Goal: Task Accomplishment & Management: Use online tool/utility

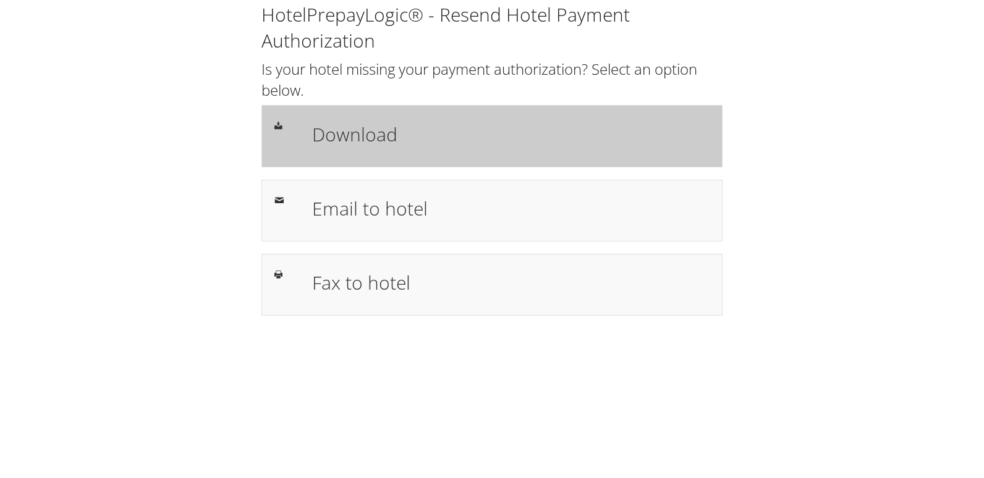
click at [362, 130] on h1 "Download" at bounding box center [511, 135] width 398 height 28
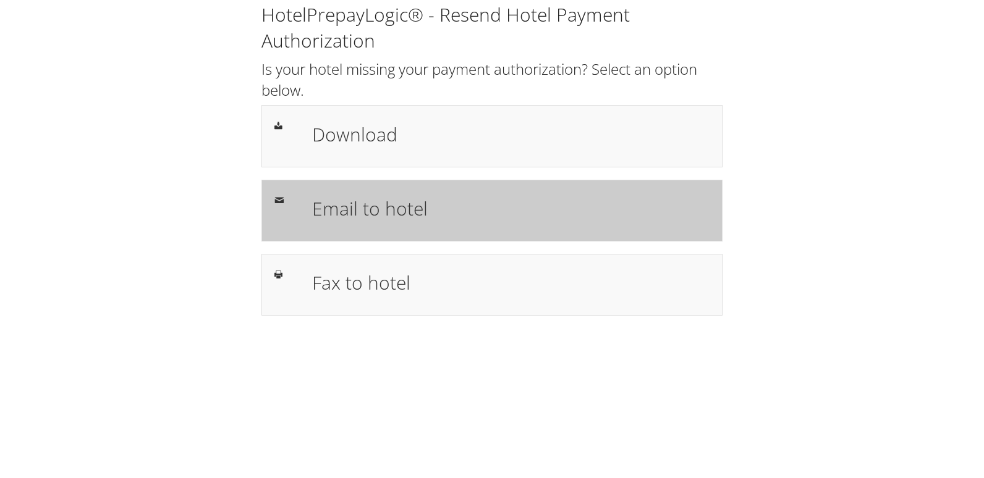
click at [304, 222] on div "Email to hotel" at bounding box center [511, 211] width 416 height 36
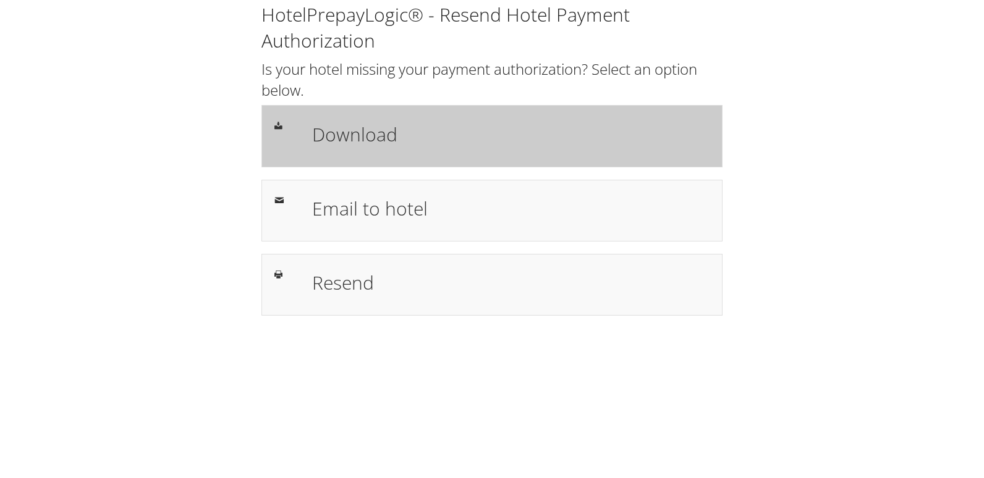
click at [495, 124] on h1 "Download" at bounding box center [511, 135] width 398 height 28
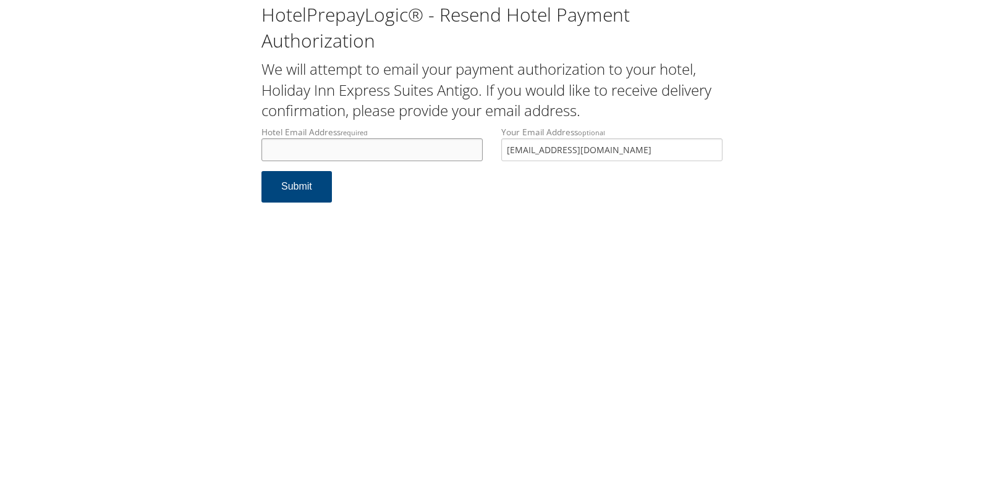
click at [346, 151] on input "Hotel Email Address required" at bounding box center [371, 149] width 221 height 23
click at [341, 142] on input "Hotel Email Address required" at bounding box center [371, 149] width 221 height 23
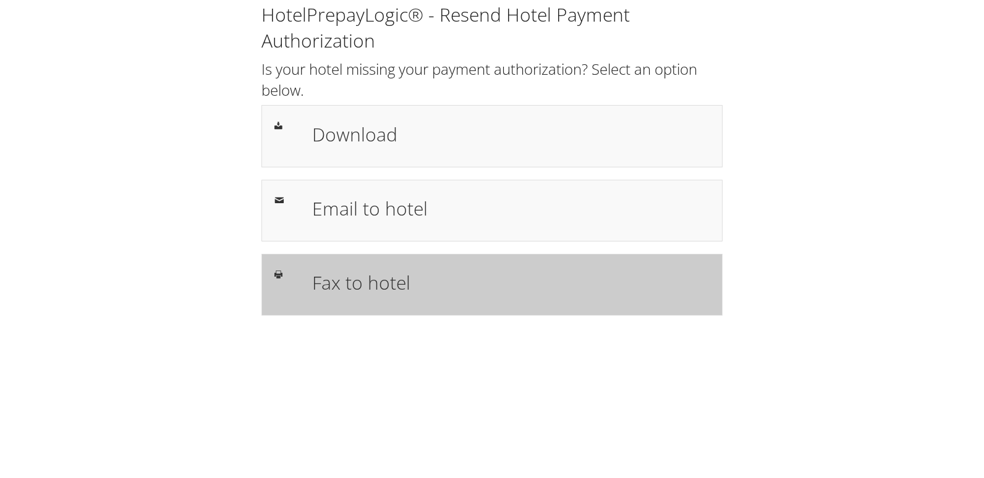
click at [338, 281] on h1 "Fax to hotel" at bounding box center [511, 283] width 398 height 28
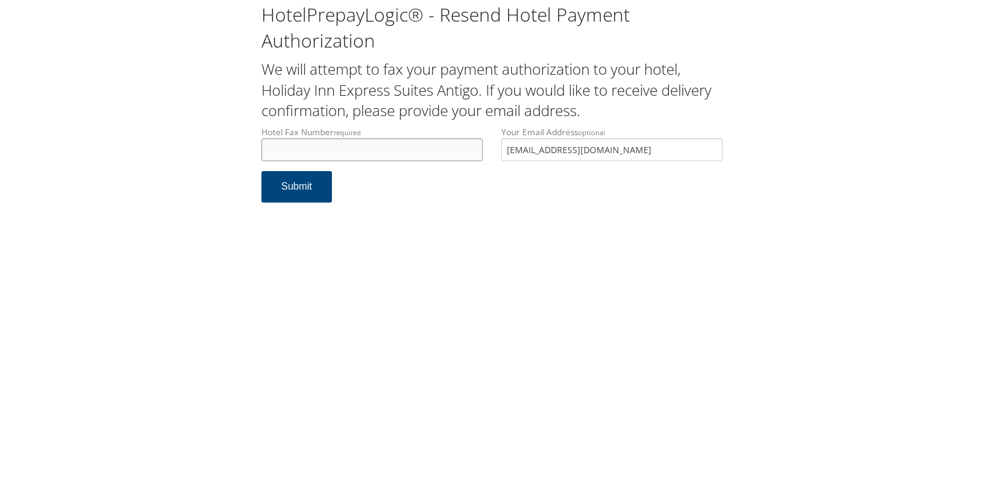
click at [371, 143] on input "Hotel Fax Number required" at bounding box center [371, 149] width 221 height 23
paste input "715 627 7533"
type input "715 627 7533"
click at [297, 182] on button "Submit" at bounding box center [296, 187] width 70 height 32
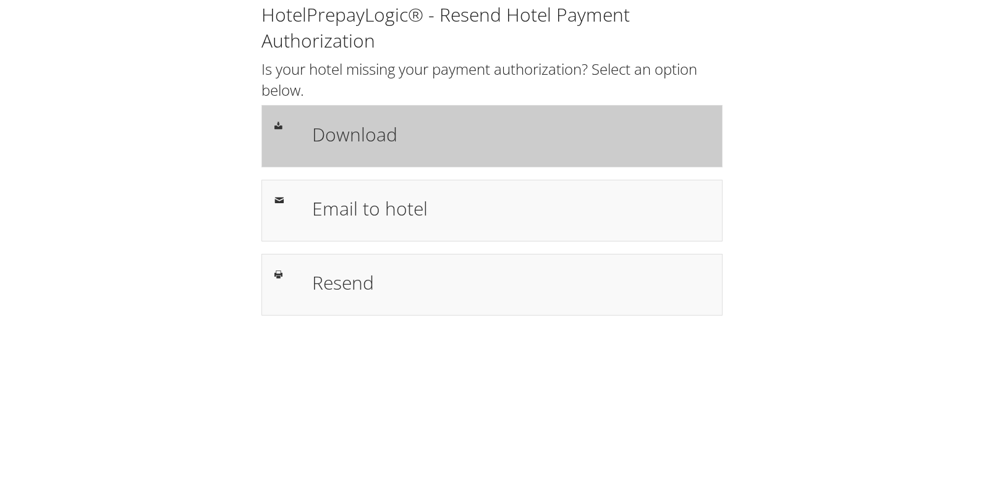
click at [542, 123] on h1 "Download" at bounding box center [511, 135] width 398 height 28
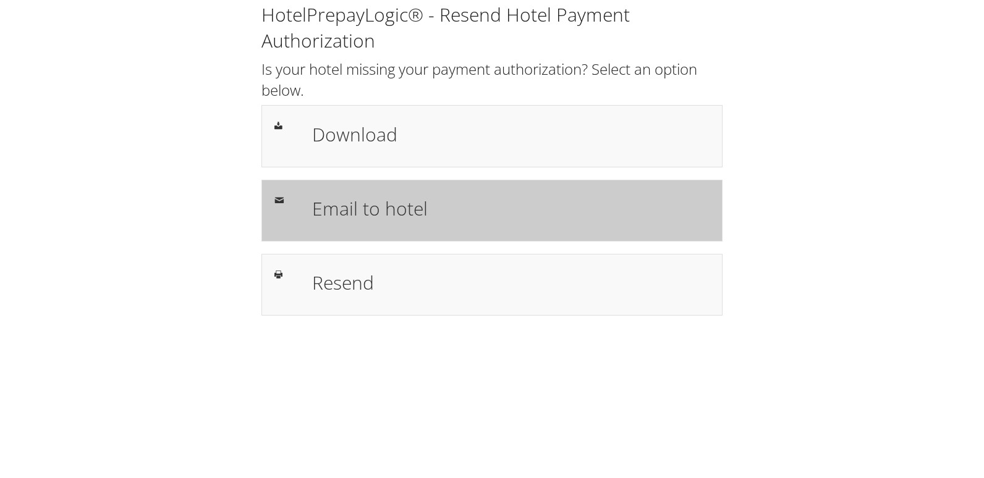
click at [394, 214] on h1 "Email to hotel" at bounding box center [511, 209] width 398 height 28
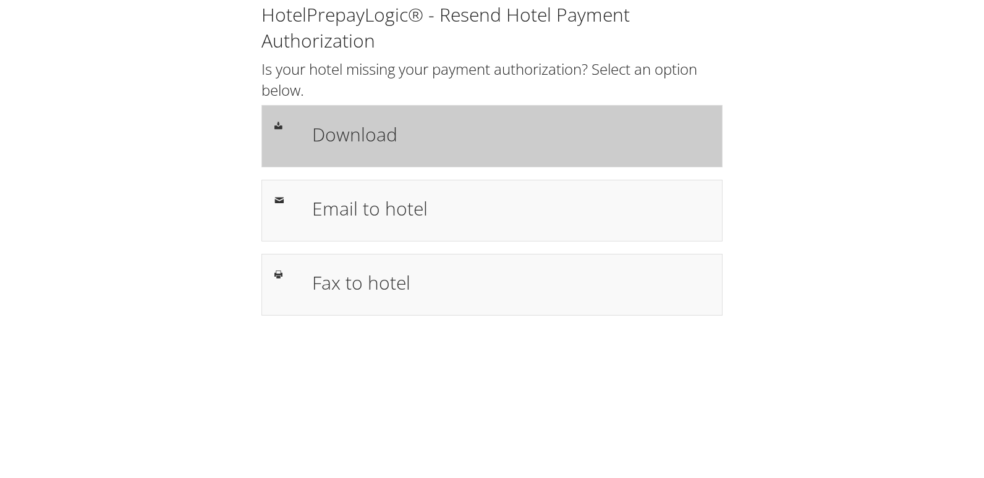
click at [518, 124] on h1 "Download" at bounding box center [511, 135] width 398 height 28
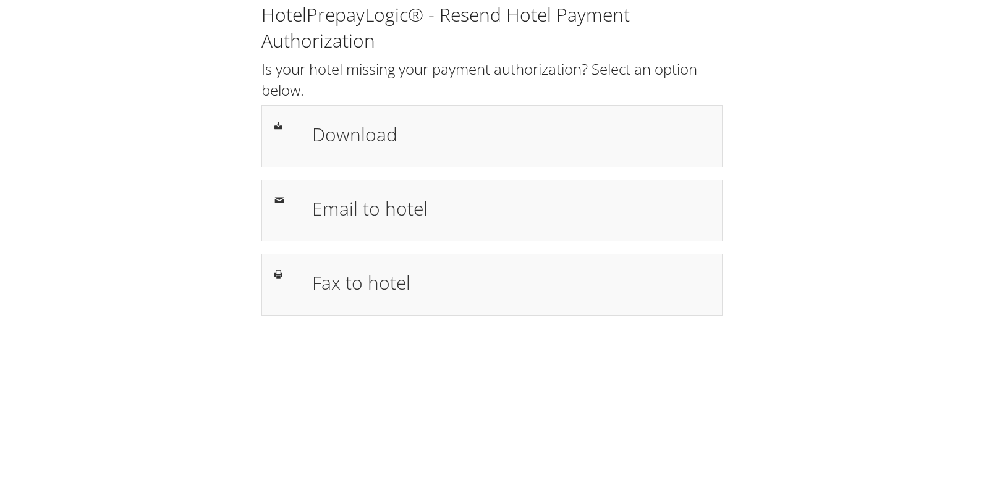
click at [57, 105] on div "HotelPrepayLogic® - Resend Hotel Payment Authorization Is your hotel missing yo…" at bounding box center [491, 164] width 959 height 328
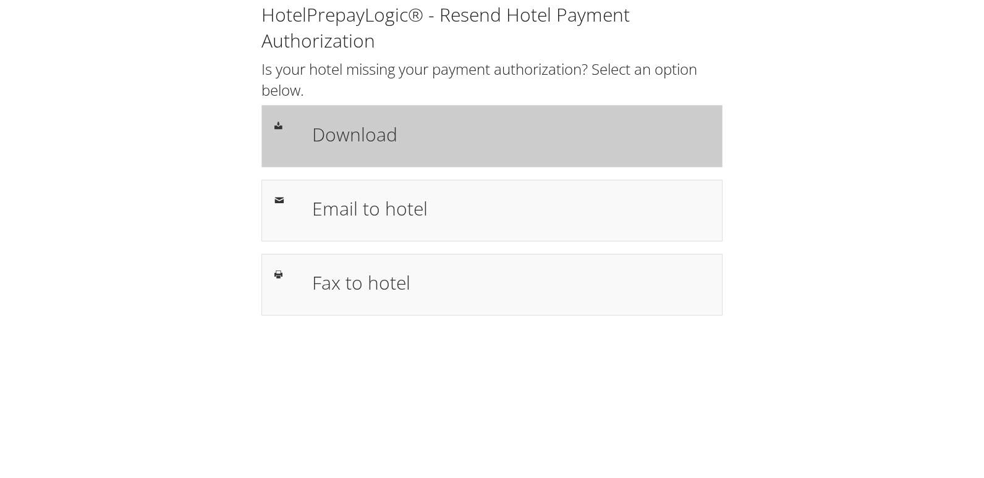
click at [382, 137] on h1 "Download" at bounding box center [511, 135] width 398 height 28
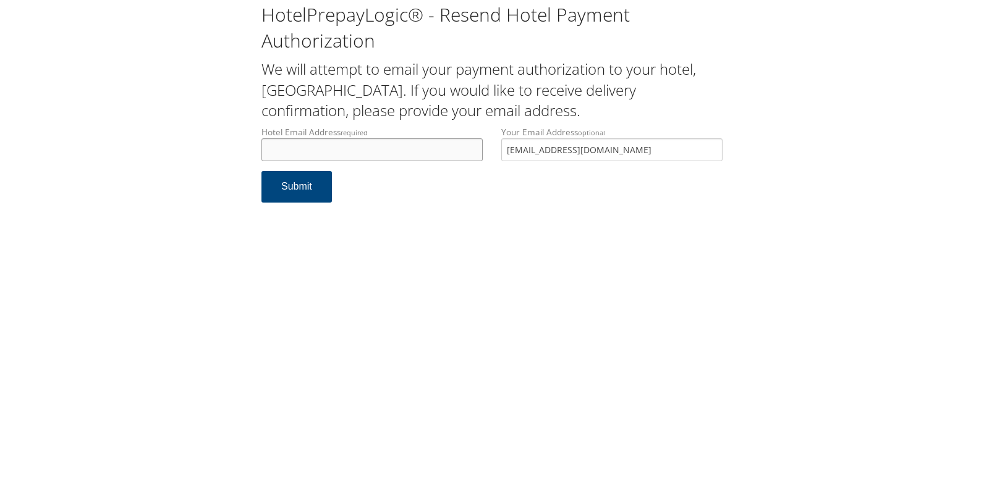
click at [313, 150] on input "Hotel Email Address required" at bounding box center [371, 149] width 221 height 23
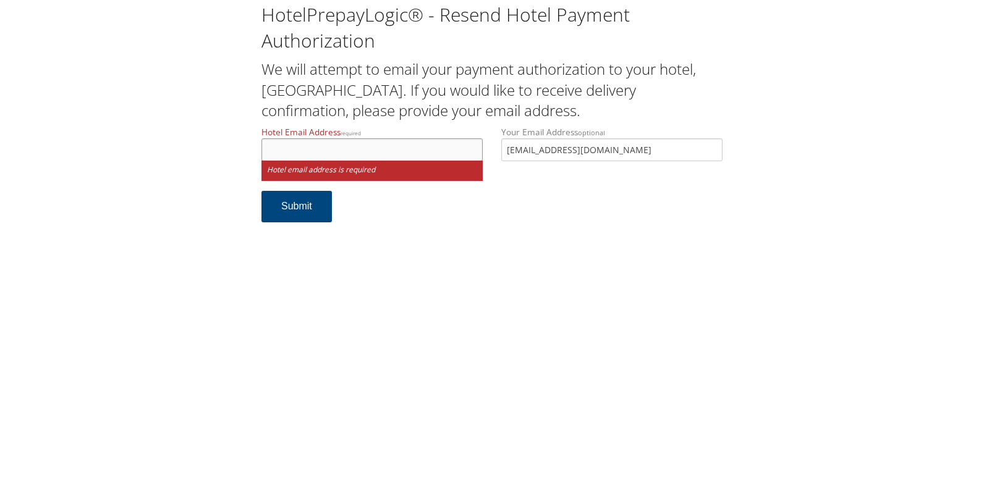
click at [325, 156] on input "Hotel Email Address required" at bounding box center [371, 149] width 221 height 23
type input "c"
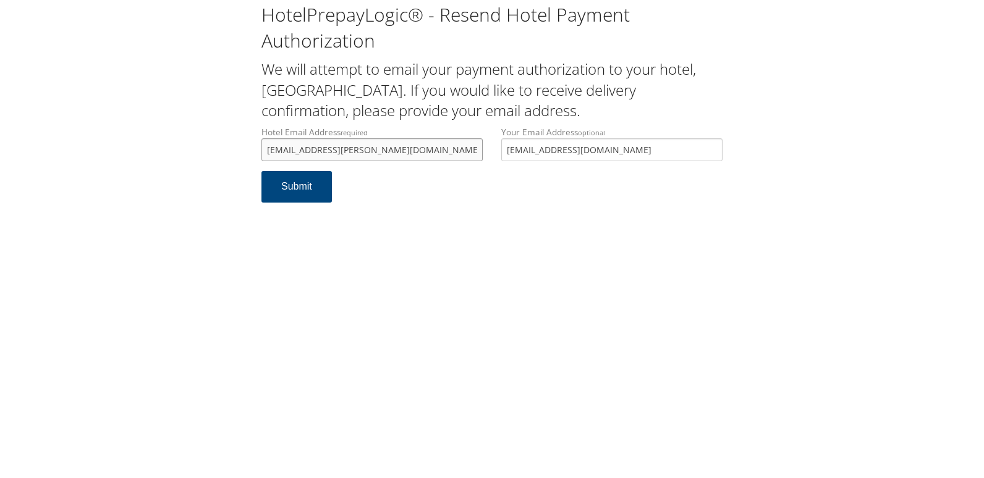
drag, startPoint x: 408, startPoint y: 144, endPoint x: 244, endPoint y: 155, distance: 164.8
click at [244, 155] on div "HotelPrepayLogic® - Resend Hotel Payment Authorization We will attempt to email…" at bounding box center [491, 107] width 959 height 215
type input "charlotte.kane@marriott.com"
click at [307, 195] on button "Submit" at bounding box center [296, 187] width 70 height 32
drag, startPoint x: 406, startPoint y: 148, endPoint x: 208, endPoint y: 151, distance: 198.5
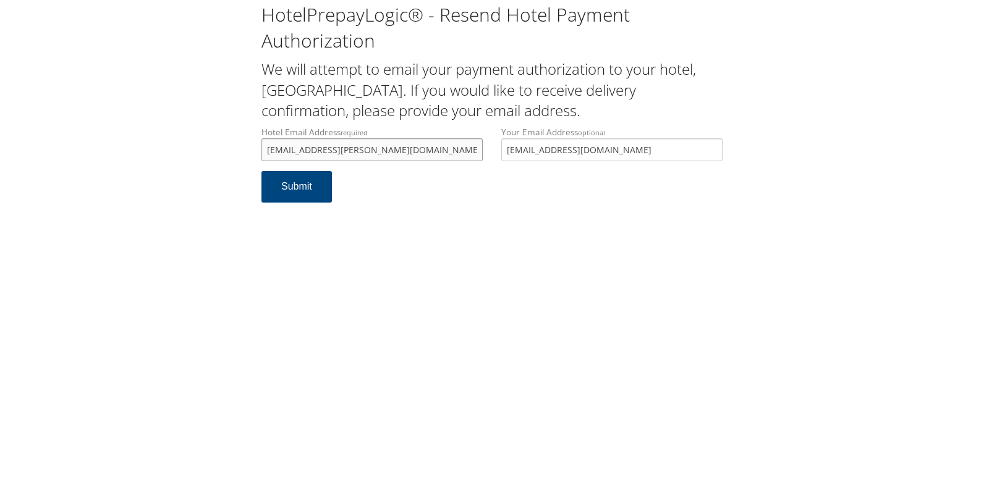
click at [208, 151] on div "HotelPrepayLogic® - Resend Hotel Payment Authorization We will attempt to email…" at bounding box center [491, 107] width 959 height 215
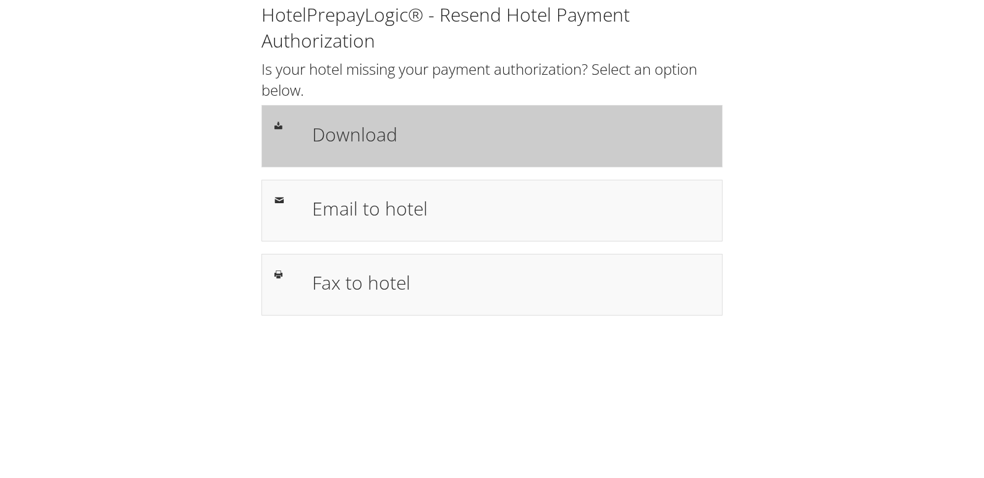
click at [371, 130] on h1 "Download" at bounding box center [511, 135] width 398 height 28
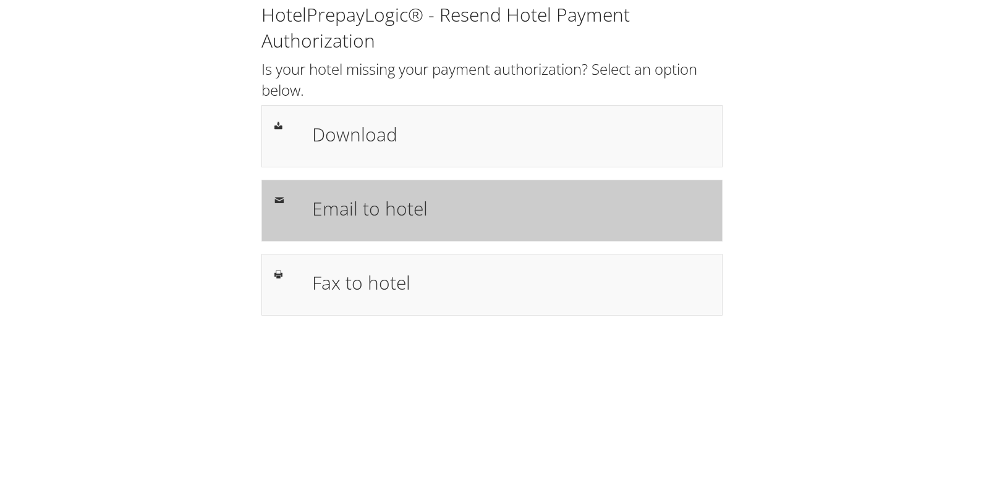
click at [312, 200] on div "Email to hotel" at bounding box center [511, 211] width 416 height 36
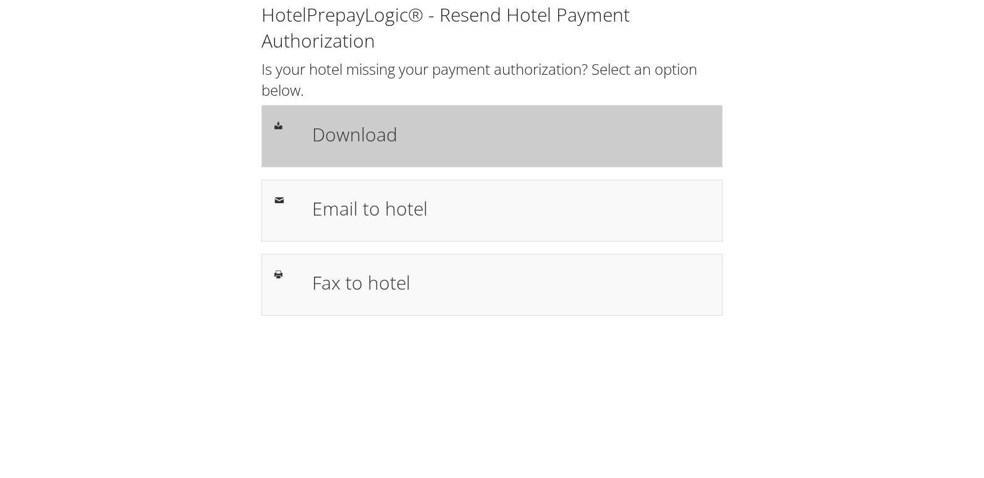
click at [413, 126] on h1 "Download" at bounding box center [511, 135] width 398 height 28
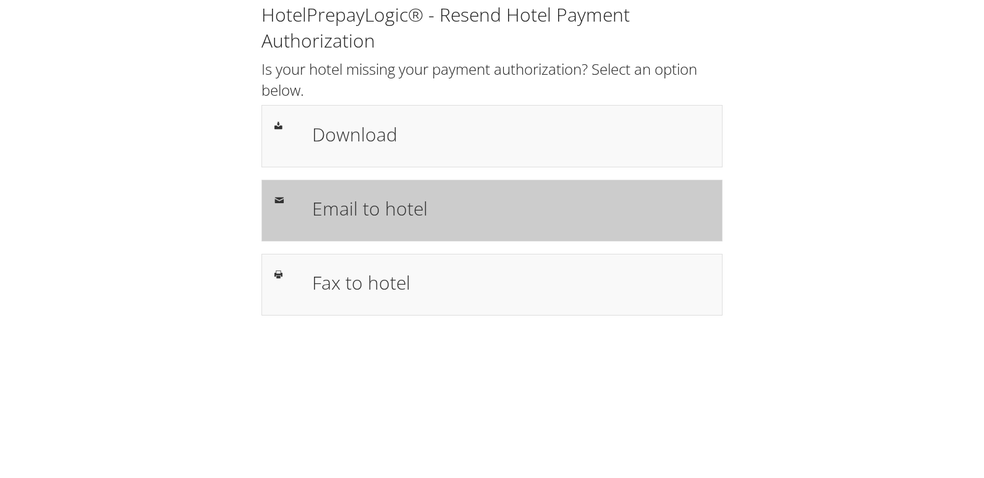
click at [295, 210] on div "Email to hotel" at bounding box center [492, 211] width 454 height 36
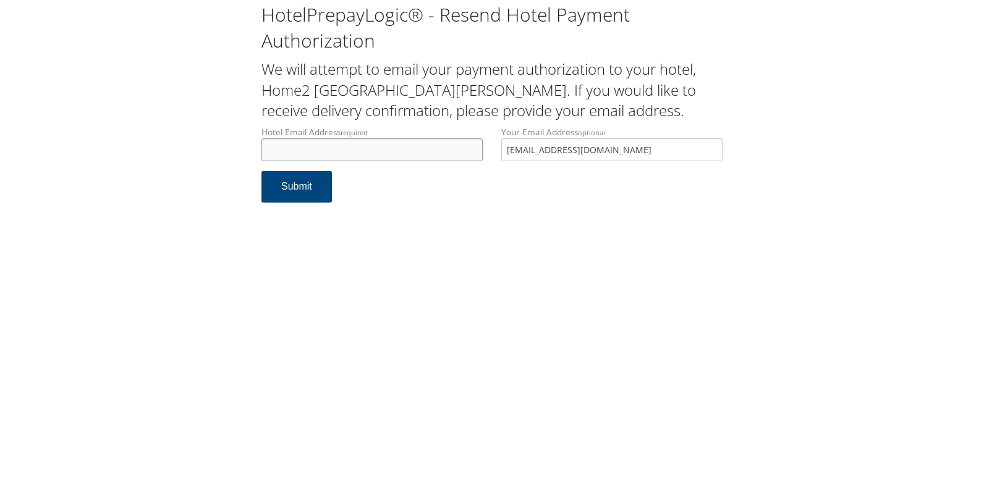
click at [349, 146] on input "Hotel Email Address required" at bounding box center [371, 149] width 221 height 23
drag, startPoint x: 407, startPoint y: 155, endPoint x: 221, endPoint y: 155, distance: 185.5
click at [221, 155] on div "HotelPrepayLogic® - Resend Hotel Payment Authorization We will attempt to email…" at bounding box center [491, 107] width 959 height 215
type input "home2santarosa@gmail.com"
click at [274, 188] on button "Submit" at bounding box center [296, 187] width 70 height 32
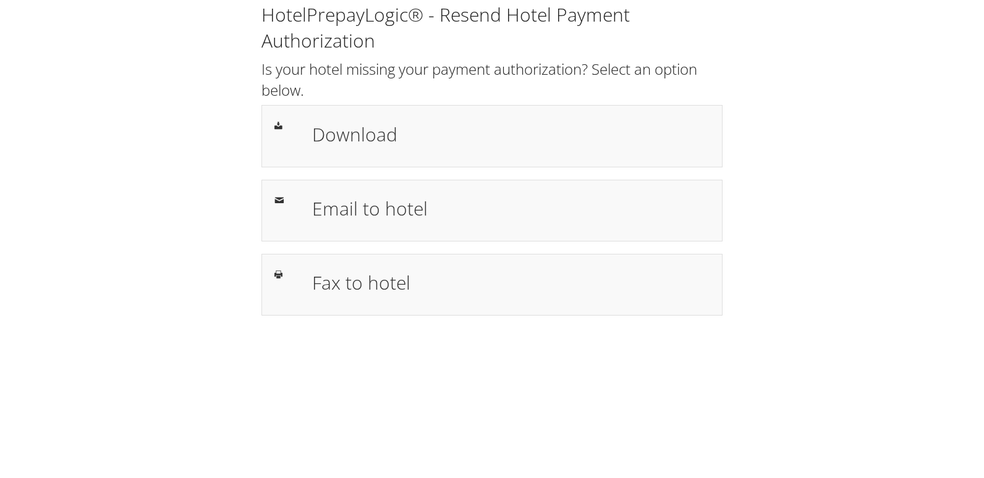
click at [474, 95] on h2 "Is your hotel missing your payment authorization? Select an option below." at bounding box center [491, 79] width 461 height 41
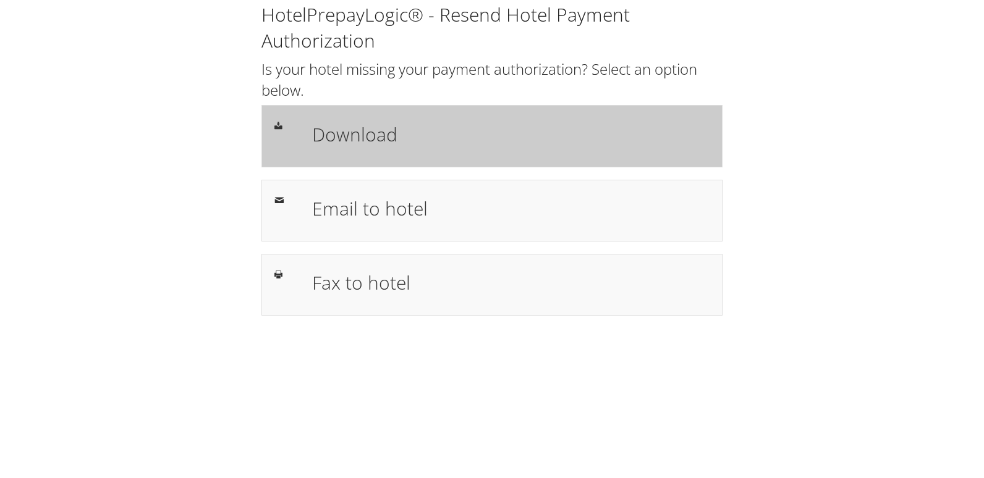
click at [438, 136] on h1 "Download" at bounding box center [511, 135] width 398 height 28
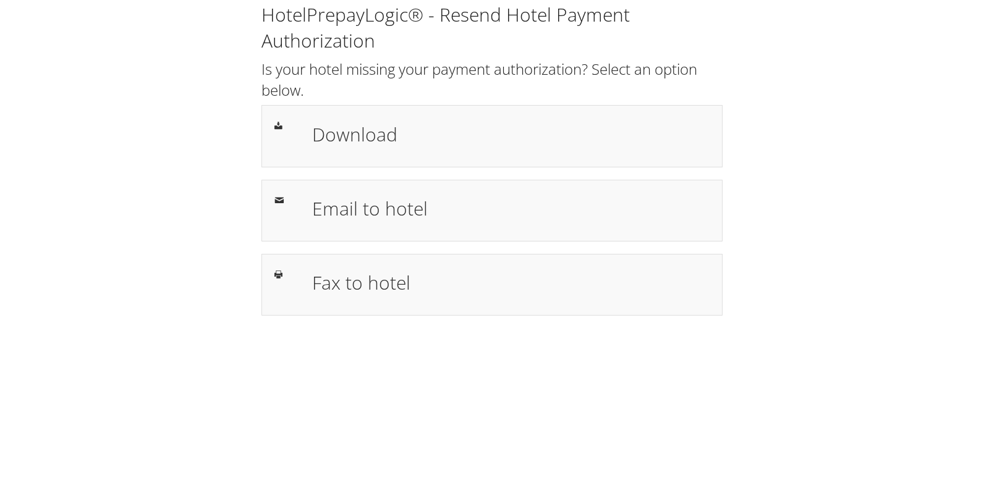
drag, startPoint x: 312, startPoint y: 278, endPoint x: 354, endPoint y: 386, distance: 115.8
click at [312, 278] on h1 "Fax to hotel" at bounding box center [511, 283] width 398 height 28
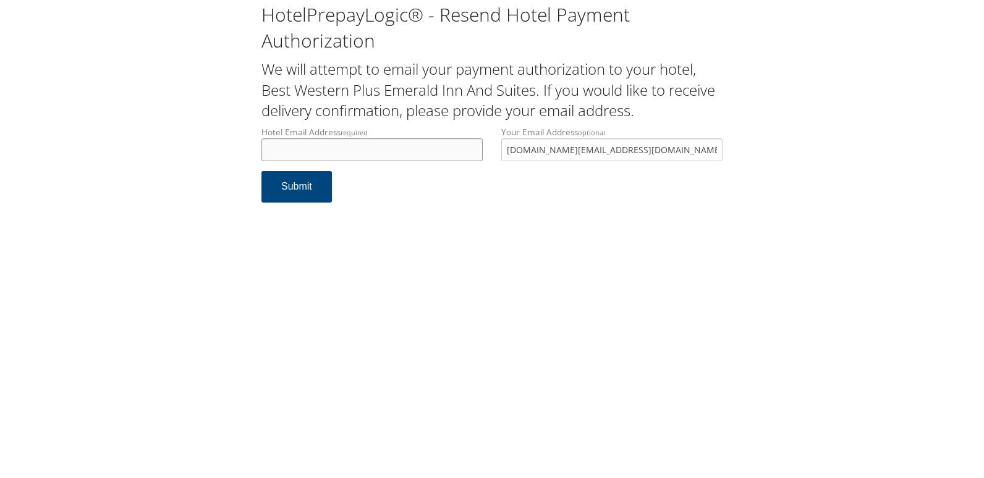
click at [322, 143] on input "Hotel Email Address required" at bounding box center [371, 149] width 221 height 23
paste input "bwp.bridget@gmail.com"
click at [315, 155] on input "bwp.bridget@gmail.com" at bounding box center [371, 149] width 221 height 23
paste input "bwp.bridget@gmail.com"
click at [284, 153] on input "bwp.bridgetbwp.bridget@gmail.com@gmail.com" at bounding box center [371, 149] width 221 height 23
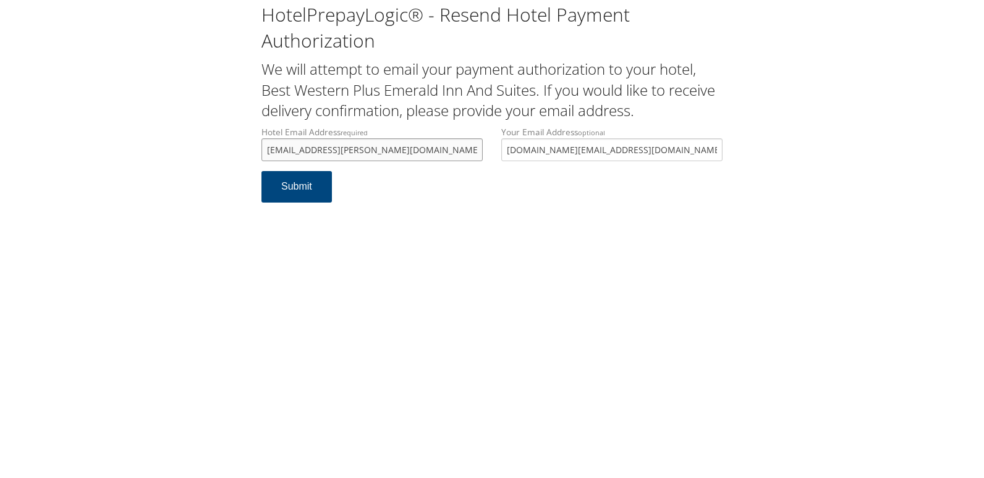
paste input "bwp.bridget@gmail.com"
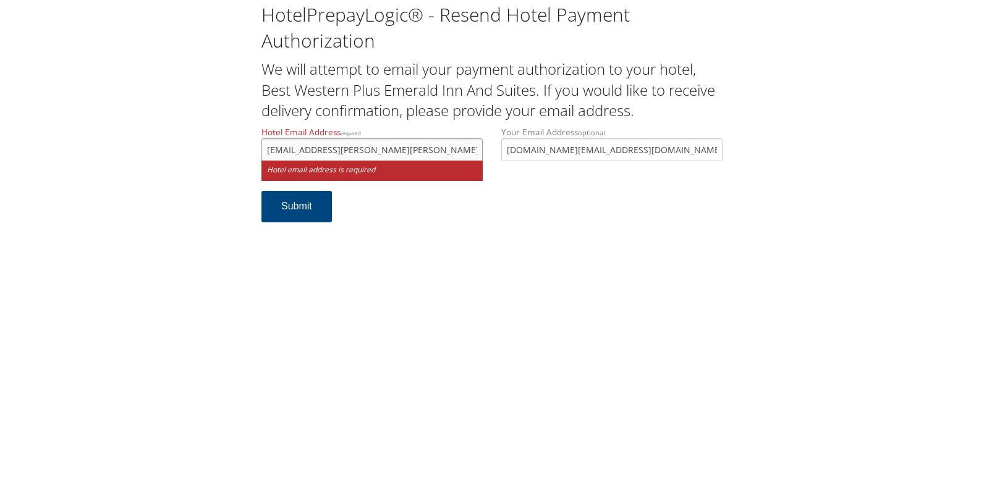
paste input ".bridget"
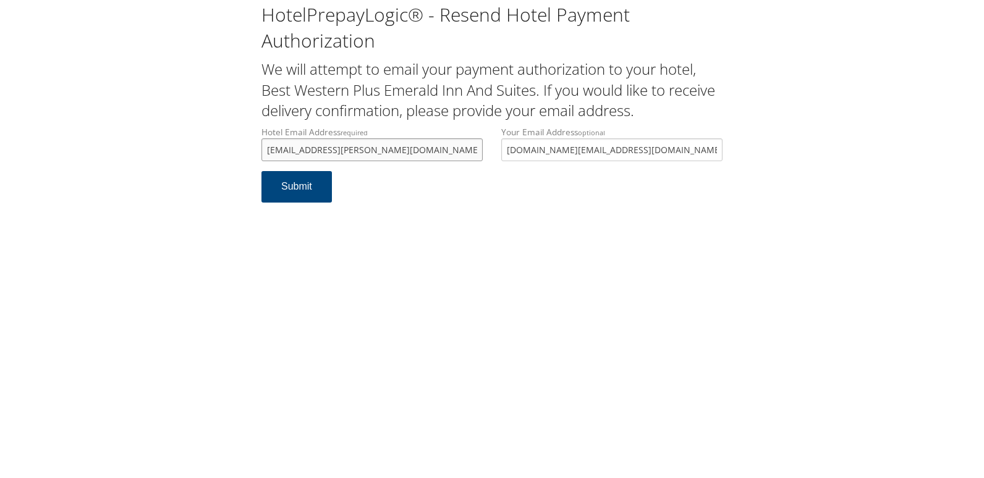
drag, startPoint x: 307, startPoint y: 154, endPoint x: 249, endPoint y: 154, distance: 58.1
click at [249, 154] on div "HotelPrepayLogic® - Resend Hotel Payment Authorization We will attempt to email…" at bounding box center [491, 107] width 959 height 215
type input "bwp.bridget@gmail.com"
drag, startPoint x: 393, startPoint y: 193, endPoint x: 273, endPoint y: 194, distance: 120.6
click at [393, 194] on form "Hotel Email Address required bwp.bridget@gmail.com Hotel email address is requi…" at bounding box center [491, 170] width 461 height 89
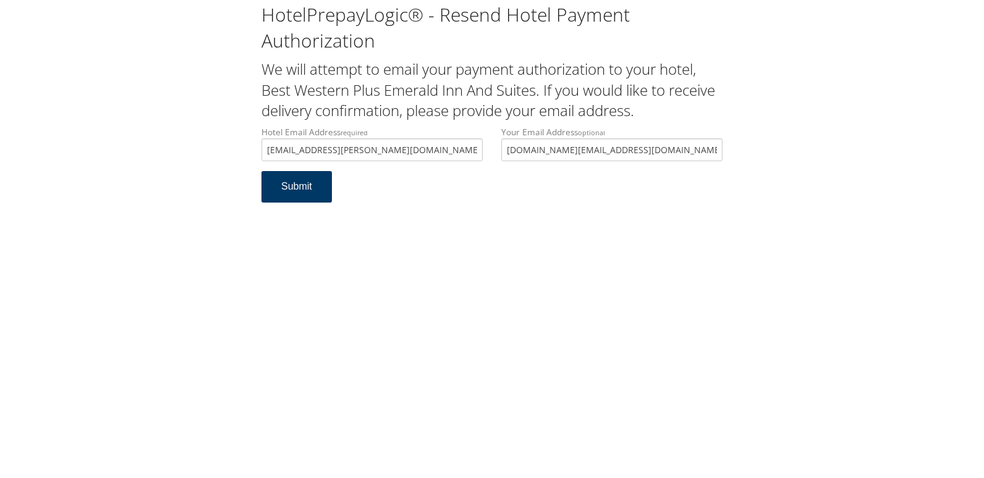
click at [273, 194] on button "Submit" at bounding box center [296, 187] width 70 height 32
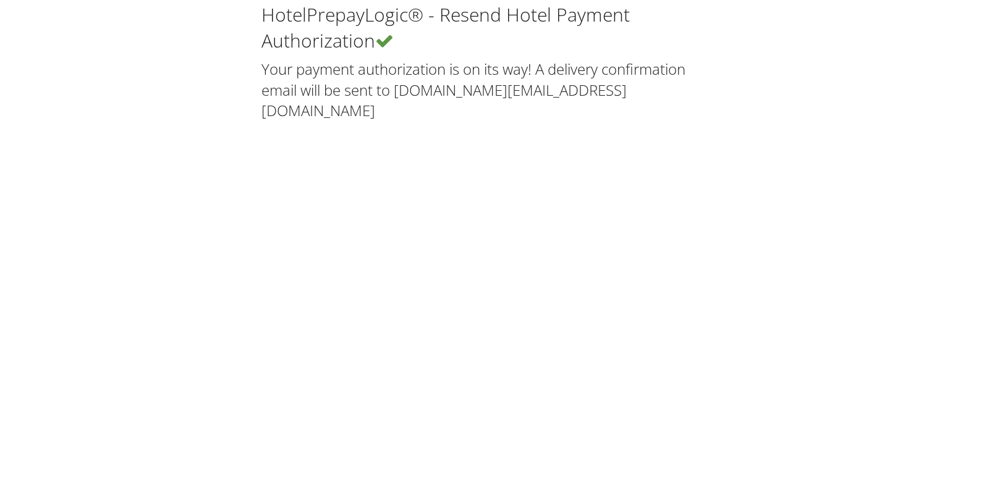
click at [367, 161] on div "HotelPrepayLogic® - Resend Hotel Payment Authorization Your payment authorizati…" at bounding box center [492, 239] width 984 height 478
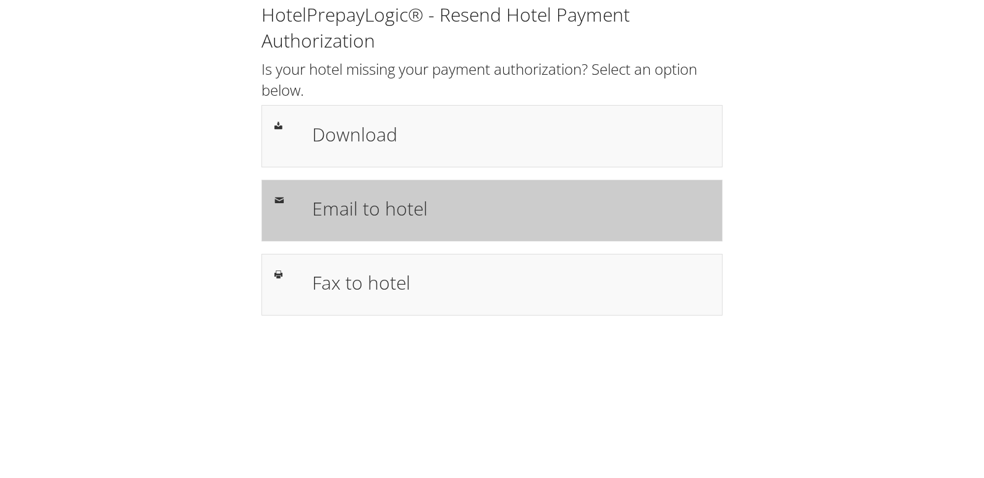
drag, startPoint x: 372, startPoint y: 201, endPoint x: 308, endPoint y: 218, distance: 66.6
click at [372, 202] on h1 "Email to hotel" at bounding box center [511, 209] width 398 height 28
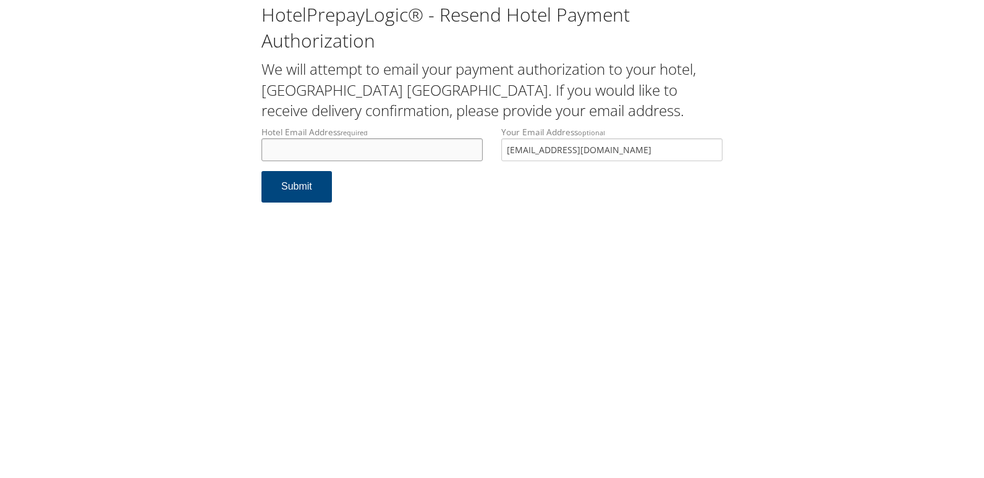
click at [299, 153] on input "Hotel Email Address required" at bounding box center [371, 149] width 221 height 23
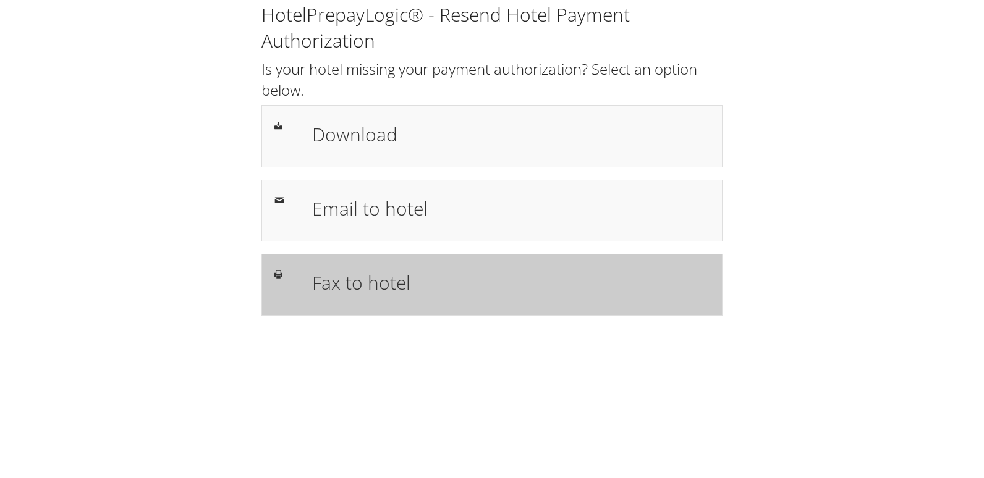
click at [307, 268] on div "Fax to hotel" at bounding box center [511, 285] width 416 height 36
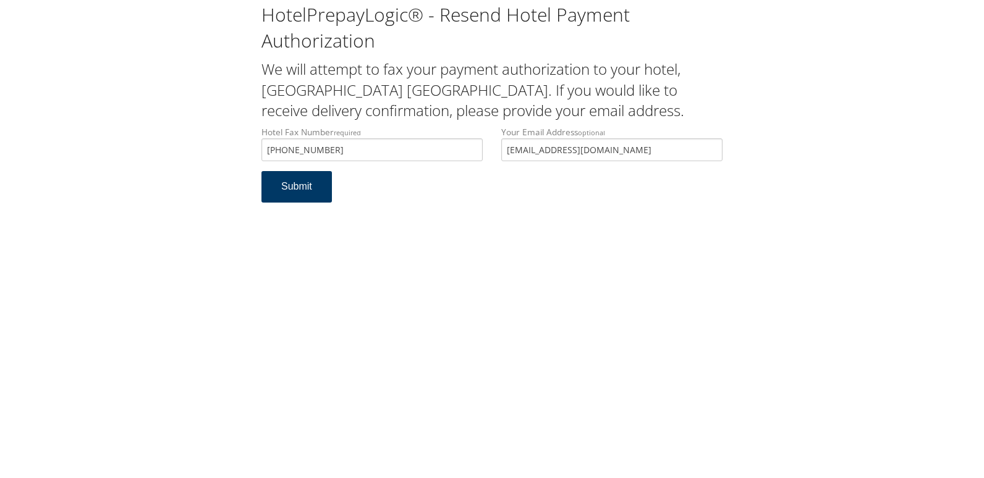
click at [303, 193] on button "Submit" at bounding box center [296, 187] width 70 height 32
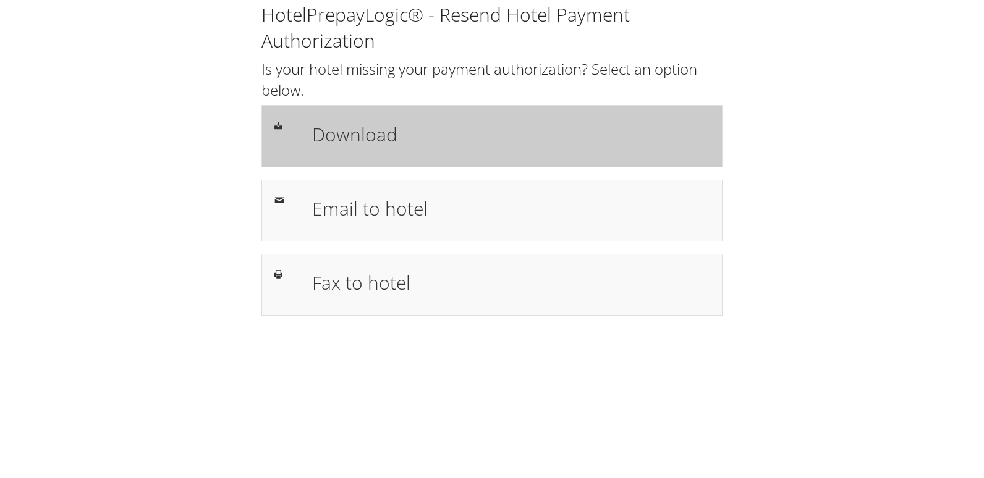
click at [357, 135] on h1 "Download" at bounding box center [511, 135] width 398 height 28
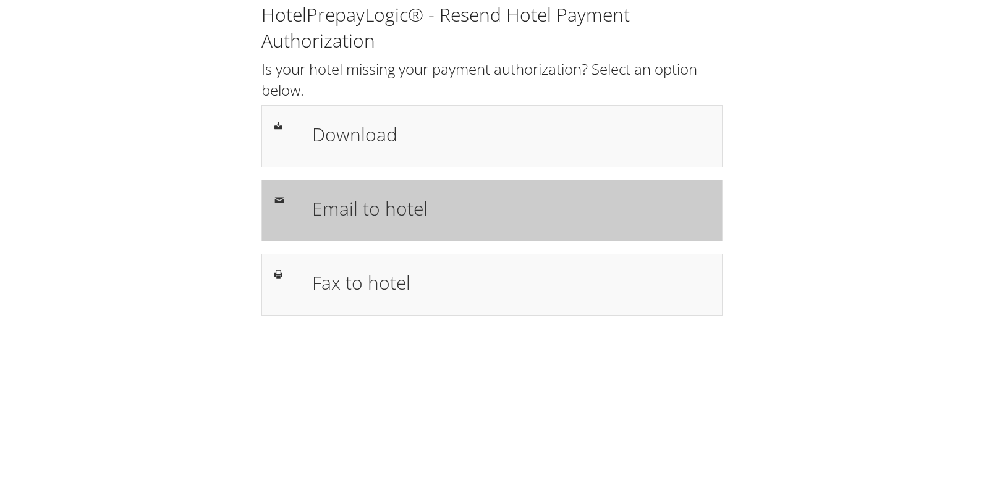
drag, startPoint x: 338, startPoint y: 202, endPoint x: 335, endPoint y: 215, distance: 13.2
click at [337, 202] on h1 "Email to hotel" at bounding box center [511, 209] width 398 height 28
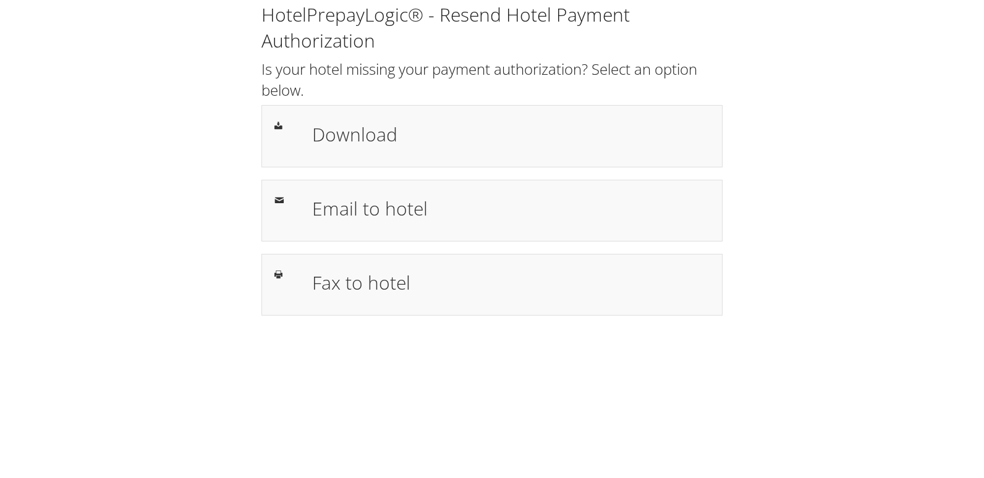
click at [289, 247] on div "HotelPrepayLogic® - Resend Hotel Payment Authorization Is your hotel missing yo…" at bounding box center [492, 159] width 480 height 314
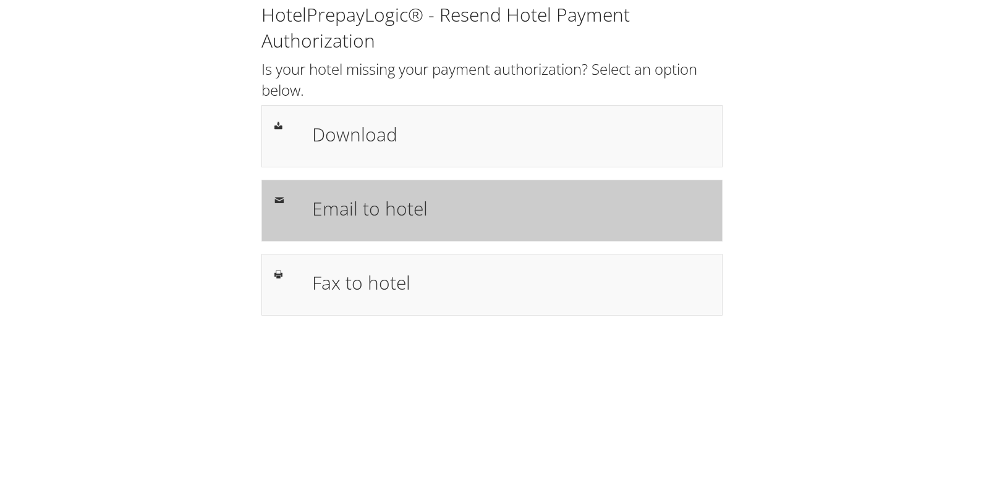
click at [322, 227] on div "Email to hotel" at bounding box center [511, 211] width 416 height 36
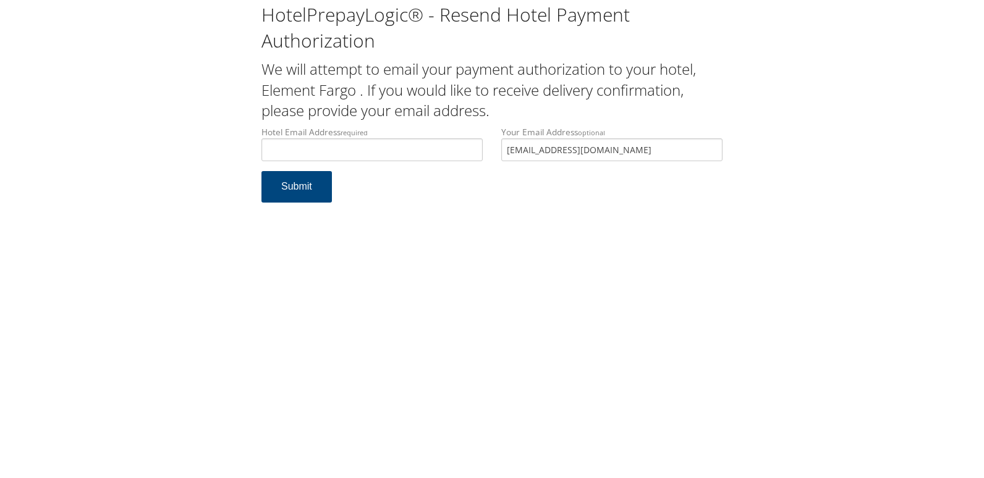
click at [307, 152] on input "Hotel Email Address required" at bounding box center [371, 149] width 221 height 23
click at [302, 147] on input "Hotel Email Address required" at bounding box center [371, 149] width 221 height 23
type input "ecare@chghealthcare.com"
click at [301, 192] on button "Submit" at bounding box center [296, 187] width 70 height 32
click at [281, 179] on button "Submit" at bounding box center [296, 187] width 70 height 32
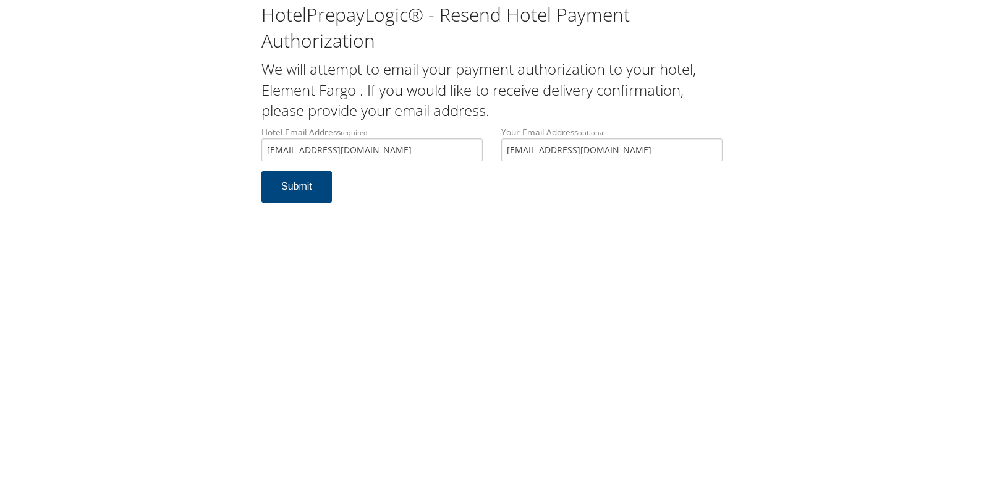
click at [289, 204] on form "Hotel Email Address required ecare@chghealthcare.com Hotel email address is req…" at bounding box center [491, 170] width 461 height 89
click at [298, 189] on button "Submit" at bounding box center [296, 187] width 70 height 32
click at [352, 159] on input "Hotel Email Address required" at bounding box center [371, 149] width 221 height 23
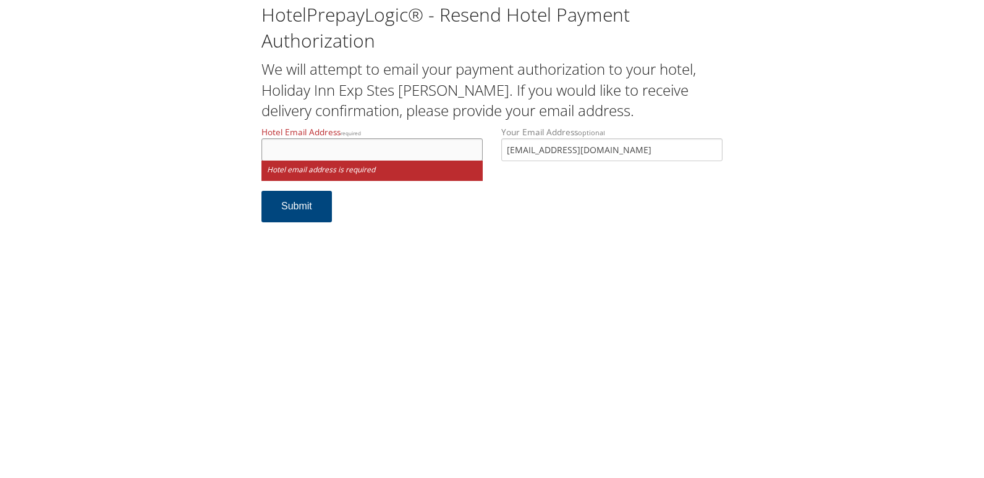
click at [332, 145] on input "Hotel Email Address required" at bounding box center [371, 149] width 221 height 23
type input "h"
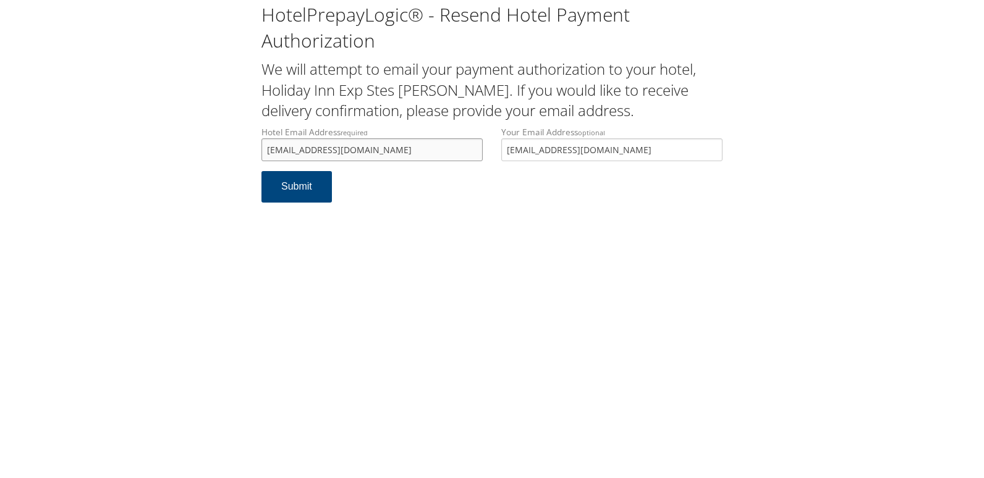
type input "[EMAIL_ADDRESS][DOMAIN_NAME]"
drag, startPoint x: 389, startPoint y: 147, endPoint x: 235, endPoint y: 138, distance: 154.8
click at [235, 138] on div "HotelPrepayLogic® - Resend Hotel Payment Authorization We will attempt to email…" at bounding box center [491, 107] width 959 height 215
click at [286, 183] on button "Submit" at bounding box center [296, 187] width 70 height 32
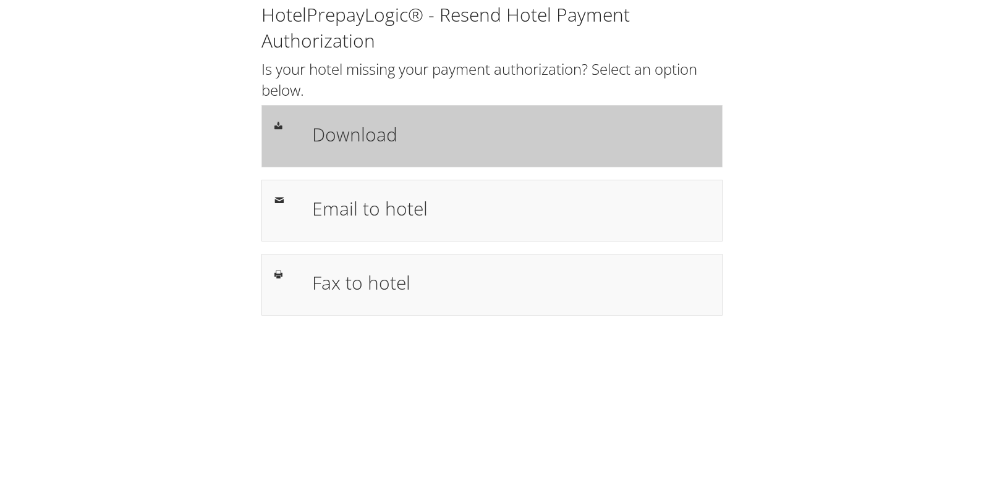
click at [304, 133] on div "Download" at bounding box center [511, 136] width 416 height 36
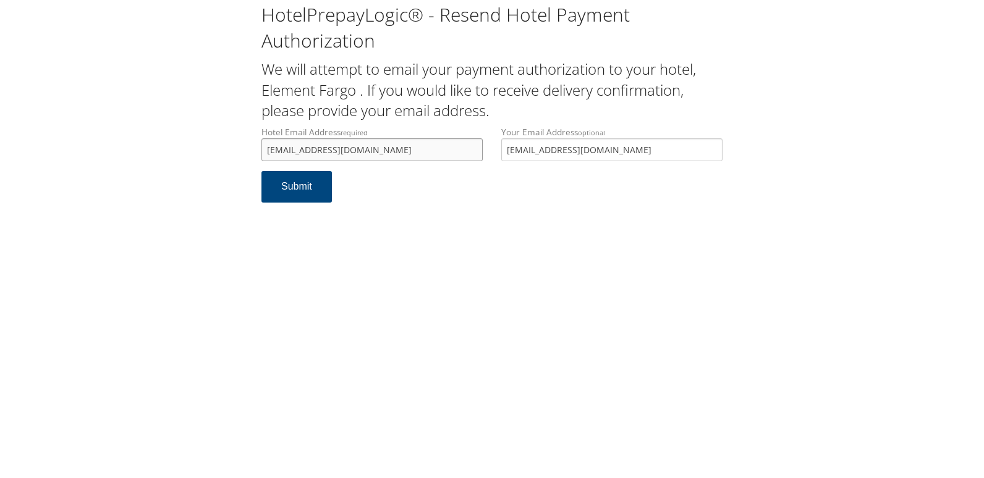
drag, startPoint x: 388, startPoint y: 149, endPoint x: 200, endPoint y: 149, distance: 187.3
click at [200, 149] on div "HotelPrepayLogic® - Resend Hotel Payment Authorization We will attempt to email…" at bounding box center [491, 107] width 959 height 215
drag, startPoint x: 395, startPoint y: 148, endPoint x: 219, endPoint y: 155, distance: 175.7
click at [219, 155] on div "HotelPrepayLogic® - Resend Hotel Payment Authorization We will attempt to email…" at bounding box center [491, 107] width 959 height 215
type input "[EMAIL_ADDRESS][DOMAIN_NAME]"
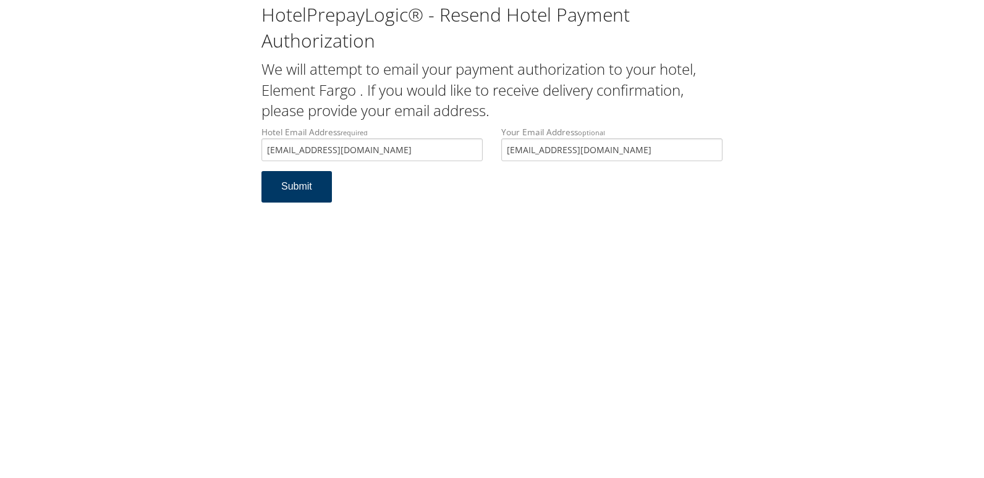
click at [307, 192] on button "Submit" at bounding box center [296, 187] width 70 height 32
click at [302, 196] on button "Submit" at bounding box center [296, 187] width 70 height 32
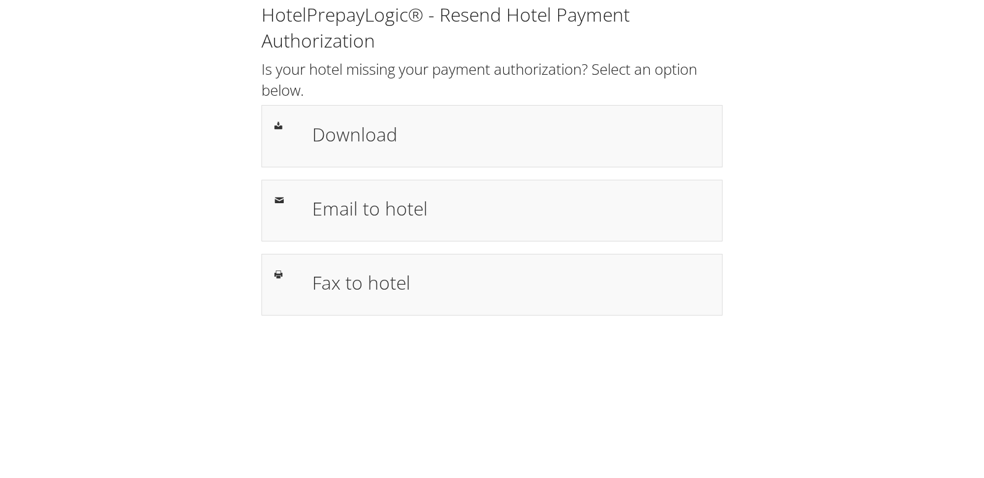
drag, startPoint x: 323, startPoint y: 106, endPoint x: 30, endPoint y: 117, distance: 293.8
click at [323, 106] on div "Download" at bounding box center [491, 136] width 461 height 62
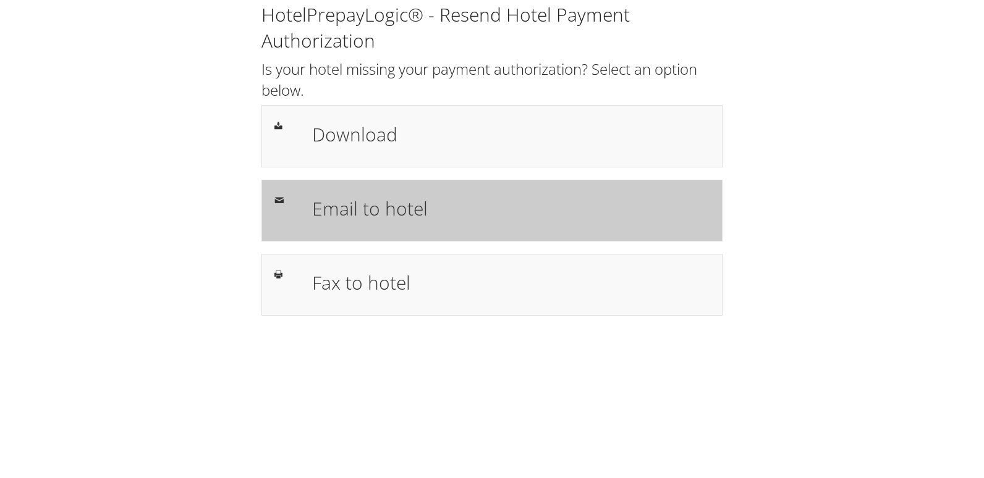
click at [349, 186] on div "Email to hotel" at bounding box center [491, 211] width 461 height 62
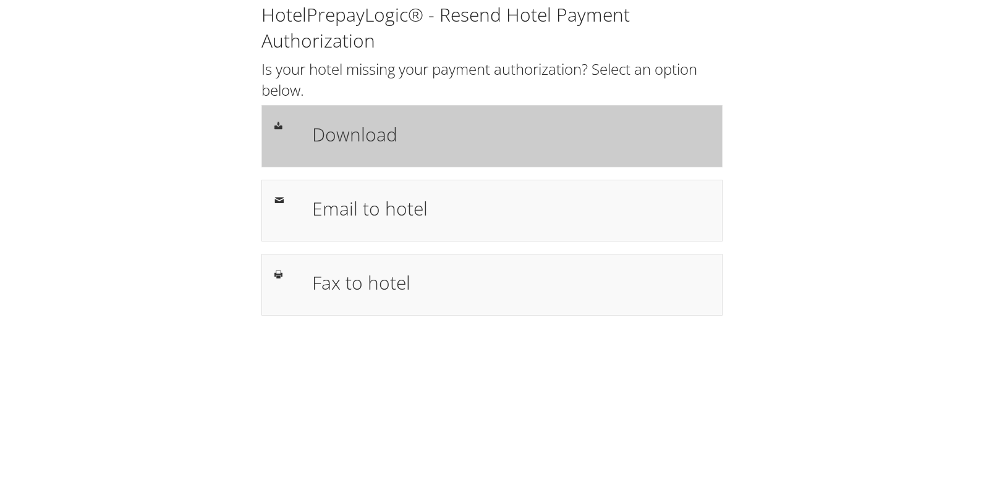
click at [414, 113] on div "Download" at bounding box center [491, 136] width 461 height 62
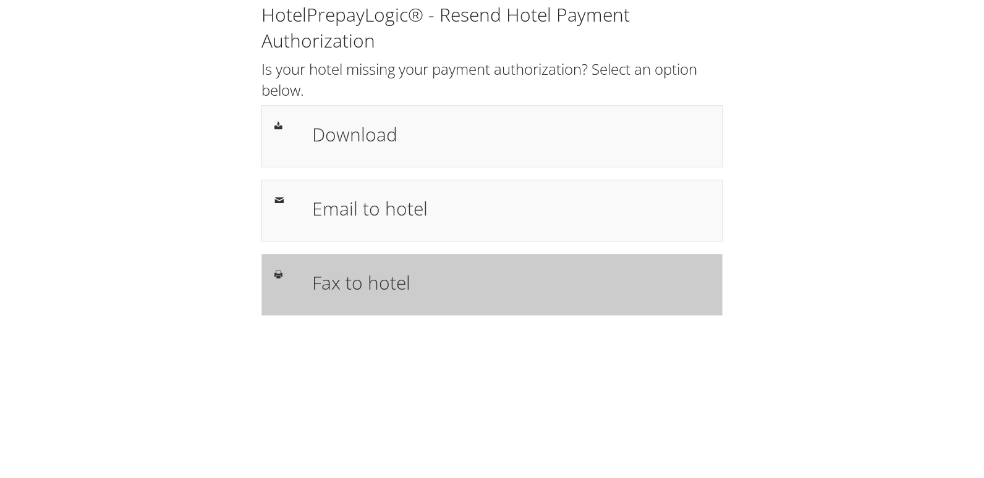
click at [364, 264] on div "Fax to hotel" at bounding box center [491, 285] width 461 height 62
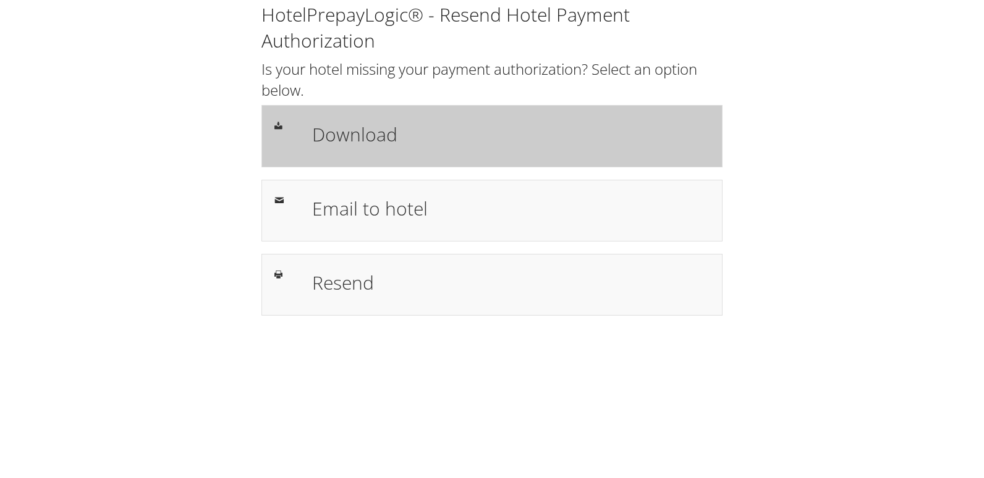
click at [444, 139] on h1 "Download" at bounding box center [511, 135] width 398 height 28
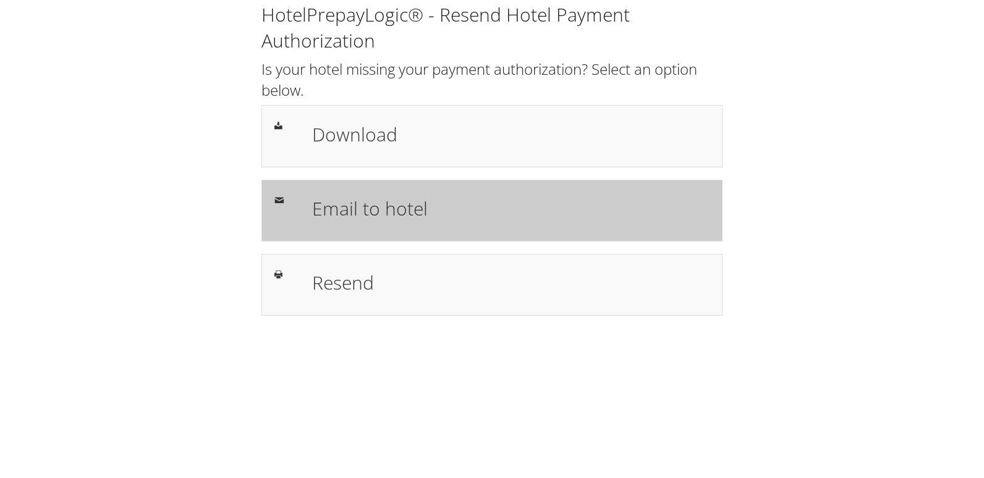
drag, startPoint x: 354, startPoint y: 219, endPoint x: 380, endPoint y: 227, distance: 27.8
click at [354, 218] on h1 "Email to hotel" at bounding box center [511, 209] width 398 height 28
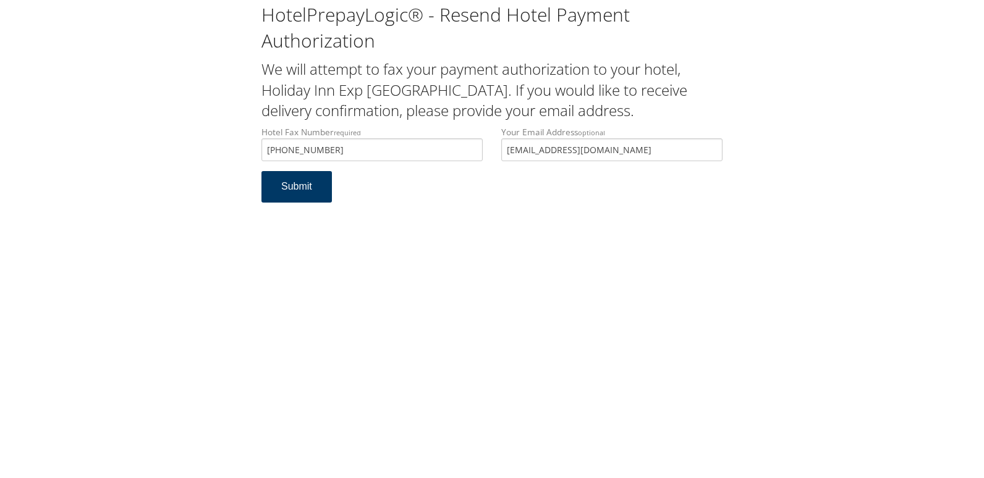
click at [303, 192] on button "Submit" at bounding box center [296, 187] width 70 height 32
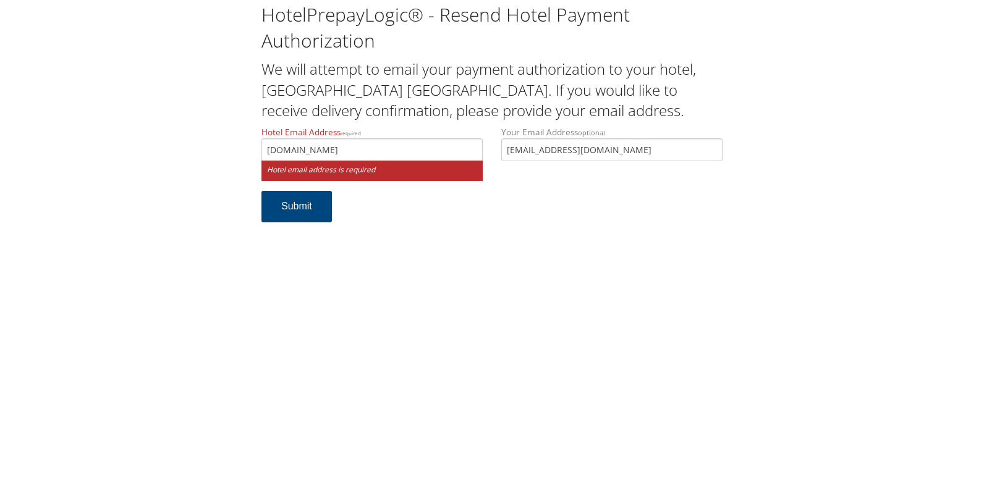
click at [344, 152] on input "portsmouthholidayroadrunner.com" at bounding box center [371, 149] width 221 height 23
drag, startPoint x: 430, startPoint y: 147, endPoint x: 338, endPoint y: 155, distance: 92.5
click at [338, 155] on input "portsmouthholidayinnroadrunner.com" at bounding box center [371, 149] width 221 height 23
click at [378, 153] on input "portsmouthholidayinnroadrunner.com" at bounding box center [371, 149] width 221 height 23
click at [373, 149] on input "portsmouthholidayinnroadrunner.com" at bounding box center [371, 149] width 221 height 23
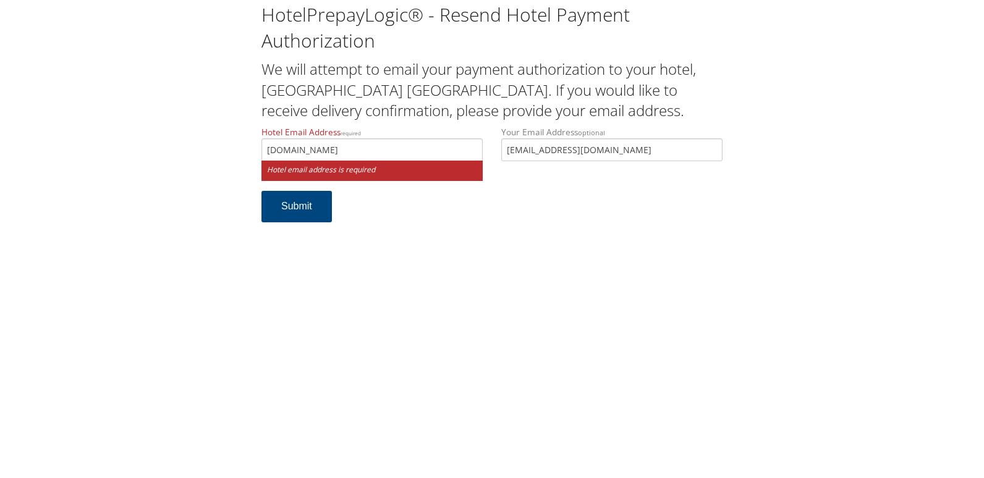
drag, startPoint x: 431, startPoint y: 145, endPoint x: 263, endPoint y: 156, distance: 168.5
click at [263, 156] on input "portsmouthholidayinnroadrunner.com" at bounding box center [371, 149] width 221 height 23
drag, startPoint x: 408, startPoint y: 153, endPoint x: 413, endPoint y: 167, distance: 14.5
click at [408, 153] on input "portsmouthholidayinnroadrunner.com" at bounding box center [371, 149] width 221 height 23
click at [405, 149] on input "portsmouthholidayinnroadrunner.com" at bounding box center [371, 149] width 221 height 23
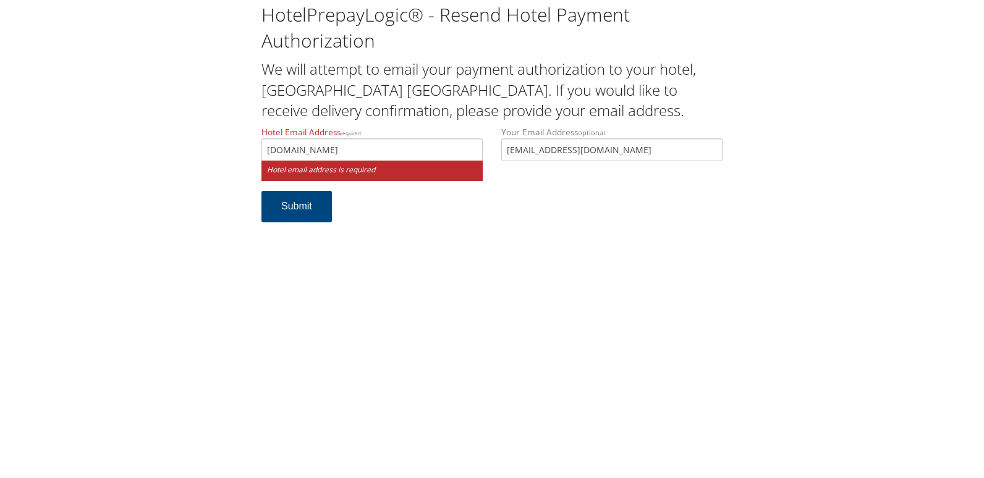
click at [407, 151] on input "portsmouthholidayinnroadrunner.com" at bounding box center [371, 149] width 221 height 23
click at [357, 151] on input "portsmouthholidayinnroadrunner.com" at bounding box center [371, 149] width 221 height 23
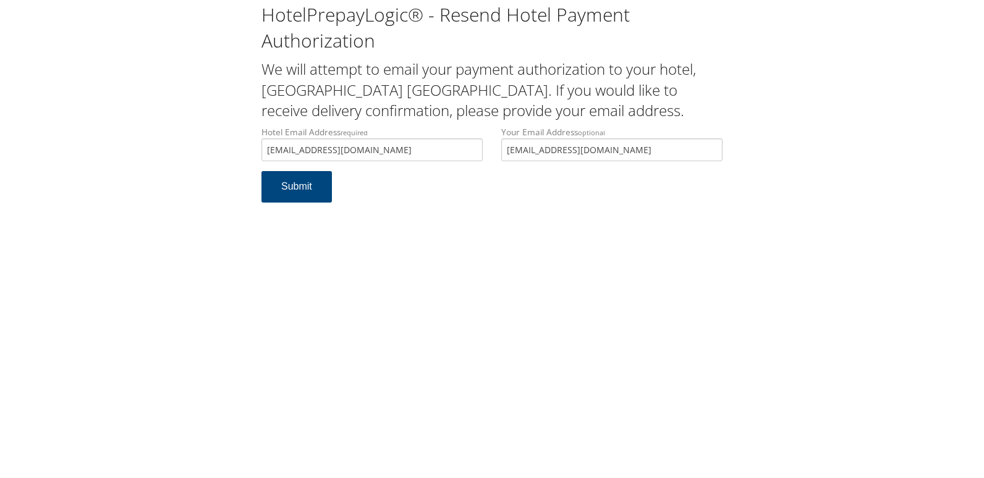
drag, startPoint x: 435, startPoint y: 147, endPoint x: 119, endPoint y: 147, distance: 315.9
click at [119, 147] on div "HotelPrepayLogic® - Resend Hotel Payment Authorization We will attempt to email…" at bounding box center [491, 107] width 959 height 215
type input "portsmouthholidayinn@roadrunner.com"
click at [317, 187] on button "Submit" at bounding box center [296, 187] width 70 height 32
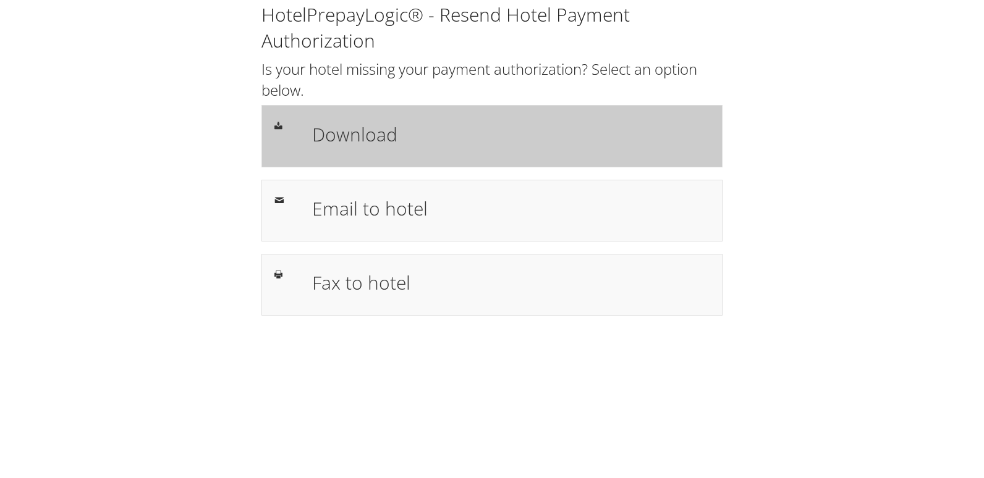
click at [399, 148] on div "Download" at bounding box center [511, 136] width 416 height 36
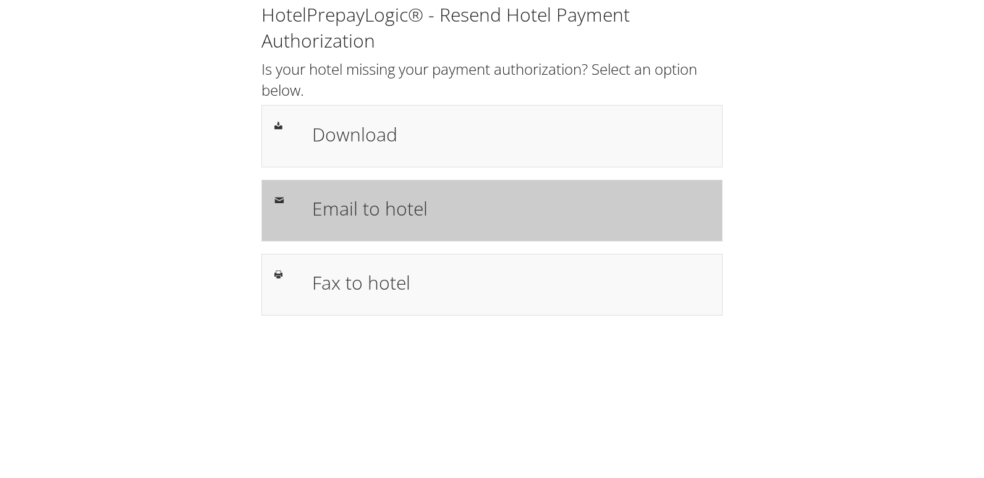
click at [352, 187] on div "Email to hotel" at bounding box center [491, 211] width 461 height 62
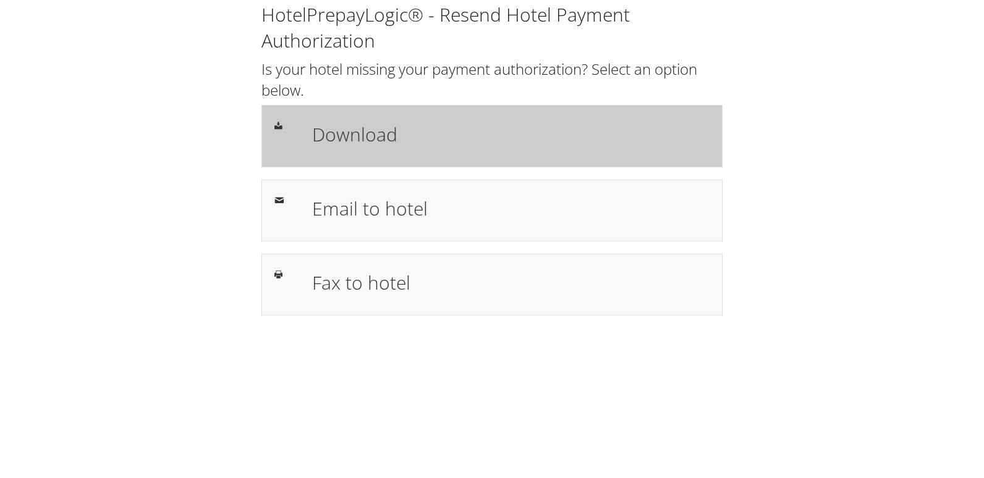
click at [484, 124] on h1 "Download" at bounding box center [511, 135] width 398 height 28
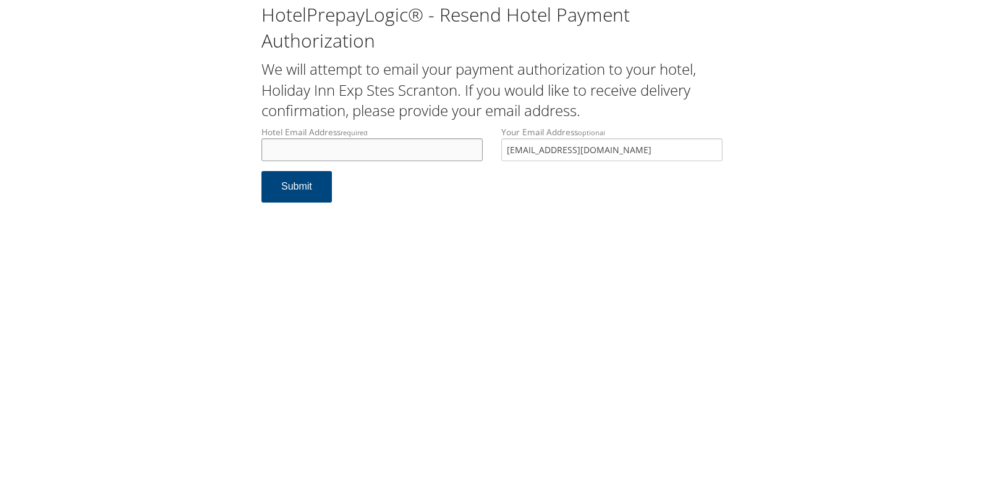
click at [322, 153] on input "Hotel Email Address required" at bounding box center [371, 149] width 221 height 23
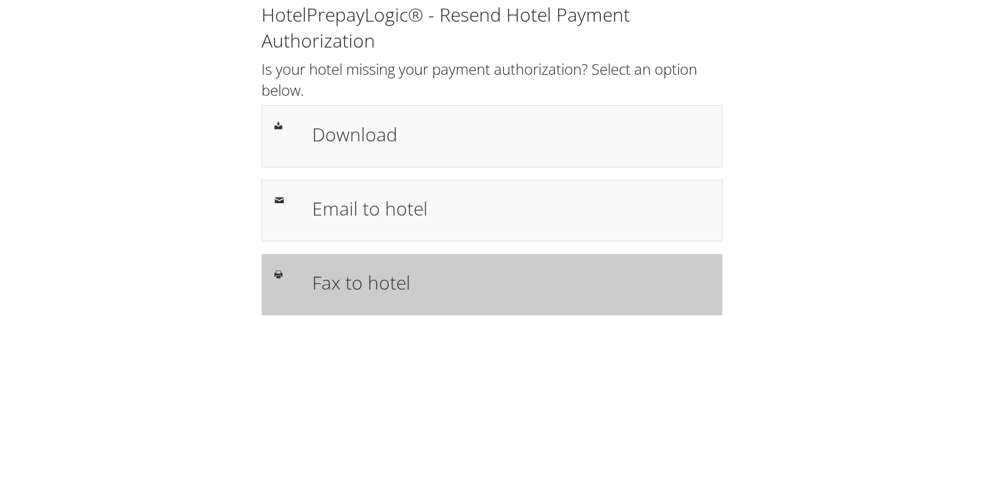
drag, startPoint x: 0, startPoint y: 0, endPoint x: 315, endPoint y: 268, distance: 414.0
click at [324, 263] on div "Fax to hotel" at bounding box center [491, 285] width 461 height 62
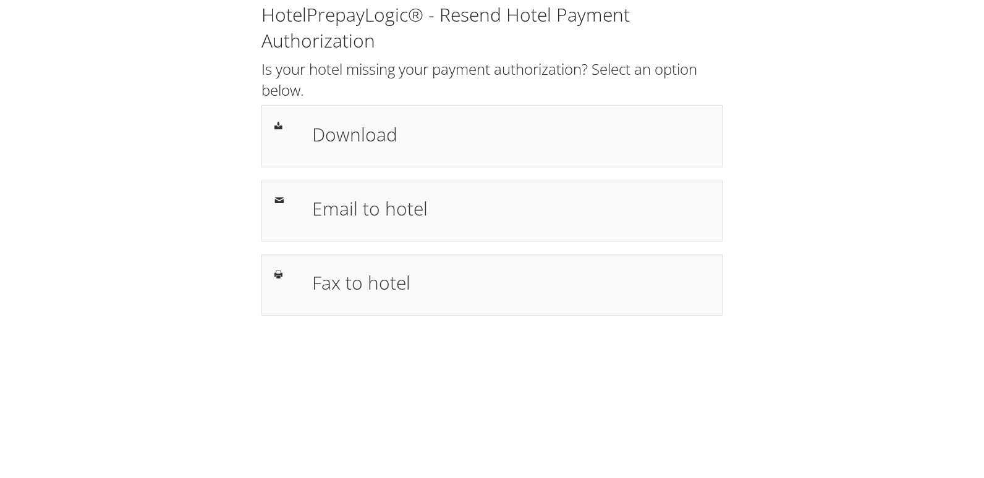
click at [499, 134] on h1 "Download" at bounding box center [511, 135] width 398 height 28
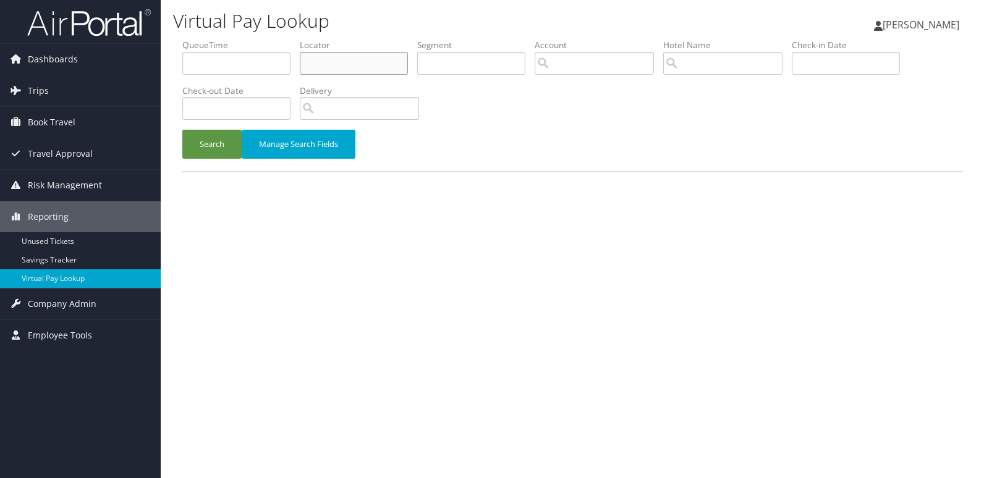
click at [342, 72] on input "text" at bounding box center [354, 63] width 108 height 23
paste input "FSXPZO"
type input "FSXPZO"
click at [240, 135] on button "Search" at bounding box center [211, 144] width 59 height 29
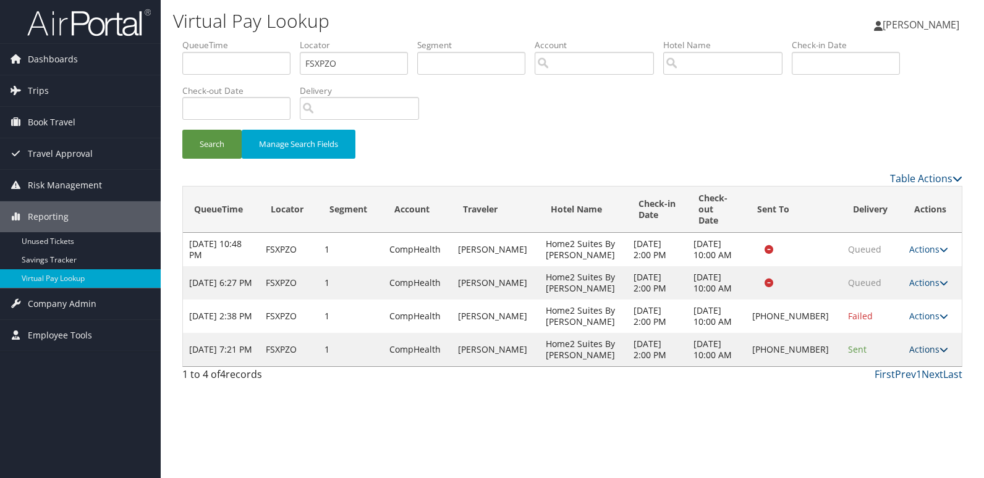
click at [934, 344] on link "Actions" at bounding box center [928, 350] width 39 height 12
click at [882, 371] on link "Logs" at bounding box center [887, 377] width 106 height 21
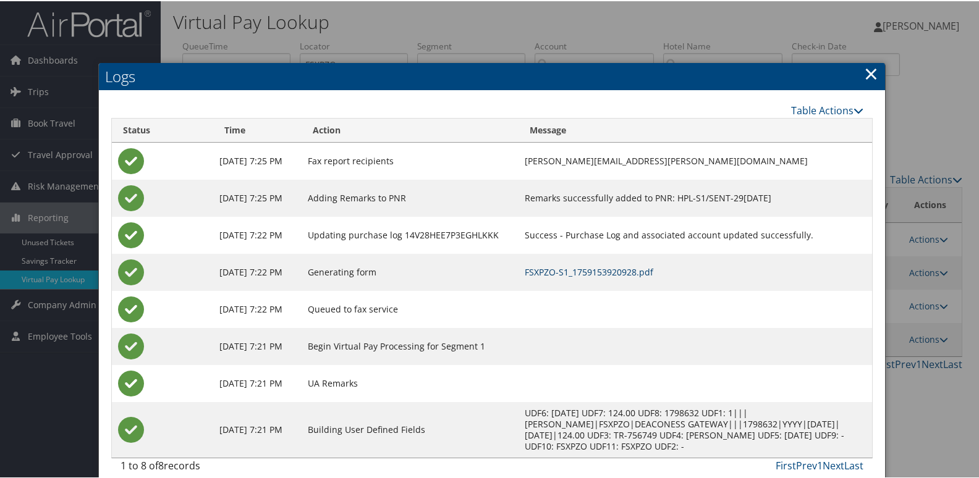
click at [566, 274] on link "FSXPZO-S1_1759153920928.pdf" at bounding box center [589, 271] width 129 height 12
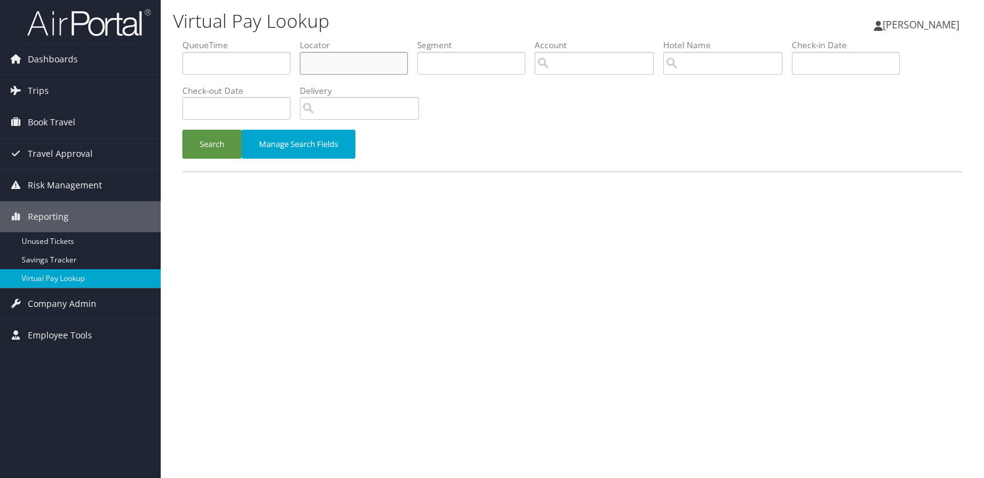
click at [349, 64] on input "text" at bounding box center [354, 63] width 108 height 23
paste input "LDTZKM"
type input "LDTZKM"
click at [185, 139] on button "Search" at bounding box center [211, 144] width 59 height 29
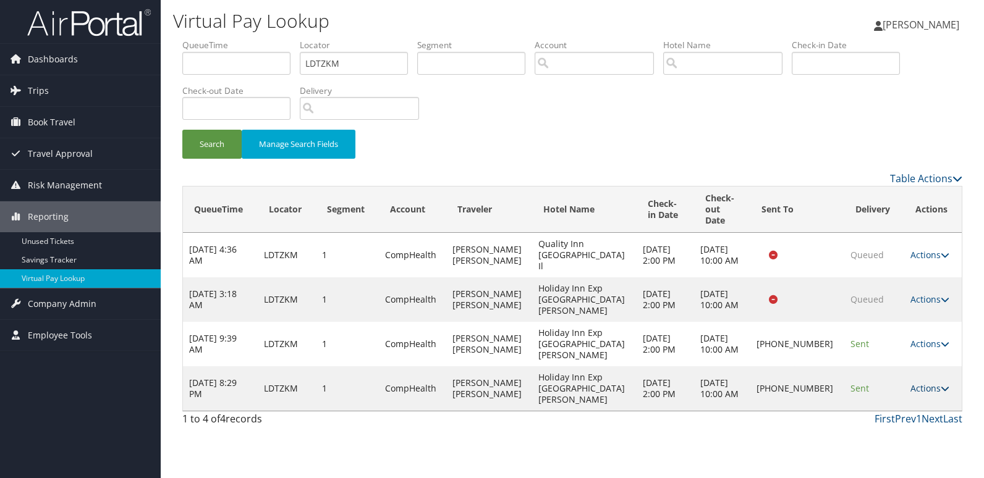
click at [932, 383] on link "Actions" at bounding box center [930, 389] width 39 height 12
click at [862, 372] on link "Logs" at bounding box center [887, 377] width 106 height 21
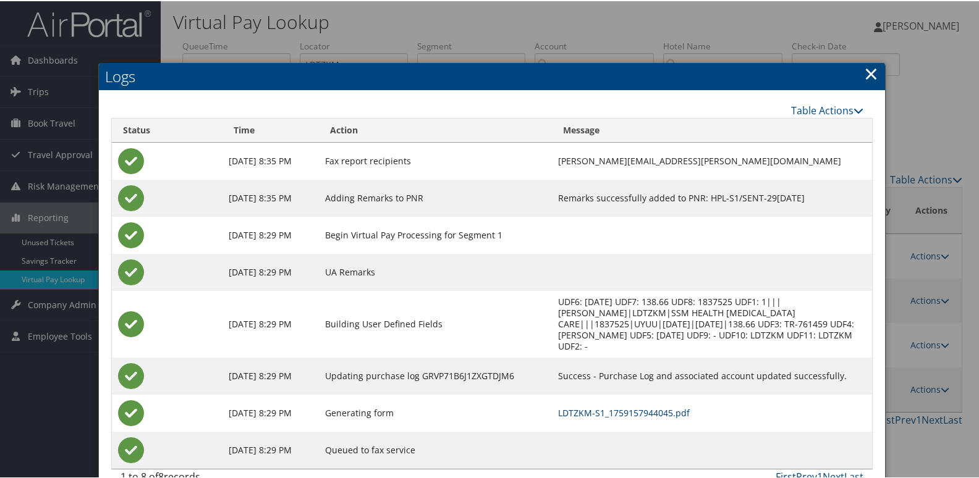
click at [569, 406] on link "LDTZKM-S1_1759157944045.pdf" at bounding box center [624, 412] width 132 height 12
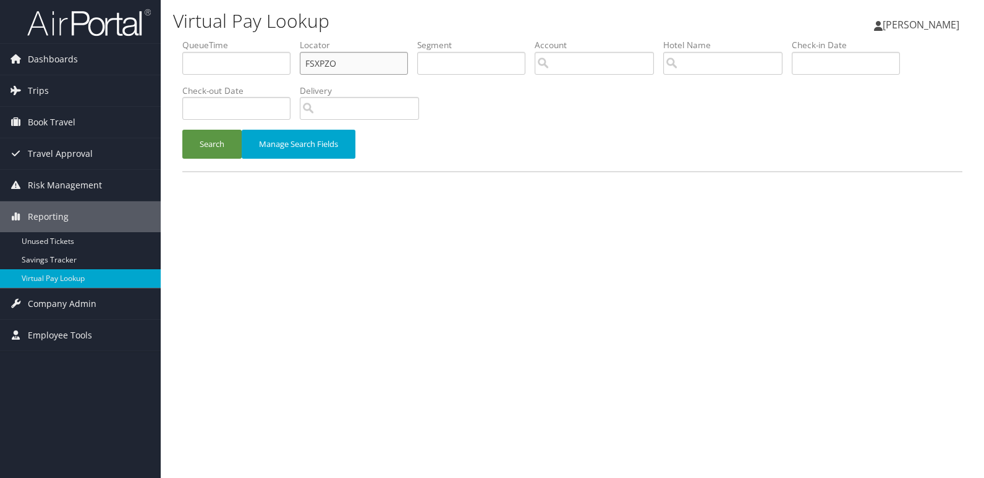
click at [325, 62] on input "FSXPZO" at bounding box center [354, 63] width 108 height 23
paste input "OATFMR"
type input "OATFMR"
click at [207, 153] on button "Search" at bounding box center [211, 144] width 59 height 29
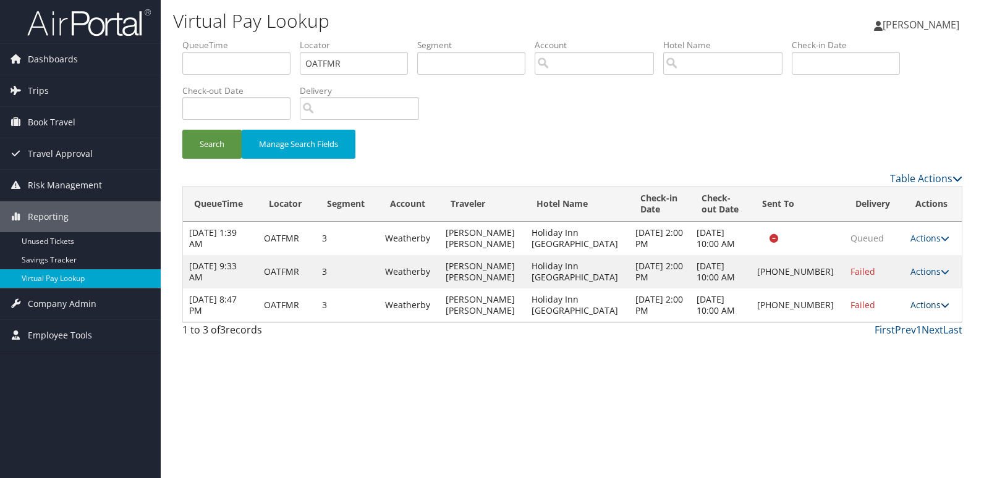
click at [941, 305] on icon at bounding box center [945, 305] width 9 height 9
click at [875, 341] on link "Logs" at bounding box center [887, 344] width 106 height 21
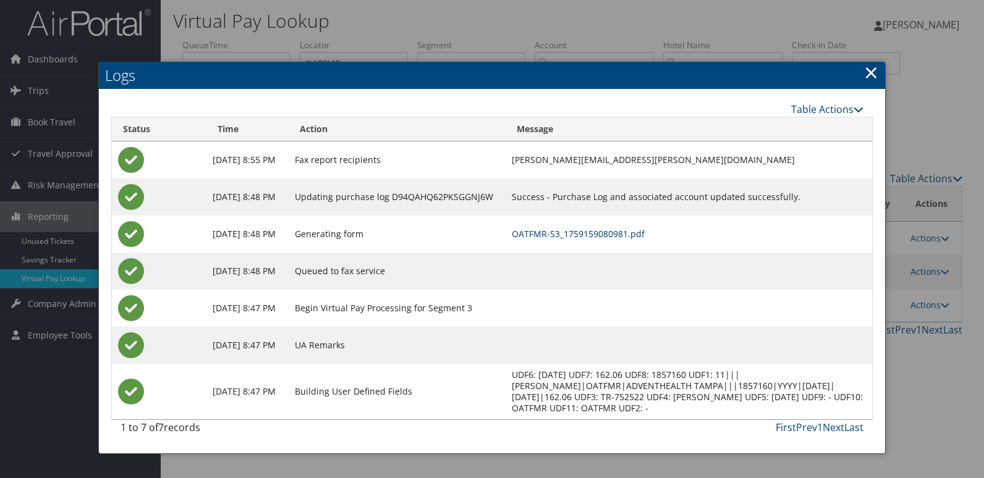
click at [605, 234] on link "OATFMR-S3_1759159080981.pdf" at bounding box center [578, 234] width 133 height 12
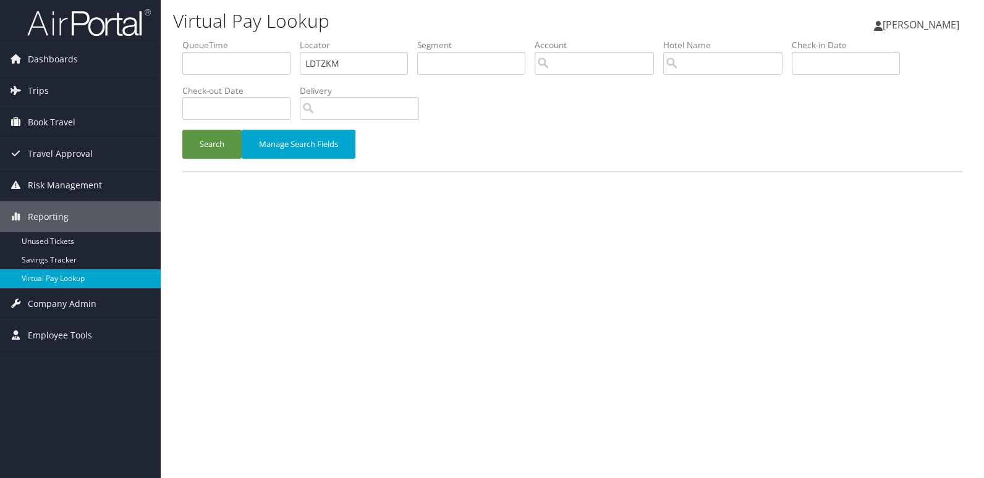
click at [328, 62] on input "LDTZKM" at bounding box center [354, 63] width 108 height 23
type input "GOCVAI"
click at [218, 149] on button "Search" at bounding box center [211, 144] width 59 height 29
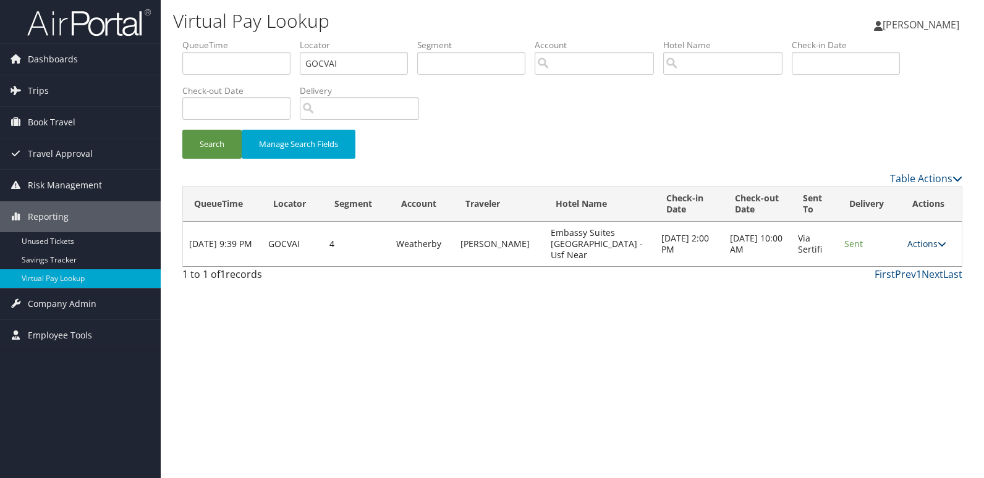
click at [938, 240] on icon at bounding box center [942, 244] width 9 height 9
click at [895, 284] on link "Logs" at bounding box center [903, 277] width 78 height 21
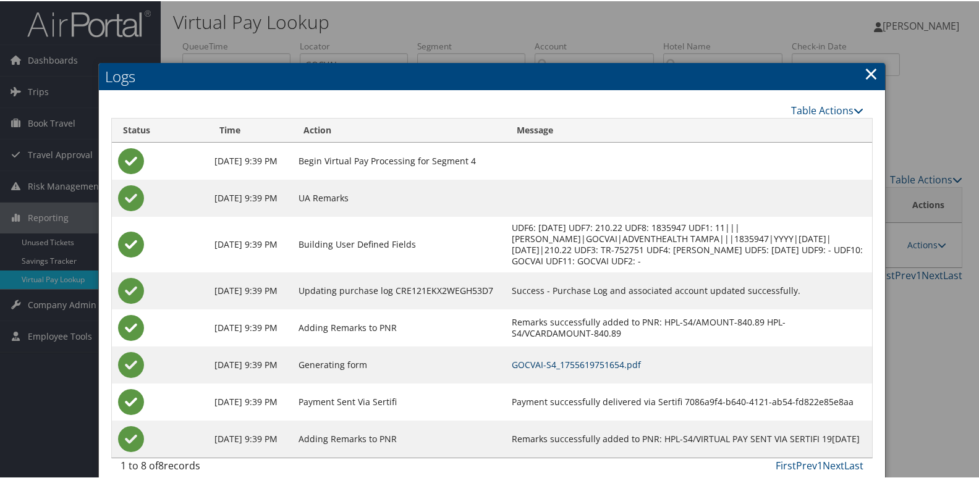
click at [608, 360] on link "GOCVAI-S4_1755619751654.pdf" at bounding box center [576, 364] width 129 height 12
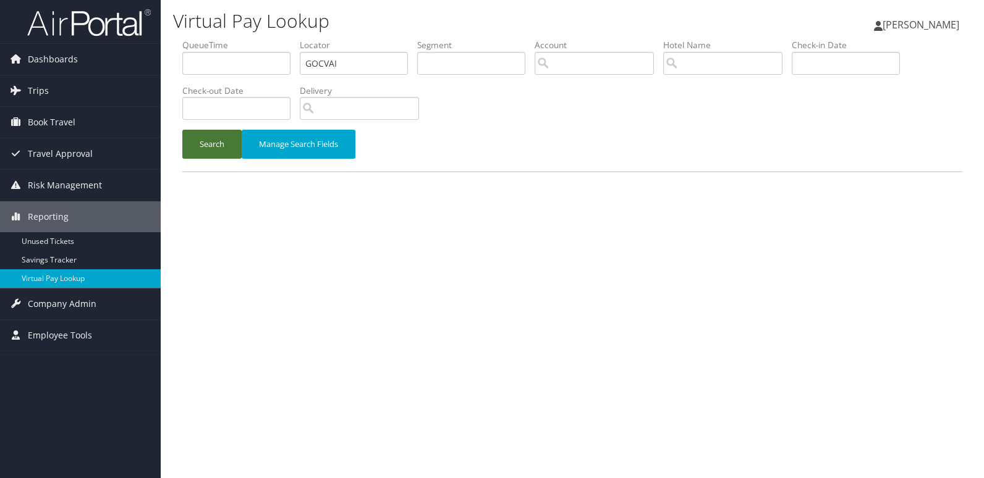
click at [215, 153] on button "Search" at bounding box center [211, 144] width 59 height 29
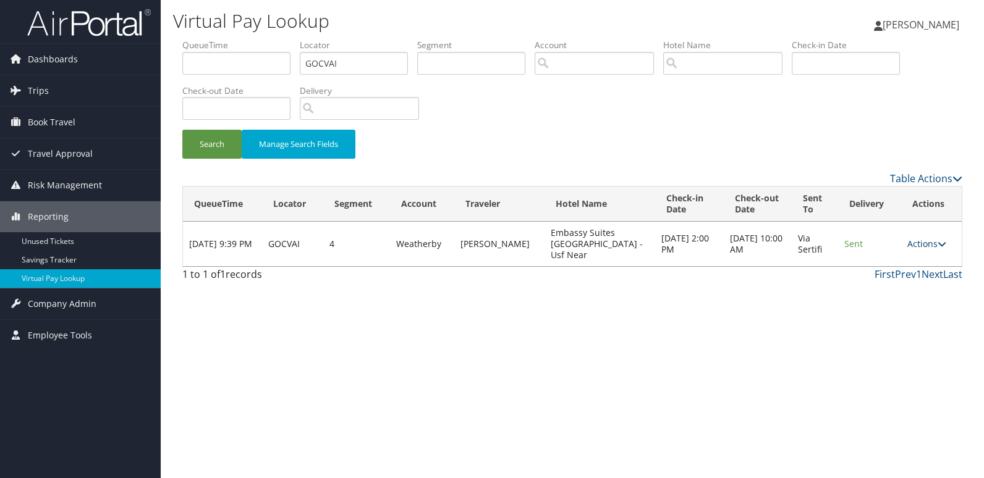
click at [940, 240] on icon at bounding box center [942, 244] width 9 height 9
click at [886, 274] on link "Logs" at bounding box center [903, 277] width 78 height 21
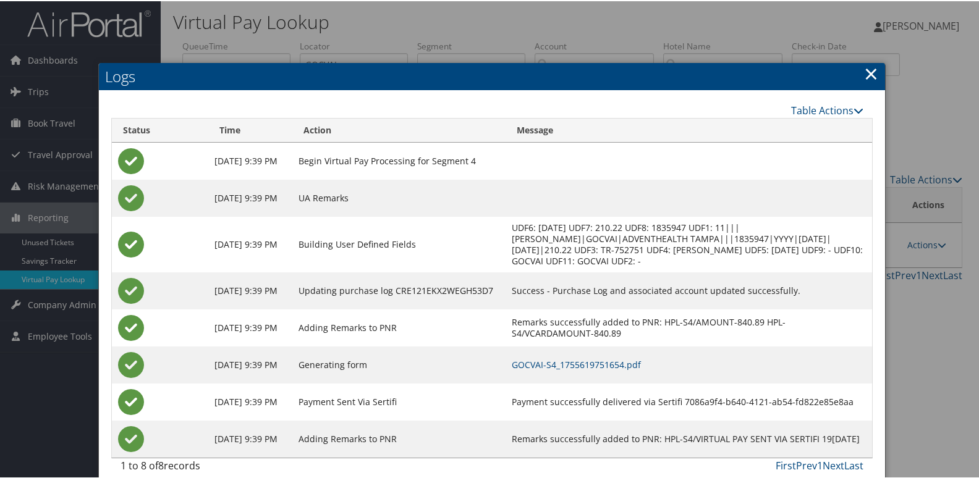
scroll to position [13, 0]
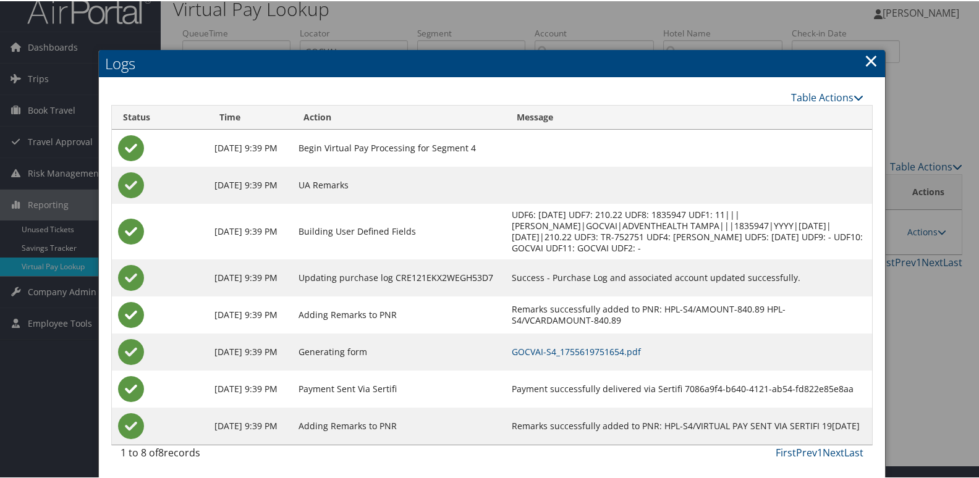
click at [869, 59] on link "×" at bounding box center [871, 59] width 14 height 25
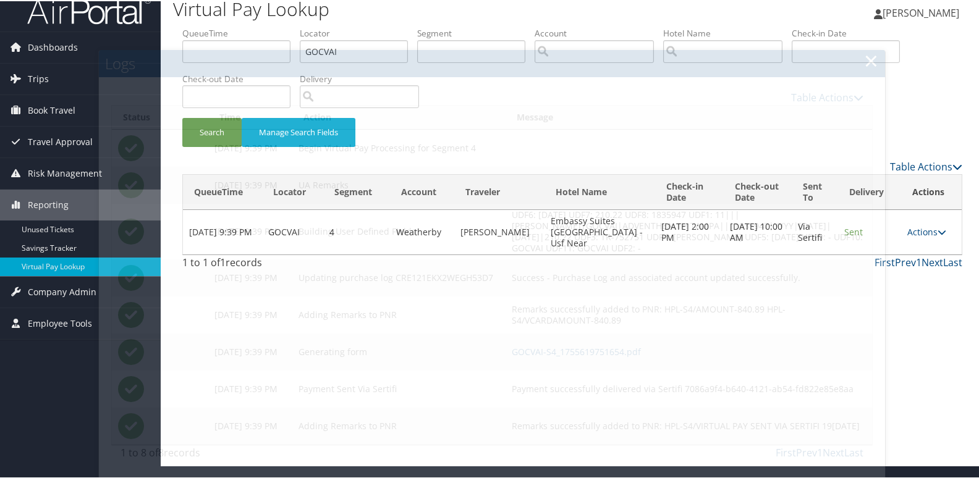
scroll to position [0, 0]
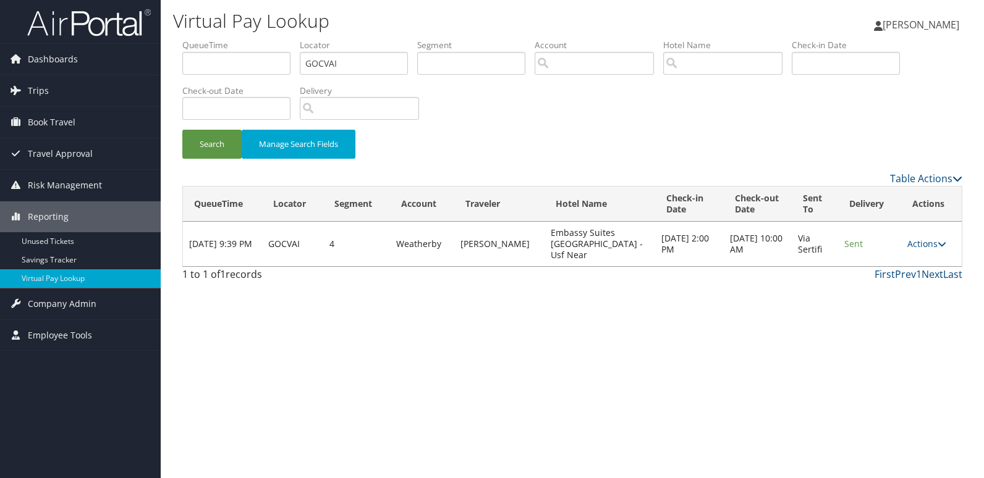
drag, startPoint x: 938, startPoint y: 238, endPoint x: 916, endPoint y: 250, distance: 25.2
click at [938, 240] on icon at bounding box center [942, 244] width 9 height 9
click at [875, 272] on link "Logs" at bounding box center [903, 277] width 78 height 21
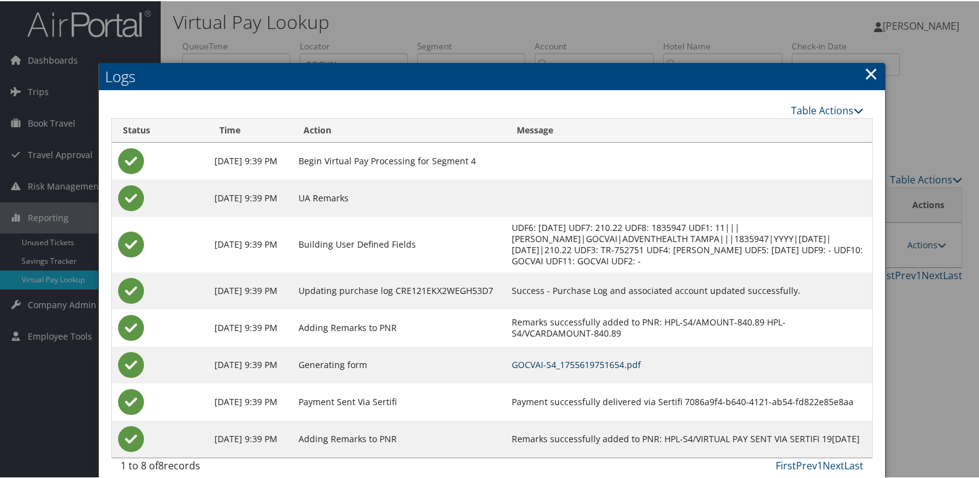
click at [596, 365] on link "GOCVAI-S4_1755619751654.pdf" at bounding box center [576, 364] width 129 height 12
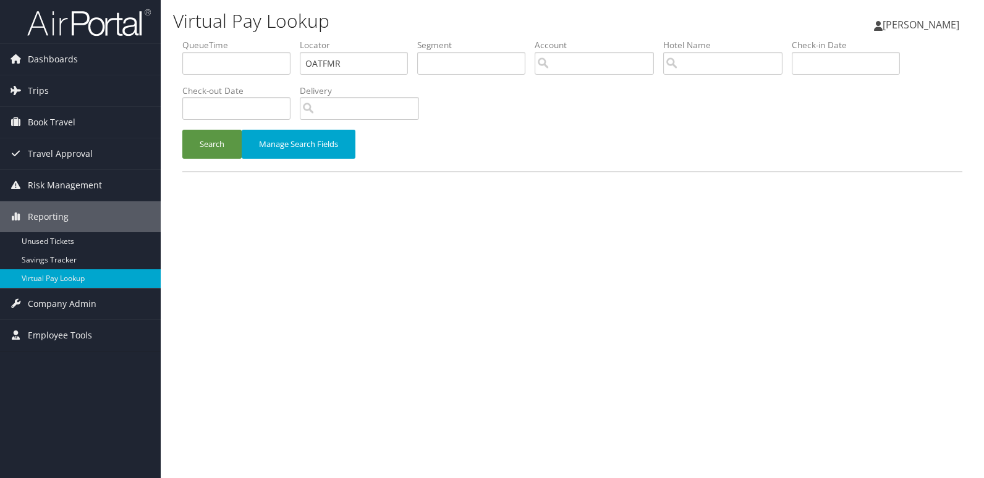
click at [315, 63] on input "OATFMR" at bounding box center [354, 63] width 108 height 23
type input "HJWYNA"
click at [208, 139] on button "Search" at bounding box center [211, 144] width 59 height 29
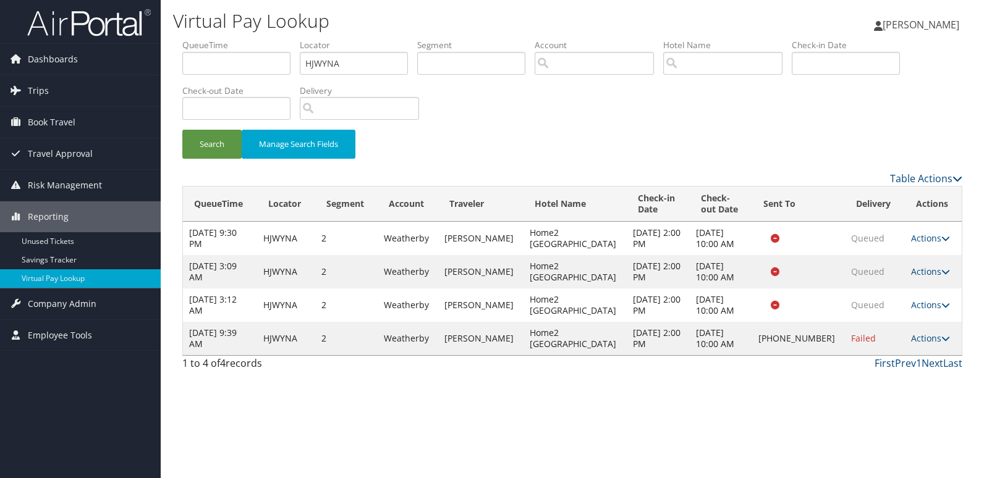
click at [942, 338] on icon at bounding box center [946, 338] width 9 height 9
click at [885, 376] on link "Logs" at bounding box center [887, 377] width 106 height 21
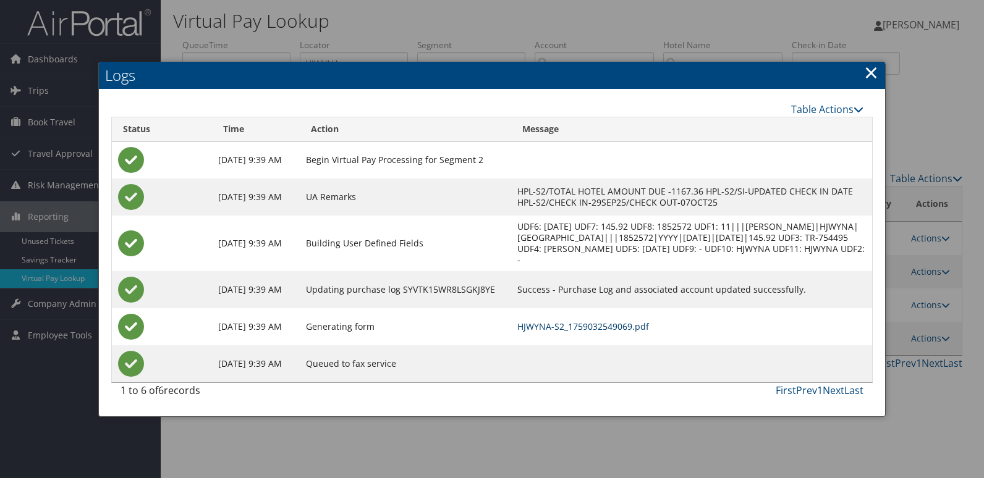
click at [649, 333] on link "HJWYNA-S2_1759032549069.pdf" at bounding box center [583, 327] width 132 height 12
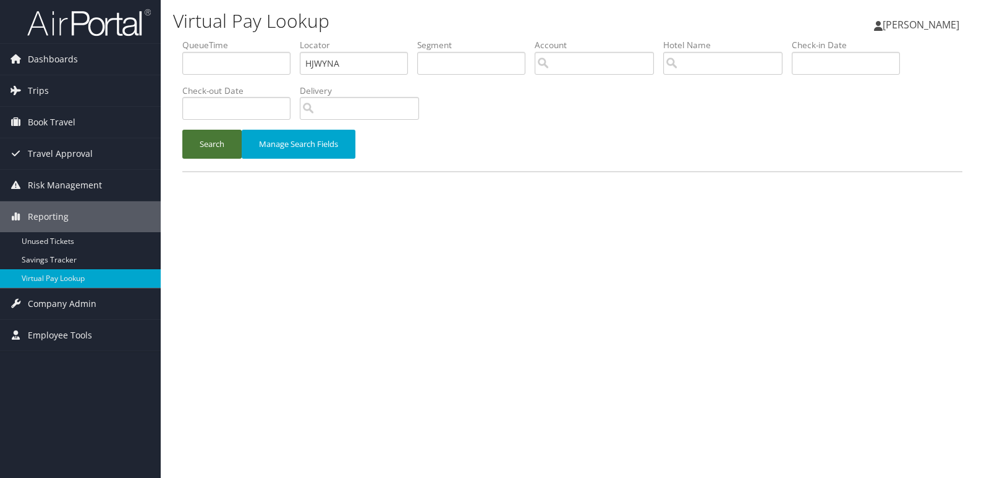
click at [215, 148] on button "Search" at bounding box center [211, 144] width 59 height 29
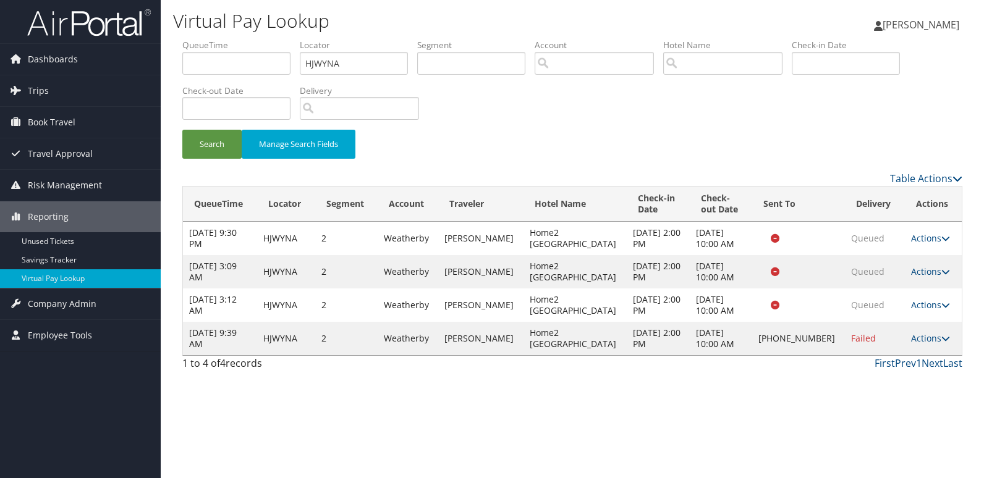
click at [942, 335] on icon at bounding box center [946, 338] width 9 height 9
click at [900, 373] on link "Logs" at bounding box center [887, 377] width 106 height 21
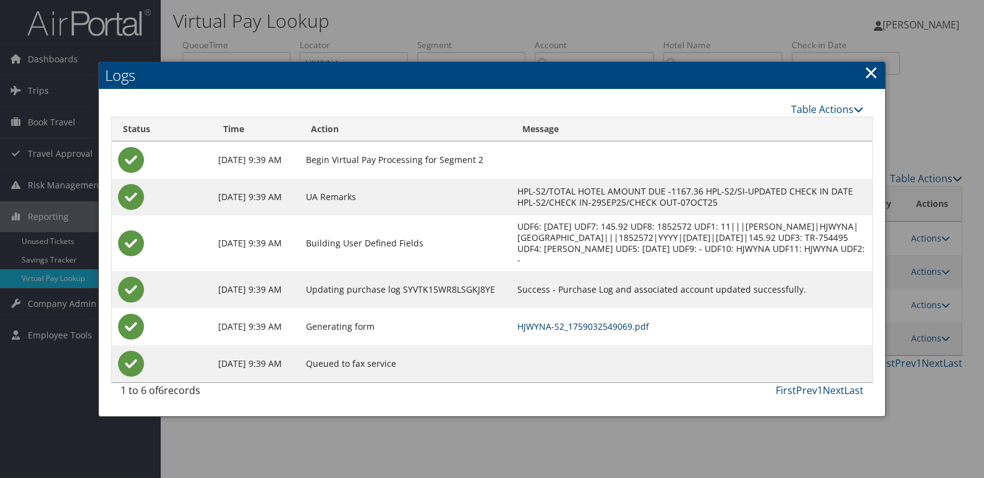
click at [649, 333] on link "HJWYNA-S2_1759032549069.pdf" at bounding box center [583, 327] width 132 height 12
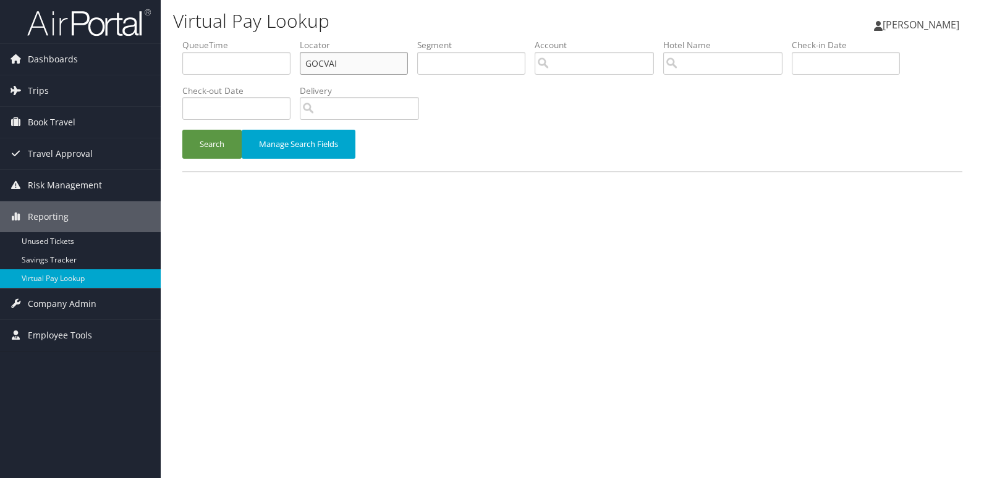
click at [326, 65] on input "GOCVAI" at bounding box center [354, 63] width 108 height 23
paste input "MWUJPL"
type input "MWUJPL"
click at [205, 153] on button "Search" at bounding box center [211, 144] width 59 height 29
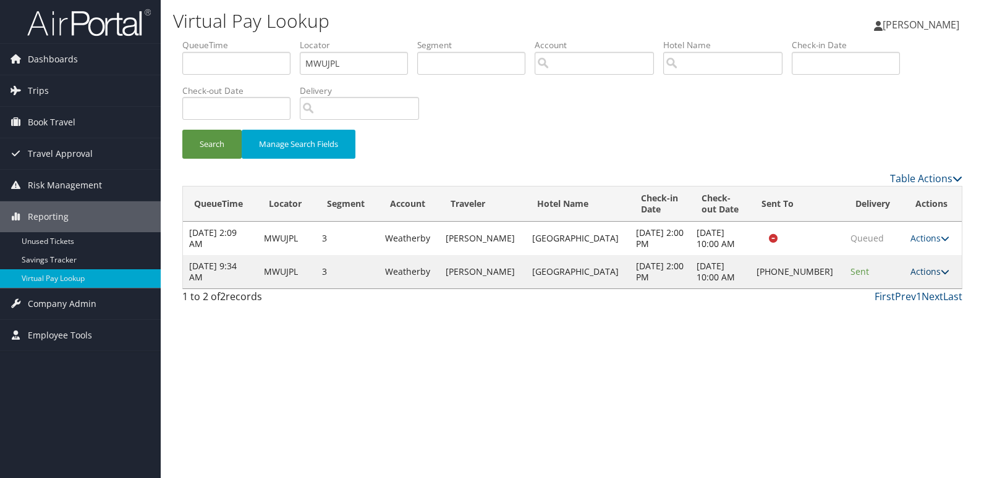
click at [941, 269] on icon at bounding box center [945, 272] width 9 height 9
click at [886, 307] on link "Logs" at bounding box center [887, 310] width 106 height 21
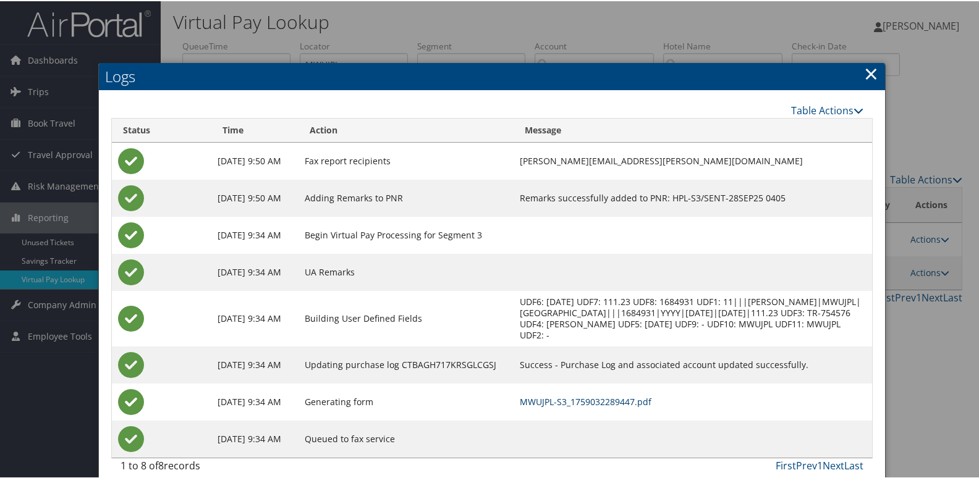
click at [559, 401] on link "MWUJPL-S3_1759032289447.pdf" at bounding box center [586, 401] width 132 height 12
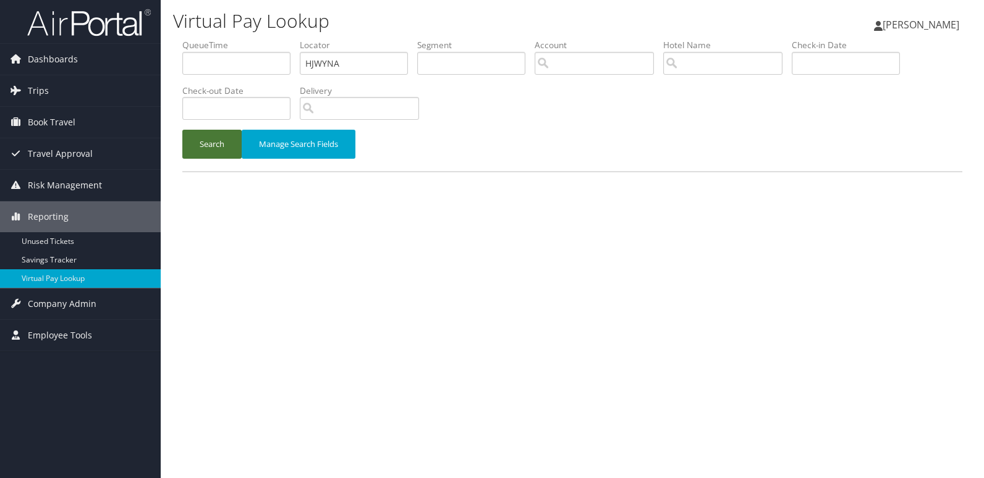
click at [223, 139] on button "Search" at bounding box center [211, 144] width 59 height 29
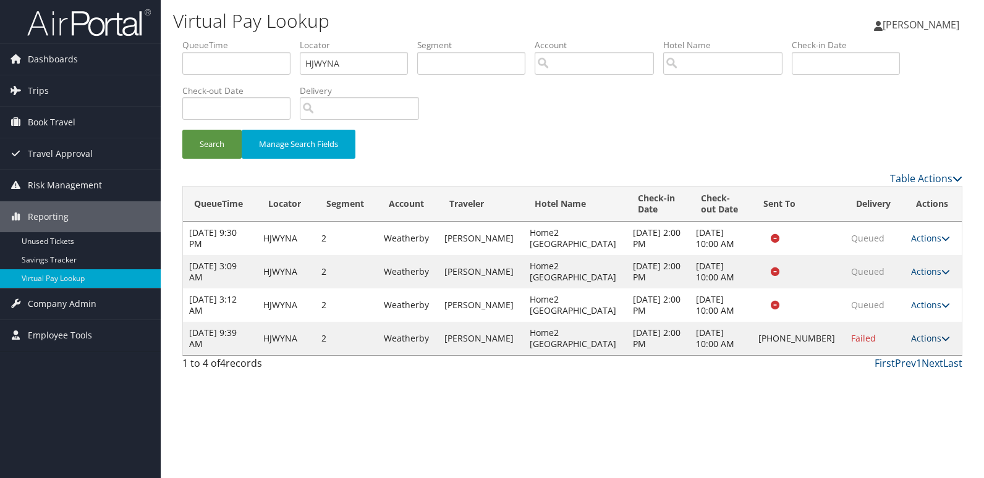
click at [930, 338] on link "Actions" at bounding box center [930, 339] width 39 height 12
click at [876, 354] on link "Resend" at bounding box center [887, 356] width 106 height 21
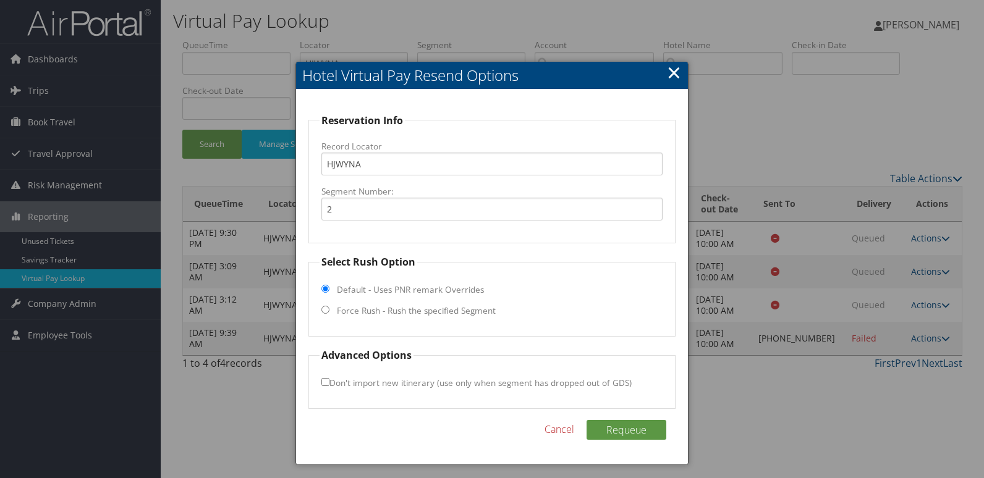
click at [393, 317] on label "Force Rush - Rush the specified Segment" at bounding box center [416, 311] width 159 height 12
click at [330, 314] on input "Force Rush - Rush the specified Segment" at bounding box center [325, 310] width 8 height 8
radio input "true"
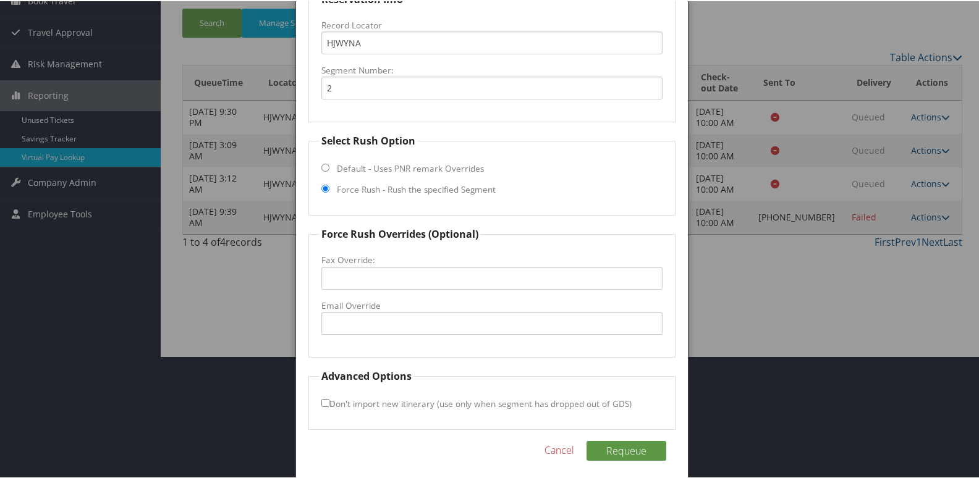
scroll to position [124, 0]
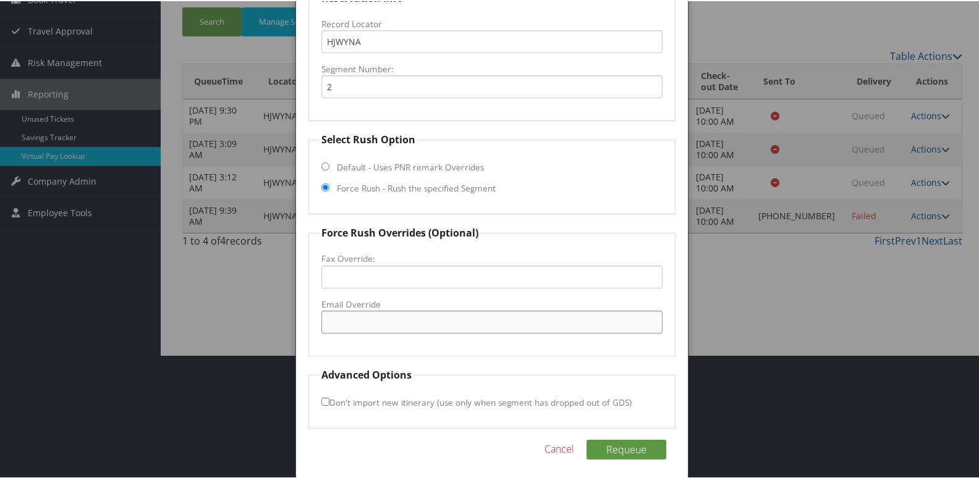
click at [389, 330] on input "Email Override" at bounding box center [492, 321] width 342 height 23
click at [420, 323] on input "guestrelations.charr@vhdhotels.com" at bounding box center [492, 321] width 342 height 23
click at [429, 321] on input "guestrelations.charr@vhdhotels.com" at bounding box center [492, 321] width 342 height 23
drag, startPoint x: 461, startPoint y: 320, endPoint x: 140, endPoint y: 319, distance: 320.8
click at [140, 319] on body "Menu Dashboards ► AirPortal 360™ (Manager) My Travel Dashboard Trips ► Airtiner…" at bounding box center [492, 115] width 984 height 478
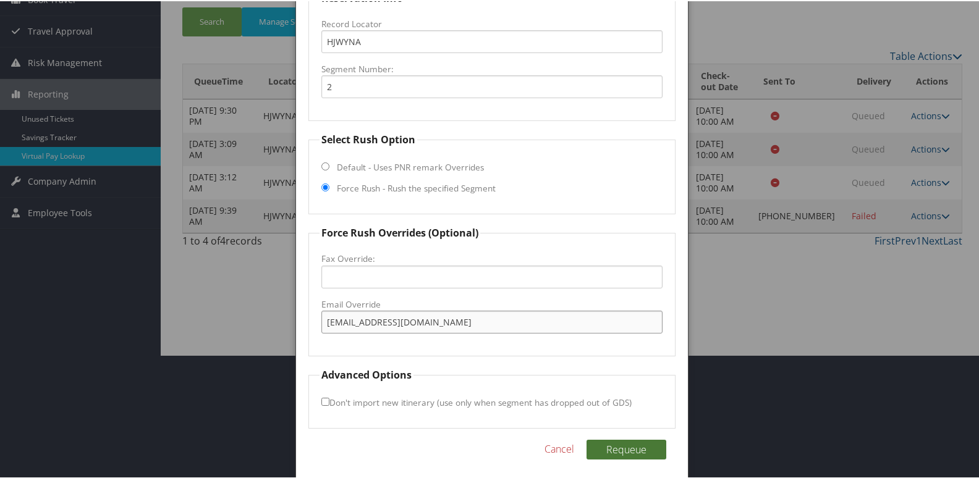
type input "guestrelations.charr@vhghotels.com"
click at [602, 443] on button "Requeue" at bounding box center [627, 449] width 80 height 20
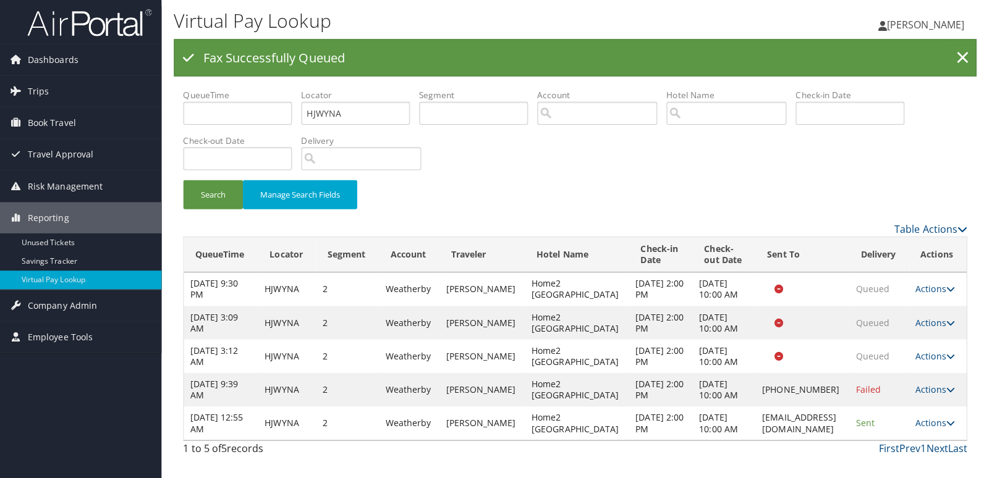
scroll to position [0, 0]
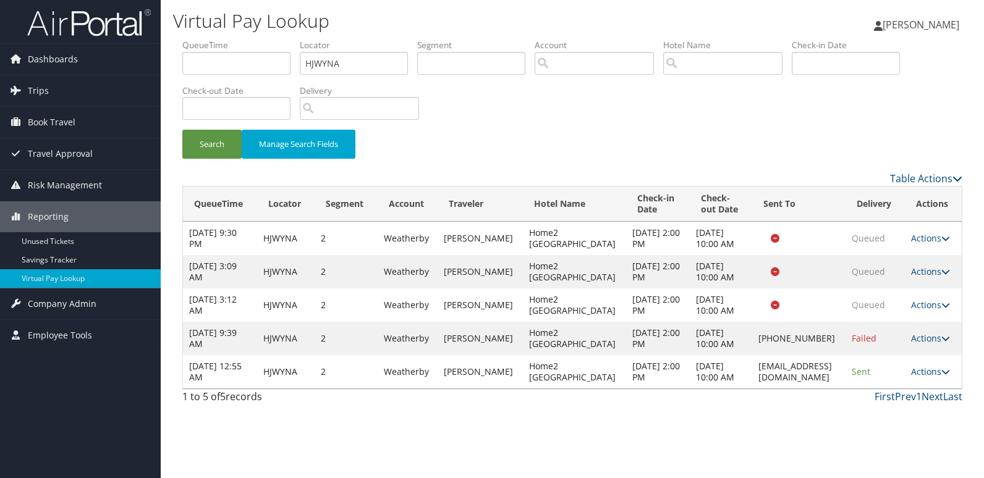
drag, startPoint x: 844, startPoint y: 420, endPoint x: 686, endPoint y: 418, distance: 157.7
click at [752, 389] on td "guestrelations.charr@vhghotels.com" at bounding box center [798, 371] width 93 height 33
copy td "guestrelations.charr@vhghotels.com"
drag, startPoint x: 948, startPoint y: 422, endPoint x: 921, endPoint y: 434, distance: 29.6
click at [948, 376] on icon at bounding box center [946, 372] width 9 height 9
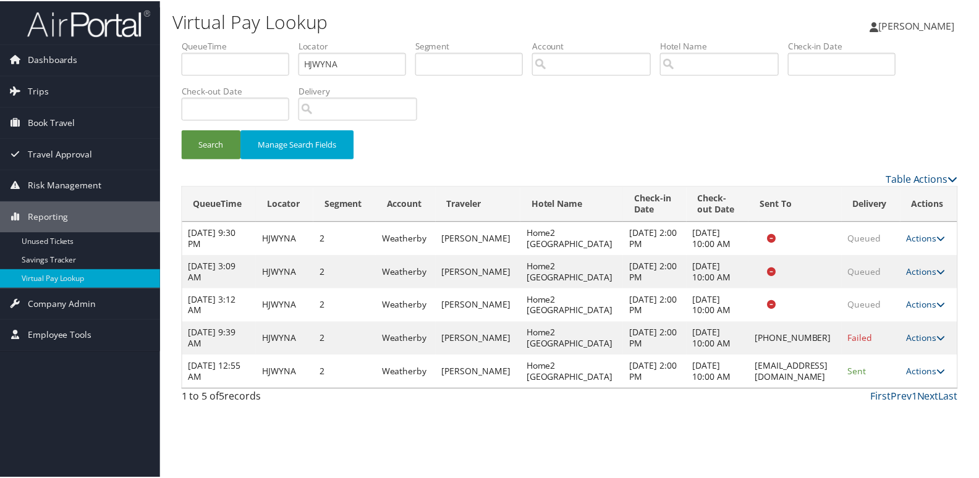
scroll to position [37, 0]
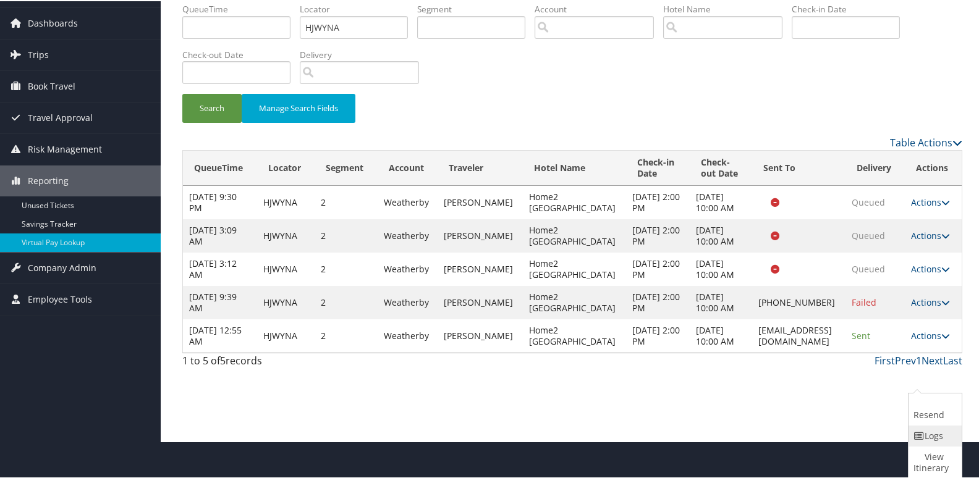
click at [917, 435] on icon at bounding box center [919, 435] width 11 height 9
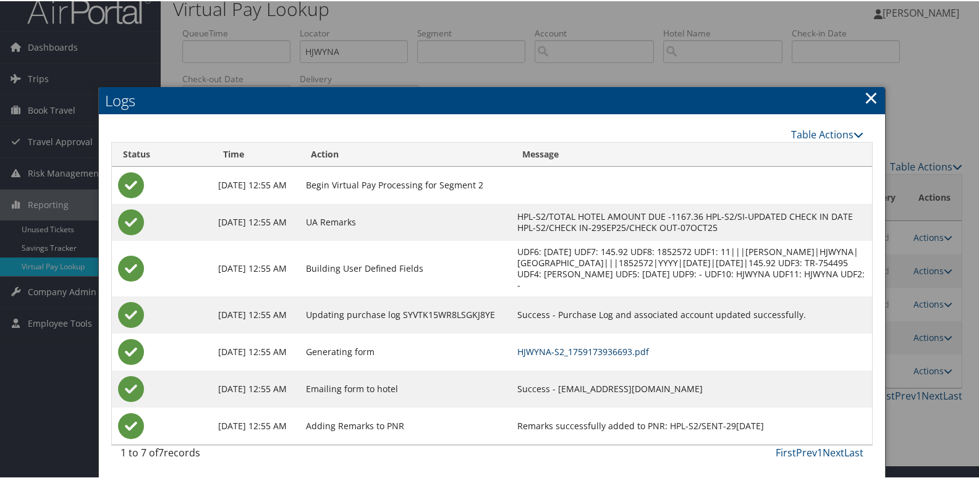
click at [649, 345] on link "HJWYNA-S2_1759173936693.pdf" at bounding box center [583, 351] width 132 height 12
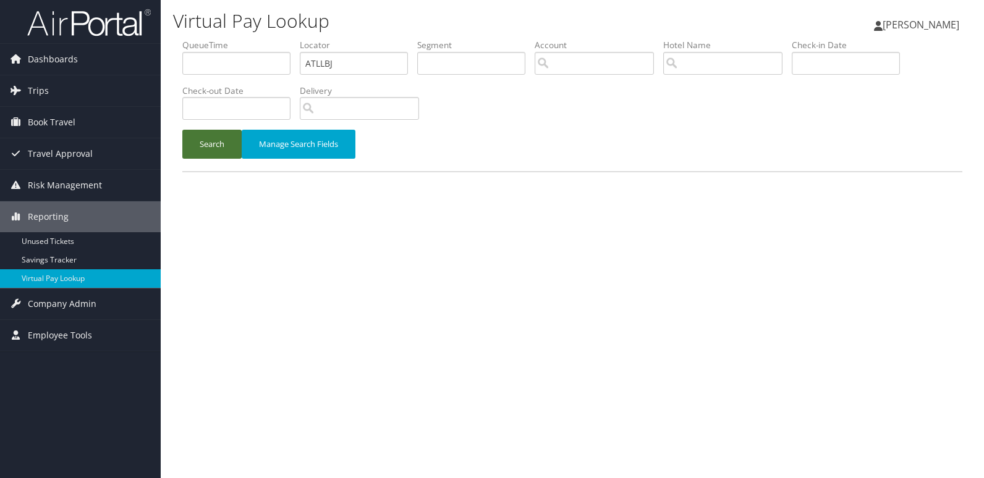
type input "ATLLBJ"
click at [210, 139] on button "Search" at bounding box center [211, 144] width 59 height 29
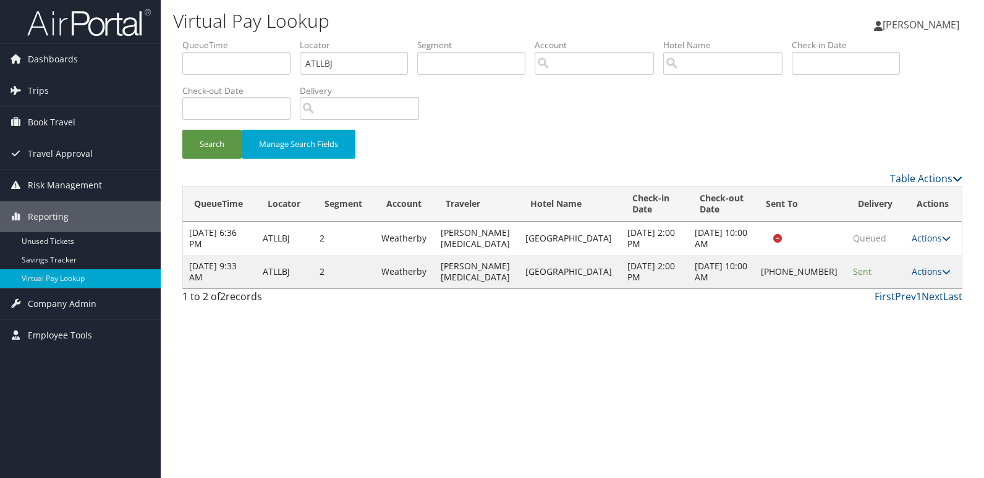
click at [945, 268] on td "Actions Resend Logs Delivery Information View Itinerary" at bounding box center [934, 271] width 56 height 33
click at [942, 271] on icon at bounding box center [946, 272] width 9 height 9
click at [882, 310] on link "Logs" at bounding box center [888, 310] width 106 height 21
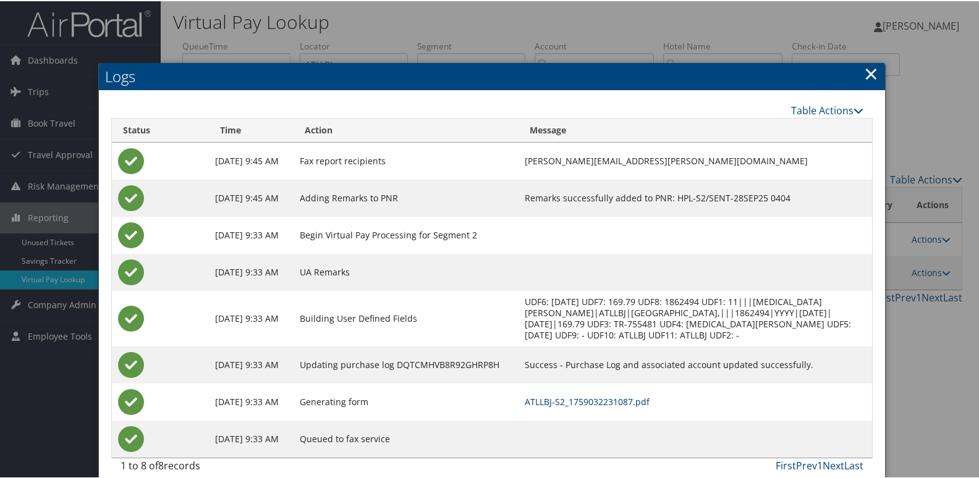
click at [542, 401] on link "ATLLBJ-S2_1759032231087.pdf" at bounding box center [587, 401] width 125 height 12
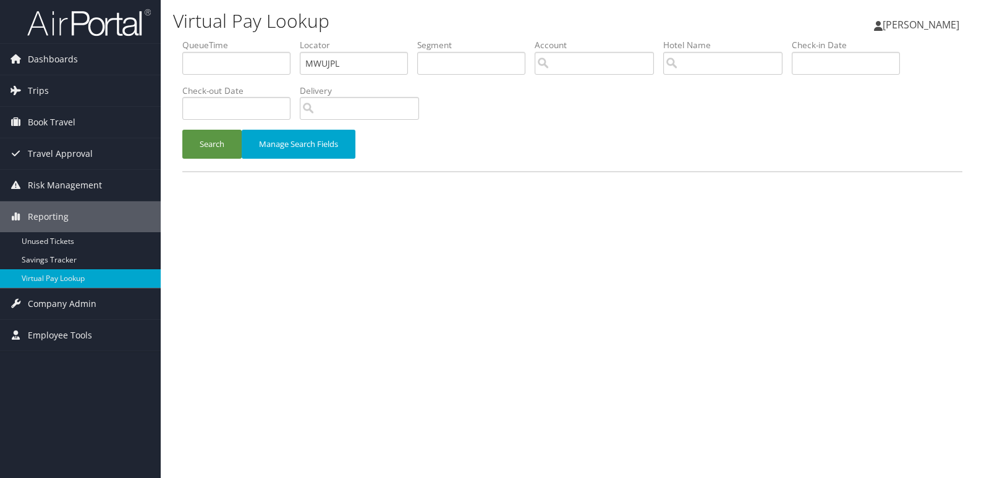
click at [323, 65] on input "MWUJPL" at bounding box center [354, 63] width 108 height 23
type input "NALBMJ"
click at [210, 143] on button "Search" at bounding box center [211, 144] width 59 height 29
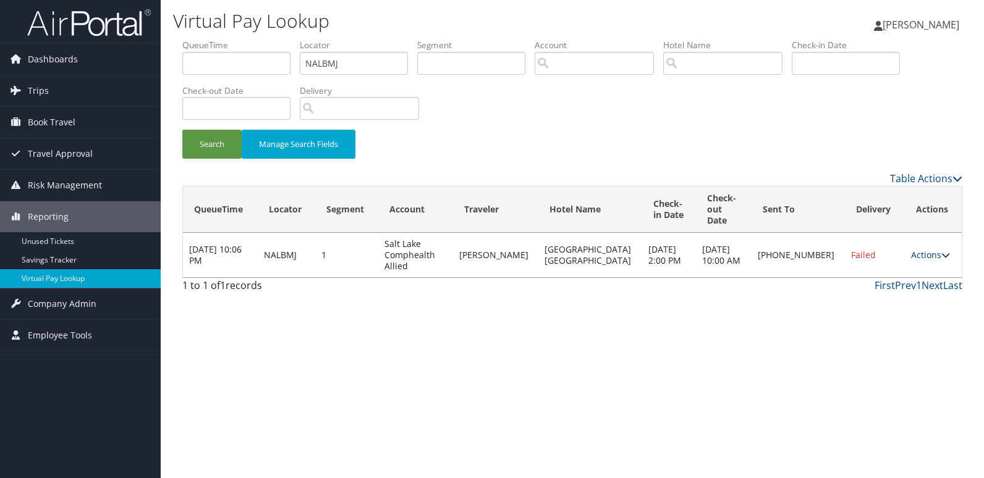
click at [942, 251] on icon at bounding box center [946, 255] width 9 height 9
click at [875, 285] on link "Logs" at bounding box center [886, 283] width 106 height 21
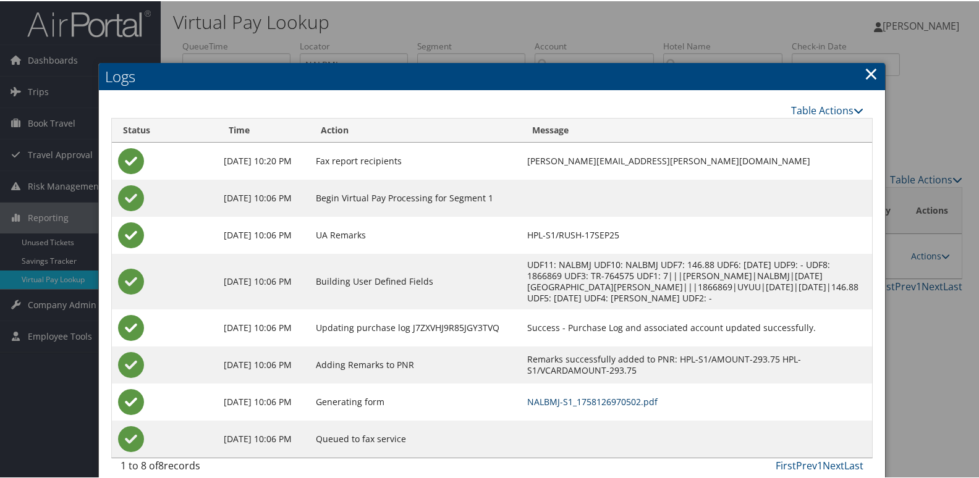
click at [585, 402] on link "NALBMJ-S1_1758126970502.pdf" at bounding box center [592, 401] width 130 height 12
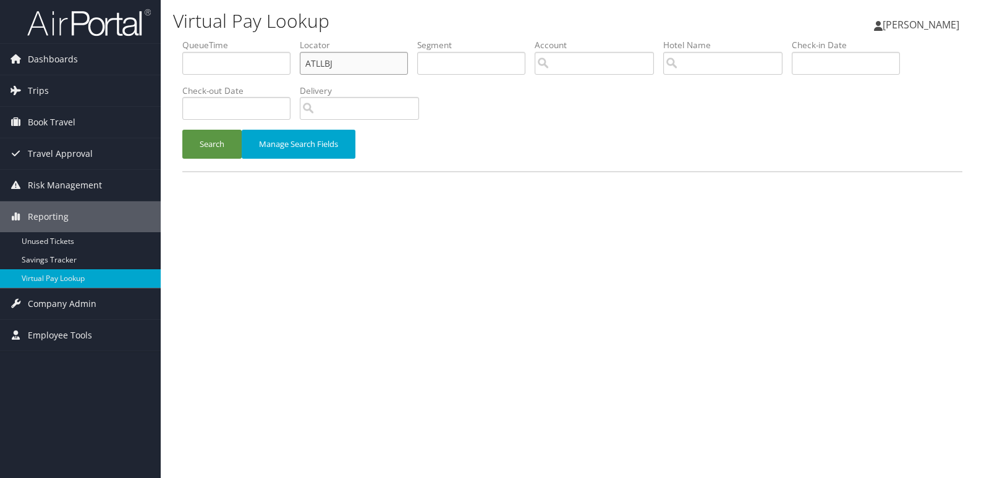
click at [314, 65] on input "ATLLBJ" at bounding box center [354, 63] width 108 height 23
paste input "UAZHNG"
type input "UAZHNG"
click at [227, 138] on button "Search" at bounding box center [211, 144] width 59 height 29
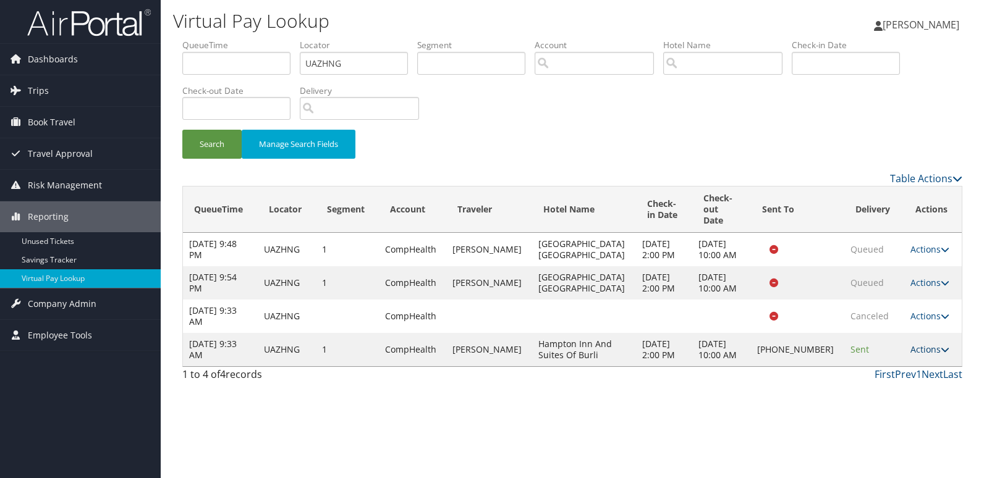
click at [941, 346] on icon at bounding box center [945, 350] width 9 height 9
click at [885, 386] on link "Logs" at bounding box center [887, 377] width 106 height 21
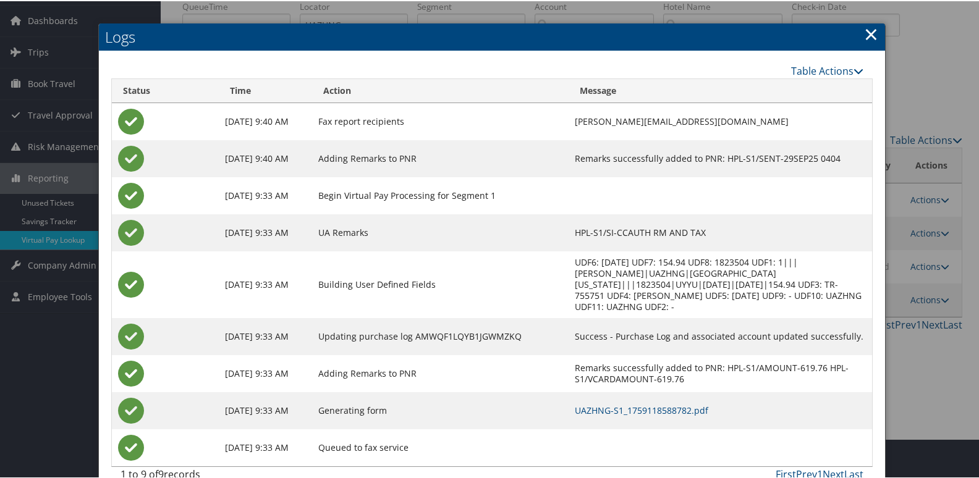
scroll to position [61, 0]
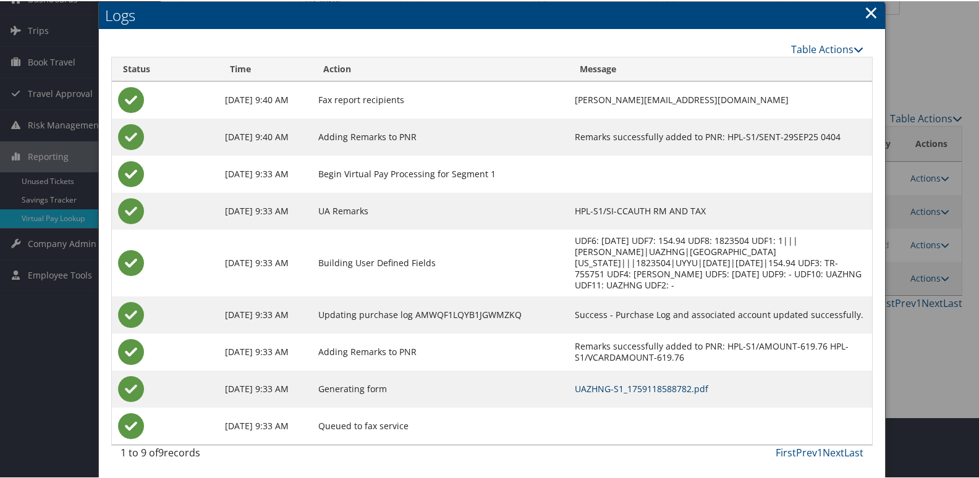
drag, startPoint x: 624, startPoint y: 391, endPoint x: 624, endPoint y: 404, distance: 13.0
click at [624, 391] on link "UAZHNG-S1_1759118588782.pdf" at bounding box center [642, 388] width 134 height 12
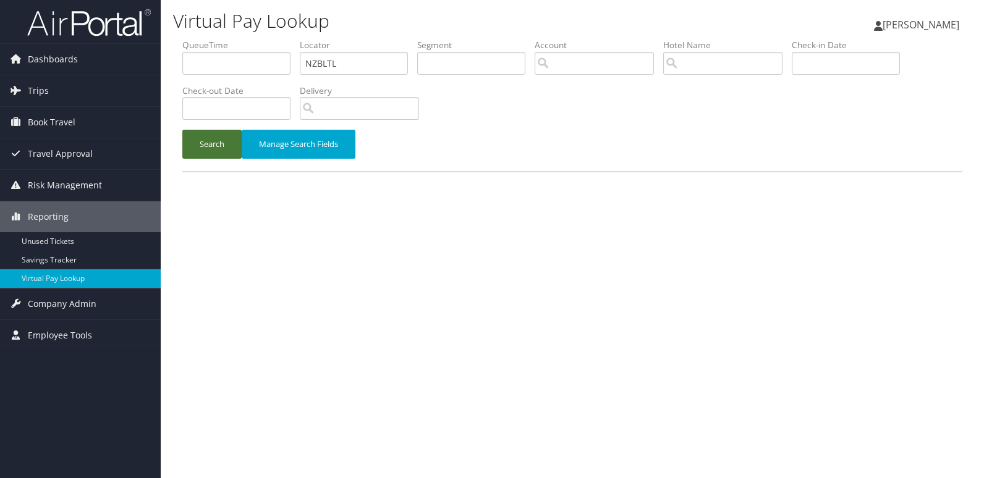
type input "NZBLTL"
click at [205, 142] on button "Search" at bounding box center [211, 144] width 59 height 29
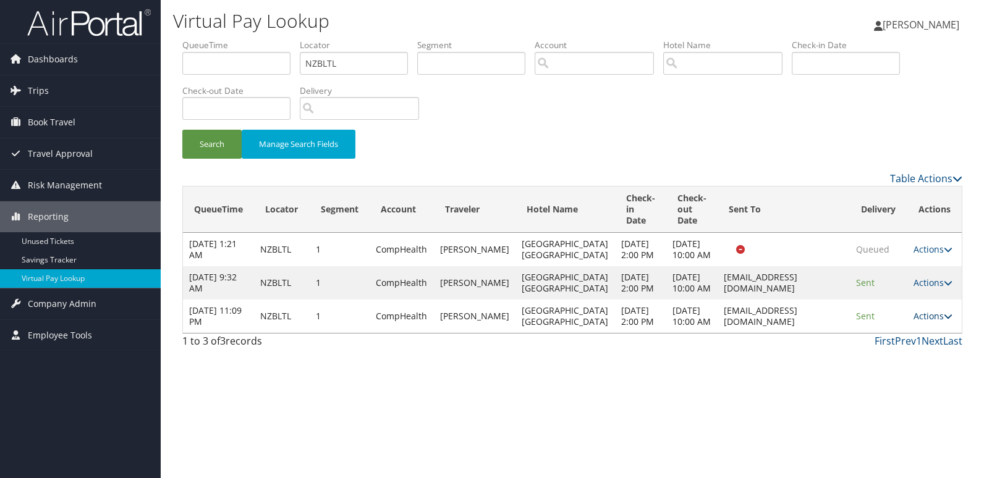
click at [945, 321] on icon at bounding box center [948, 316] width 9 height 9
click at [901, 381] on link "Logs" at bounding box center [908, 383] width 78 height 21
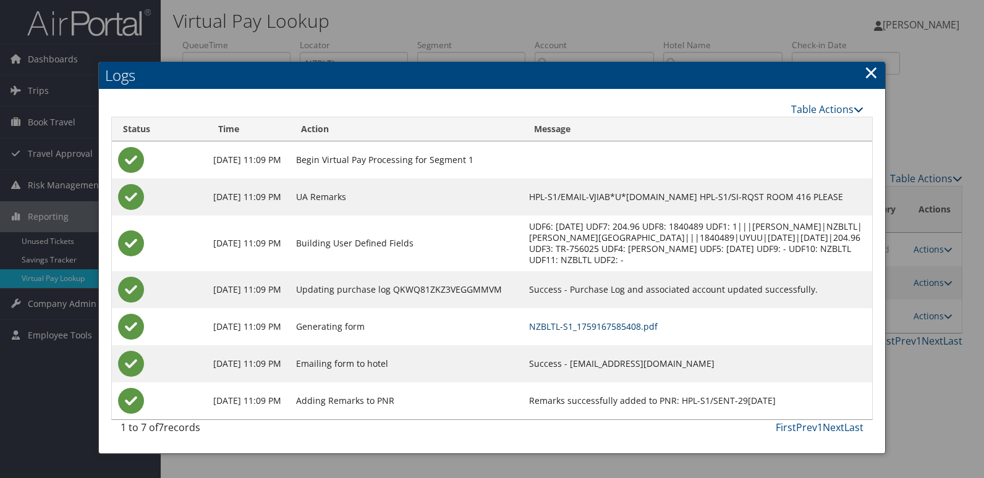
click at [597, 326] on link "NZBLTL-S1_1759167585408.pdf" at bounding box center [593, 327] width 129 height 12
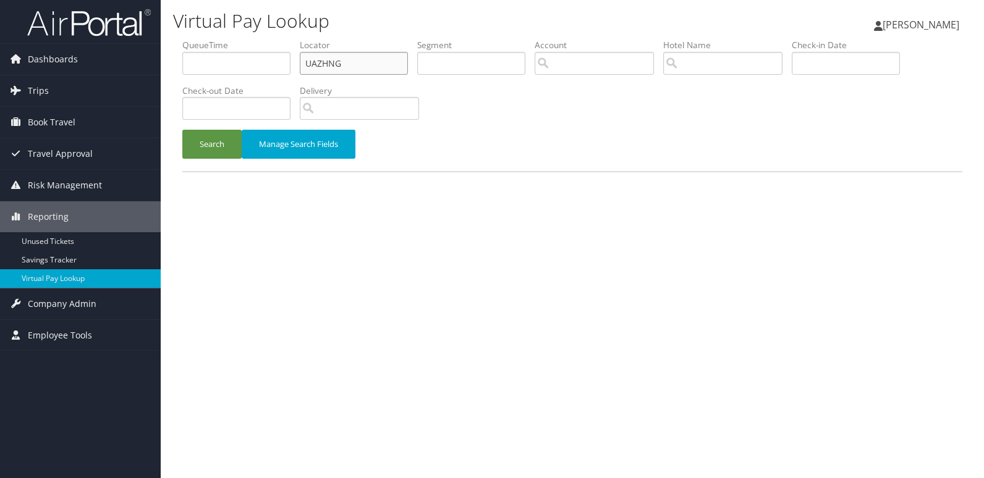
click at [326, 56] on input "UAZHNG" at bounding box center [354, 63] width 108 height 23
paste input "EZMUPE"
type input "EZMUPE"
click at [223, 145] on button "Search" at bounding box center [211, 144] width 59 height 29
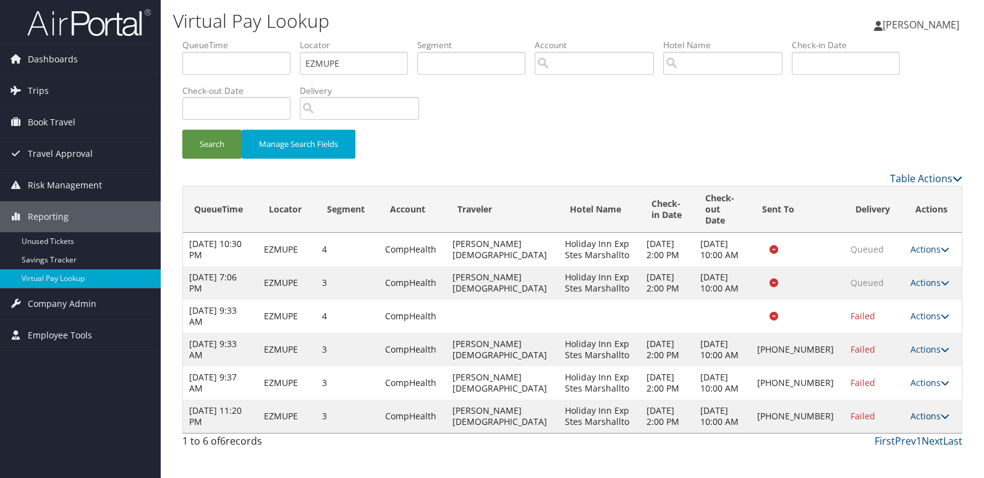
click at [941, 412] on icon at bounding box center [945, 416] width 9 height 9
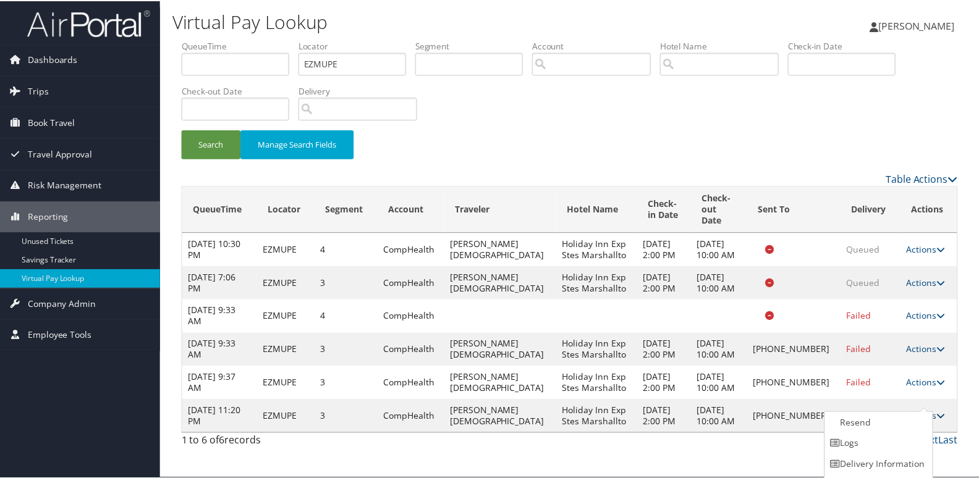
scroll to position [19, 0]
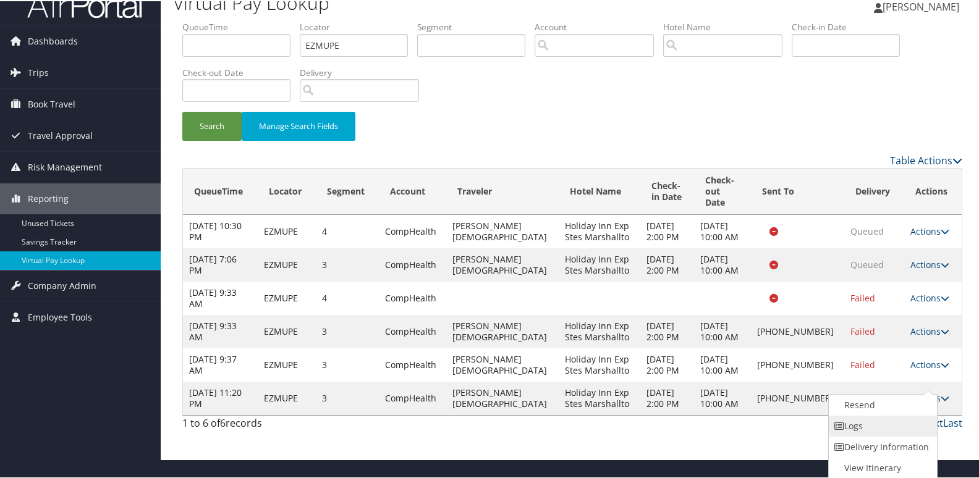
click at [850, 421] on link "Logs" at bounding box center [882, 425] width 106 height 21
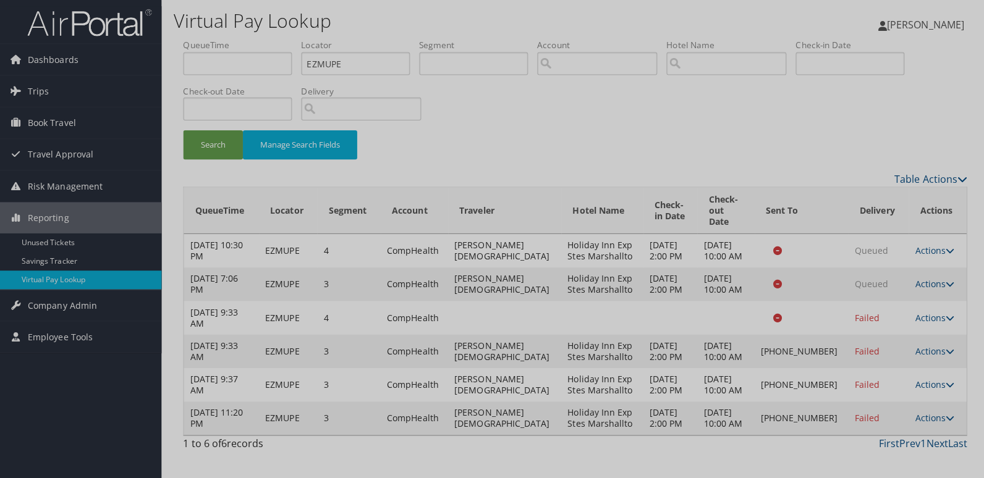
scroll to position [0, 0]
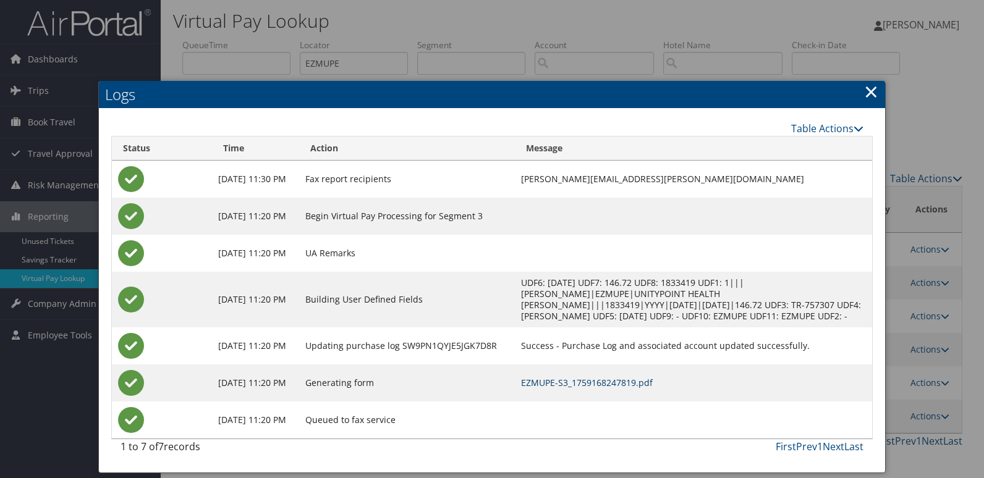
click at [634, 380] on link "EZMUPE-S3_1759168247819.pdf" at bounding box center [587, 383] width 132 height 12
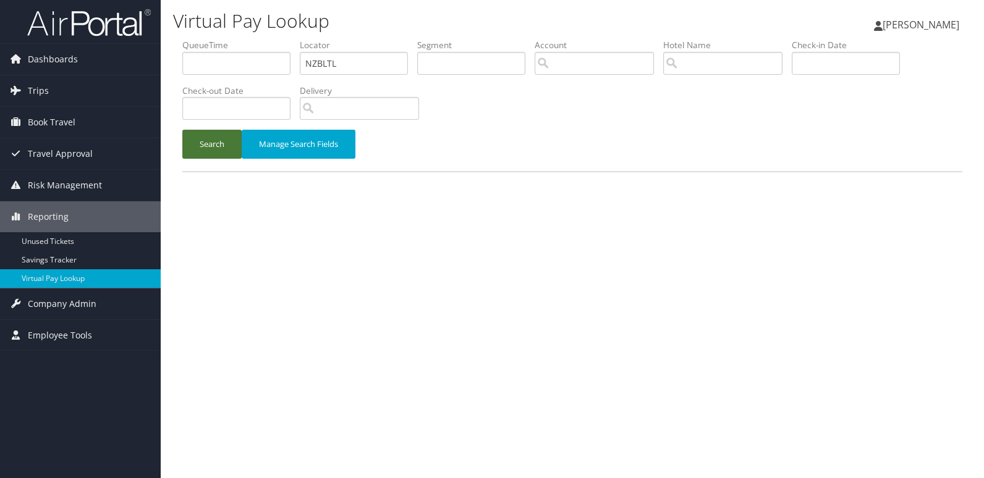
click at [203, 140] on button "Search" at bounding box center [211, 144] width 59 height 29
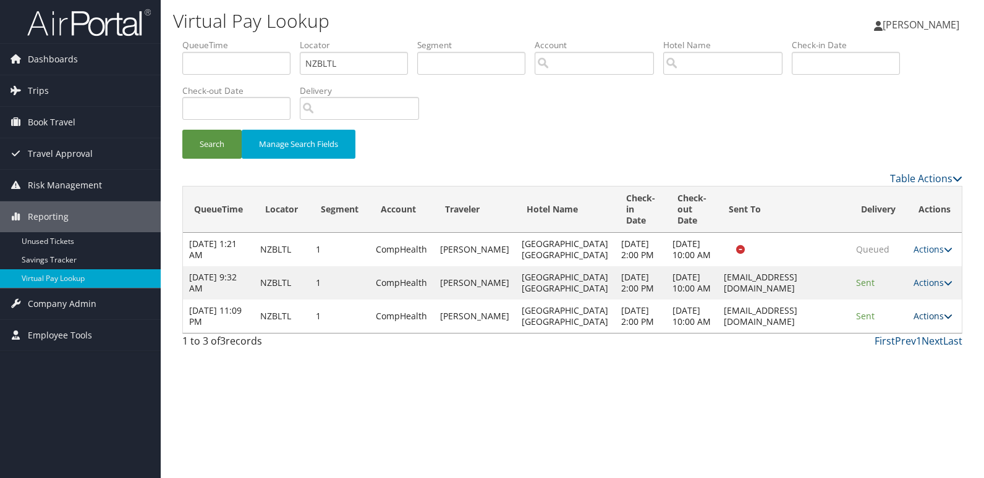
click at [947, 321] on icon at bounding box center [948, 316] width 9 height 9
click at [897, 365] on link "Resend" at bounding box center [908, 362] width 78 height 21
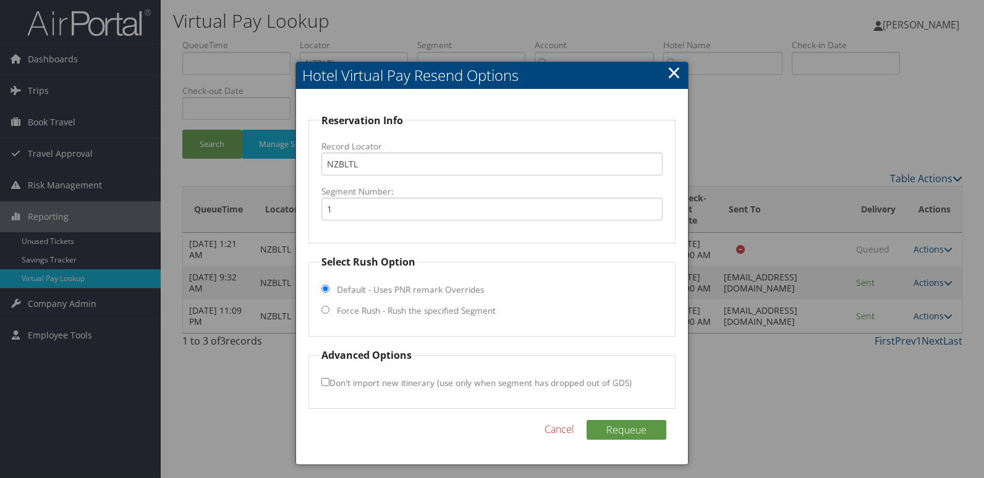
click at [334, 311] on fieldset "Select Rush Option Default - Uses PNR remark Overrides Force Rush - Rush the sp…" at bounding box center [492, 296] width 368 height 82
click at [325, 310] on input "Force Rush - Rush the specified Segment" at bounding box center [325, 310] width 8 height 8
radio input "true"
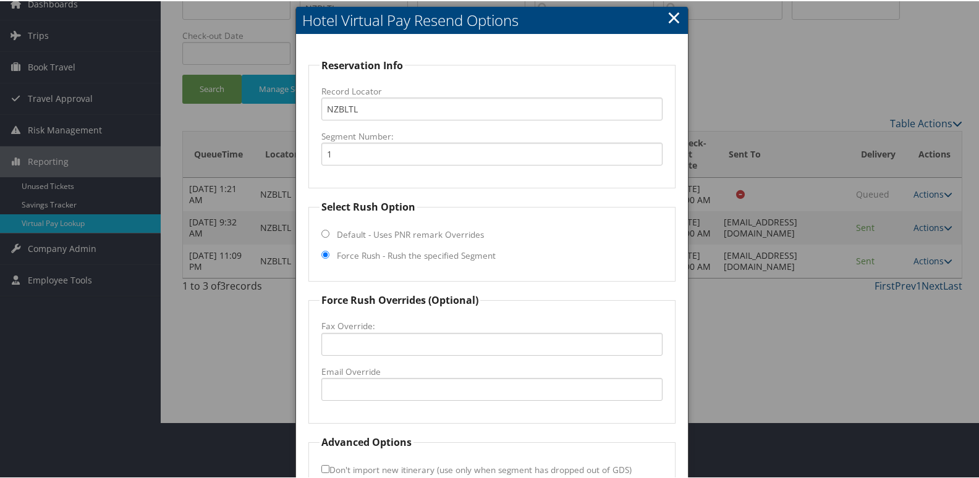
scroll to position [129, 0]
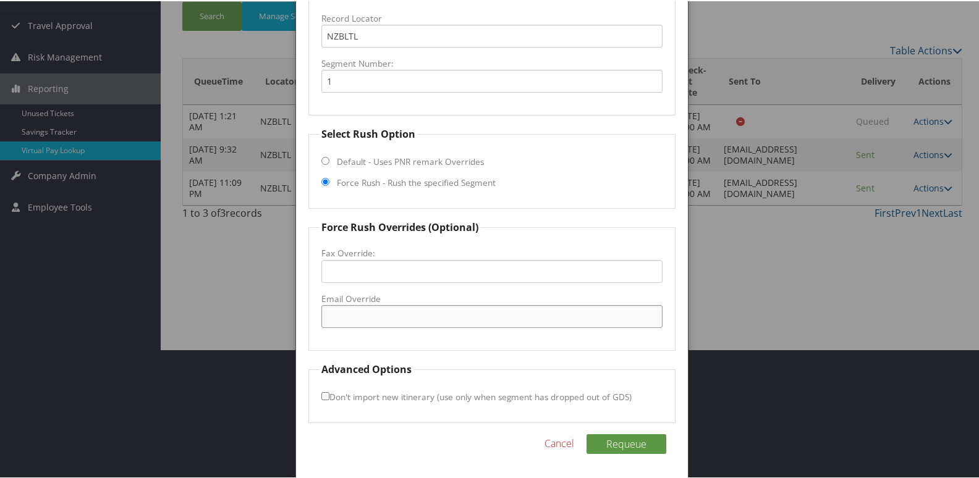
click at [346, 317] on input "Email Override" at bounding box center [492, 315] width 342 height 23
drag, startPoint x: 435, startPoint y: 312, endPoint x: 321, endPoint y: 320, distance: 114.1
click at [321, 320] on input "felicia.mann@hilton.com" at bounding box center [492, 315] width 342 height 23
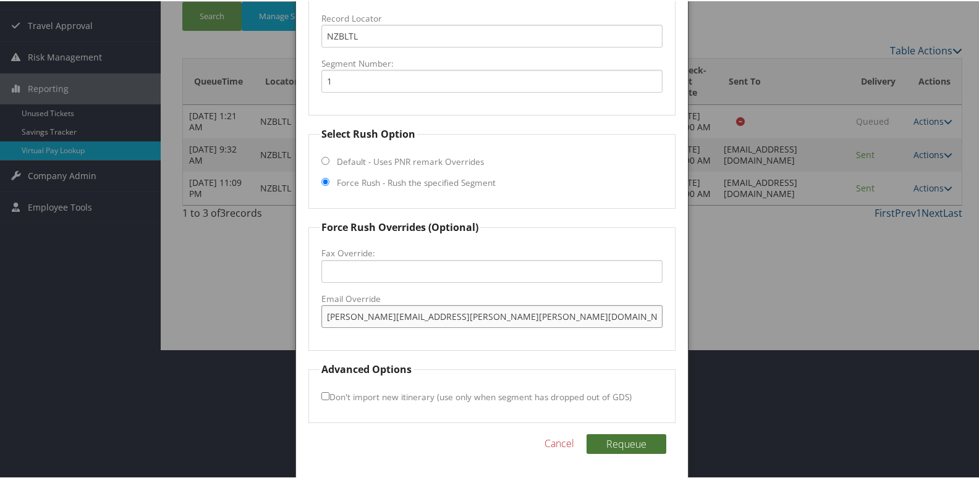
type input "felicia.mann@hilton.com"
click at [598, 433] on button "Requeue" at bounding box center [627, 443] width 80 height 20
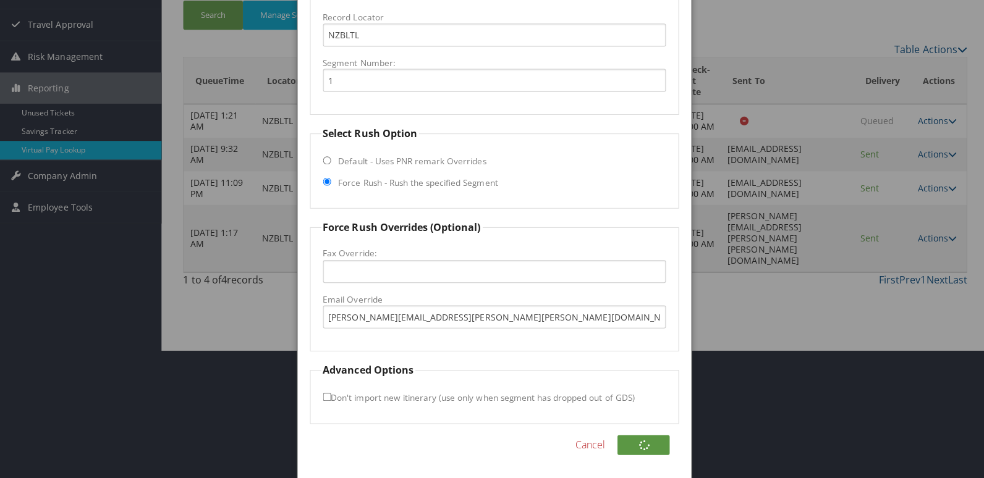
scroll to position [0, 0]
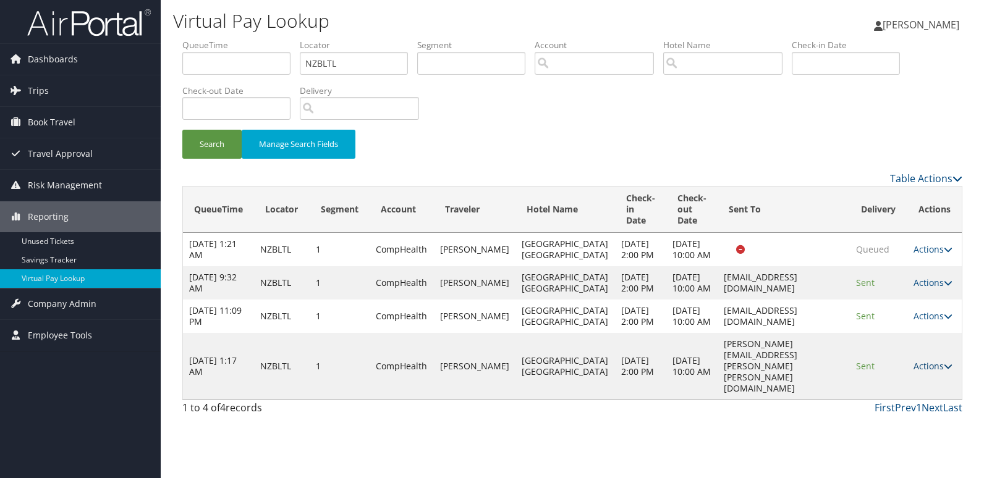
click at [944, 371] on icon at bounding box center [948, 366] width 9 height 9
drag, startPoint x: 885, startPoint y: 428, endPoint x: 874, endPoint y: 428, distance: 10.5
click at [885, 428] on link "Logs" at bounding box center [908, 427] width 78 height 21
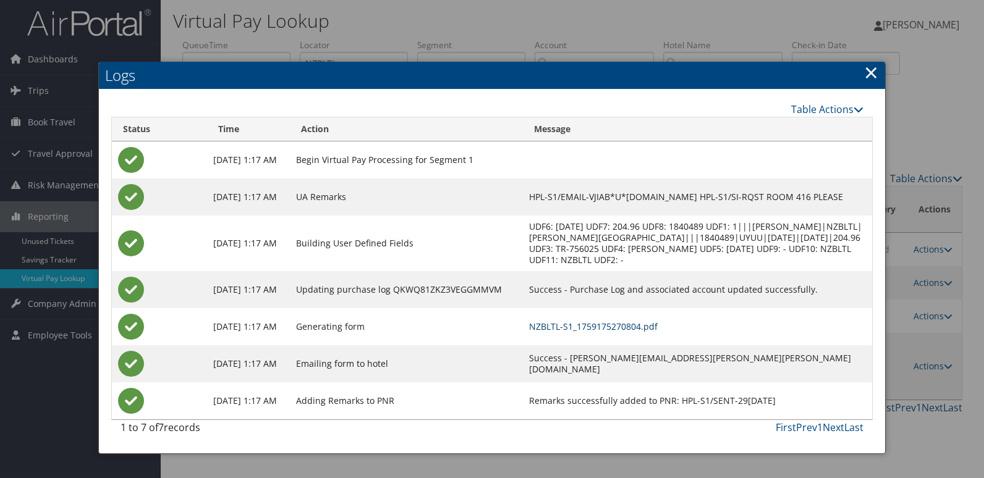
click at [602, 326] on link "NZBLTL-S1_1759175270804.pdf" at bounding box center [593, 327] width 129 height 12
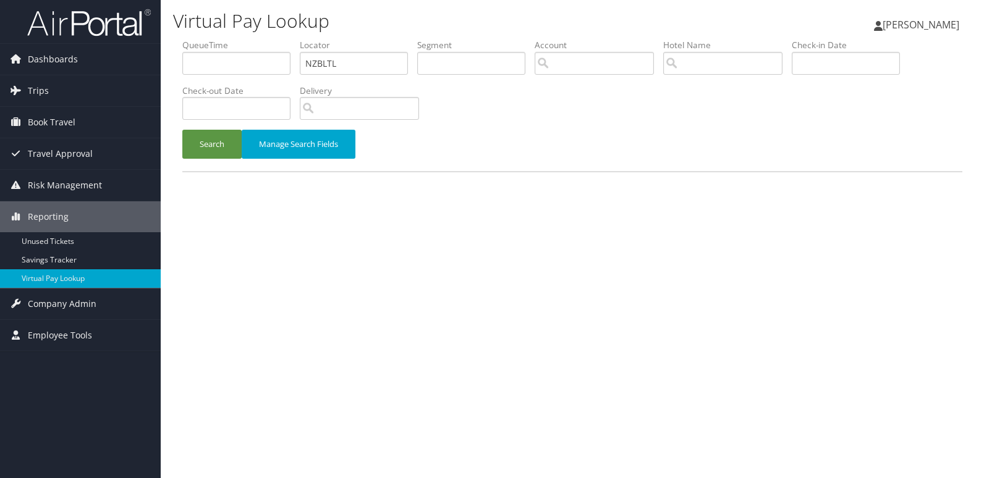
click at [320, 55] on input "NZBLTL" at bounding box center [354, 63] width 108 height 23
click at [319, 56] on input "NZBLTL" at bounding box center [354, 63] width 108 height 23
type input "ALUVPL"
click at [231, 141] on button "Search" at bounding box center [211, 144] width 59 height 29
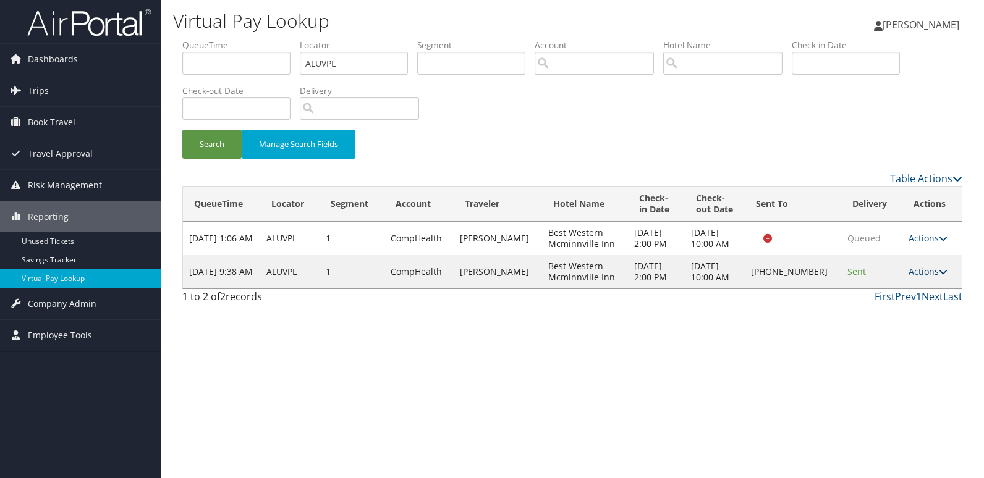
click at [939, 274] on icon at bounding box center [943, 272] width 9 height 9
click at [902, 317] on link "Logs" at bounding box center [888, 310] width 106 height 21
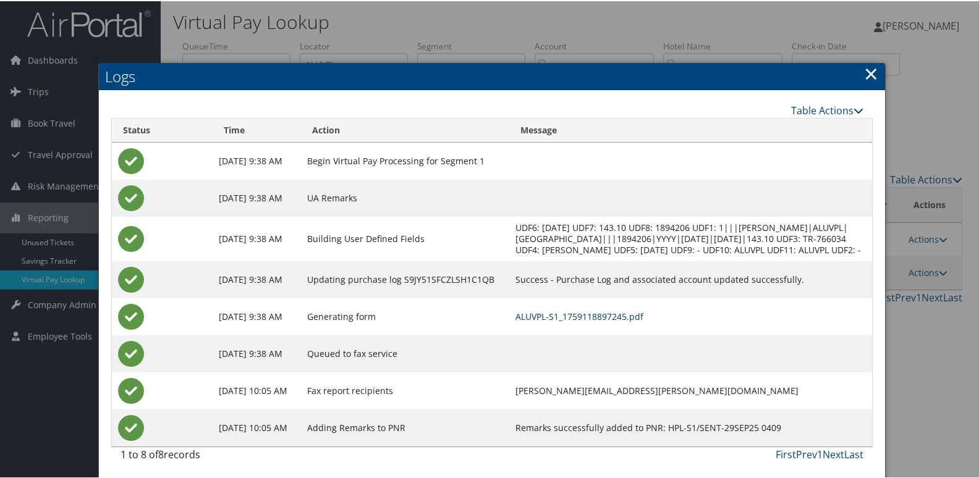
click at [641, 321] on link "ALUVPL-S1_1759118897245.pdf" at bounding box center [580, 316] width 128 height 12
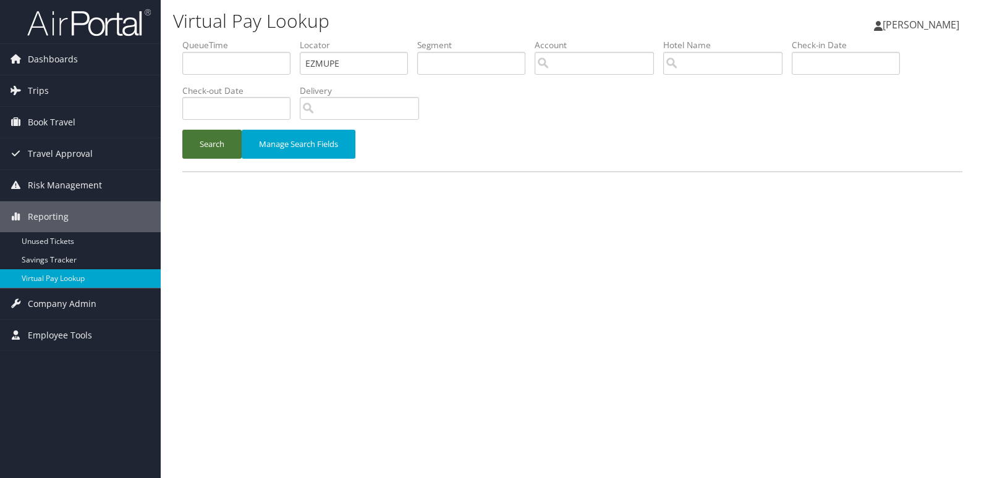
click at [221, 150] on button "Search" at bounding box center [211, 144] width 59 height 29
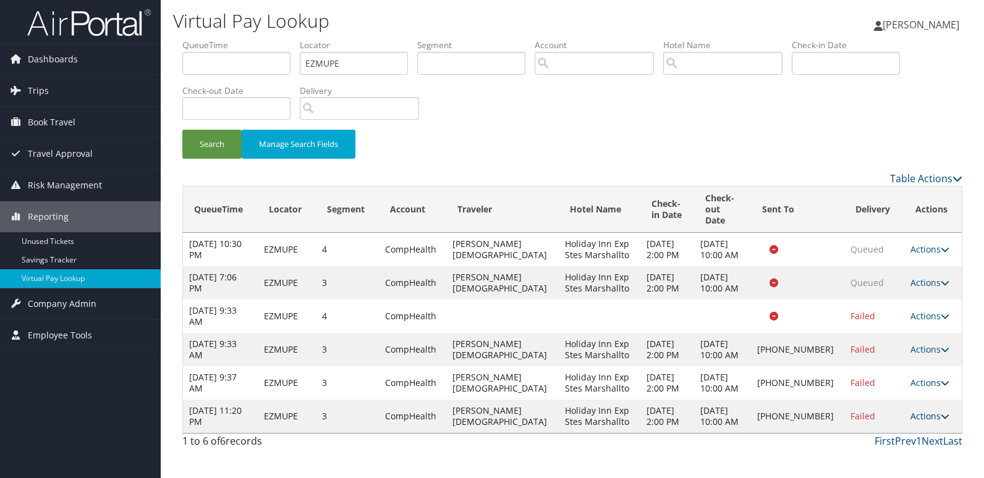
click at [932, 410] on link "Actions" at bounding box center [930, 416] width 39 height 12
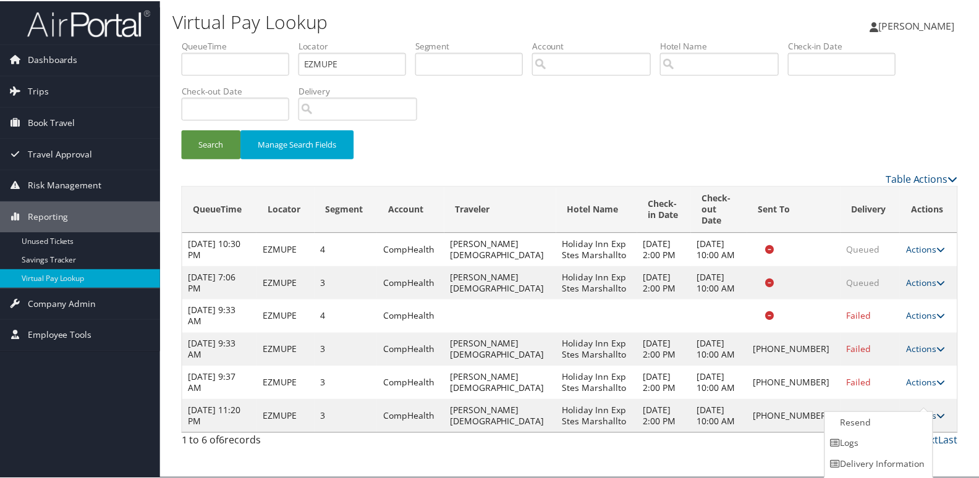
scroll to position [19, 0]
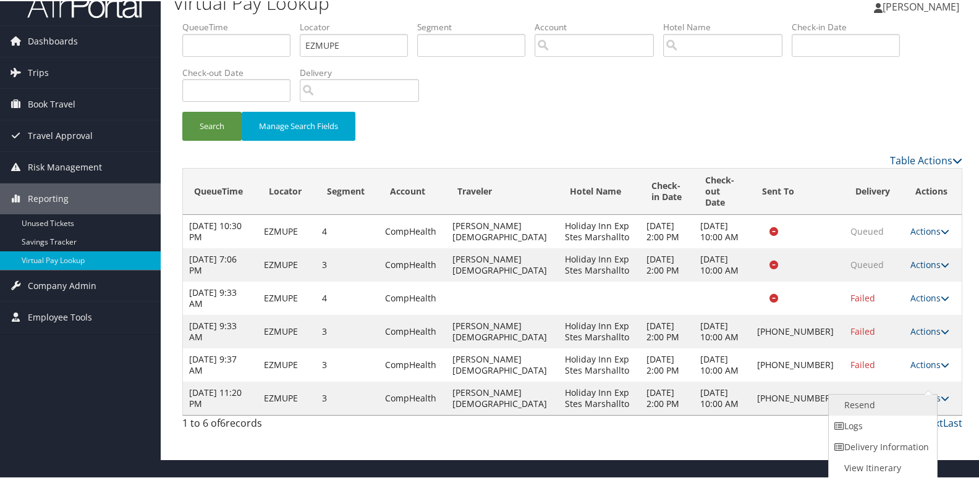
click at [867, 407] on link "Resend" at bounding box center [882, 404] width 106 height 21
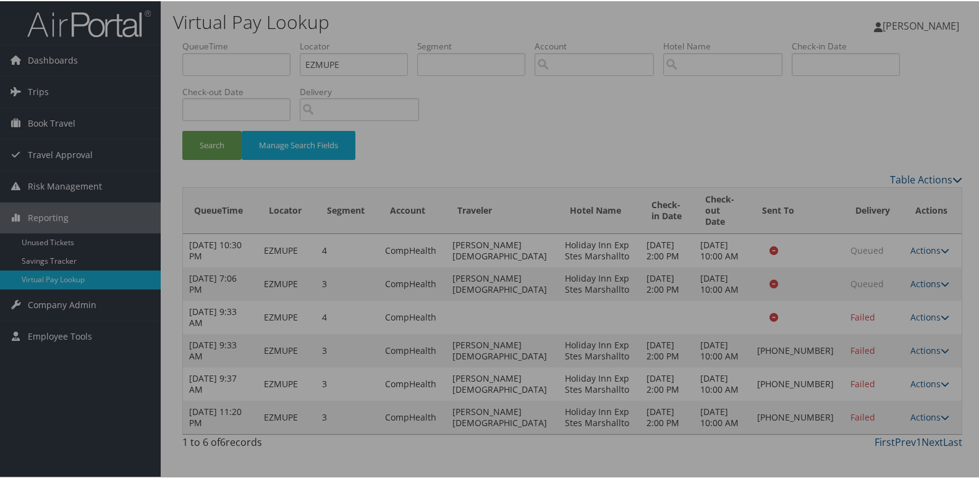
scroll to position [0, 0]
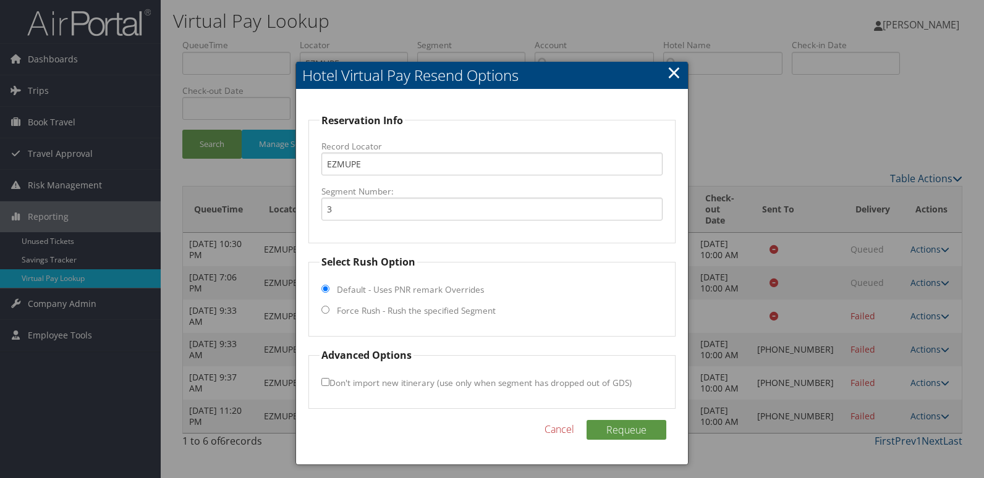
click at [368, 314] on label "Force Rush - Rush the specified Segment" at bounding box center [416, 311] width 159 height 12
click at [330, 314] on input "Force Rush - Rush the specified Segment" at bounding box center [325, 310] width 8 height 8
radio input "true"
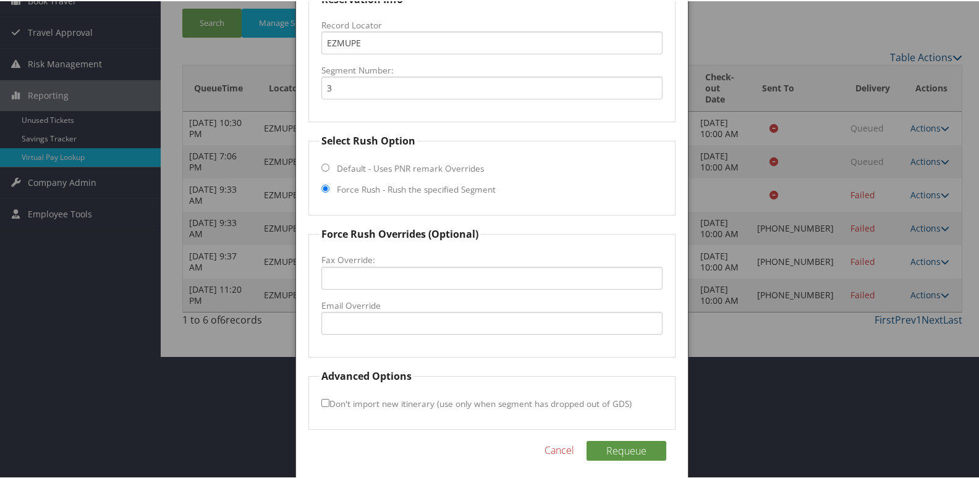
scroll to position [124, 0]
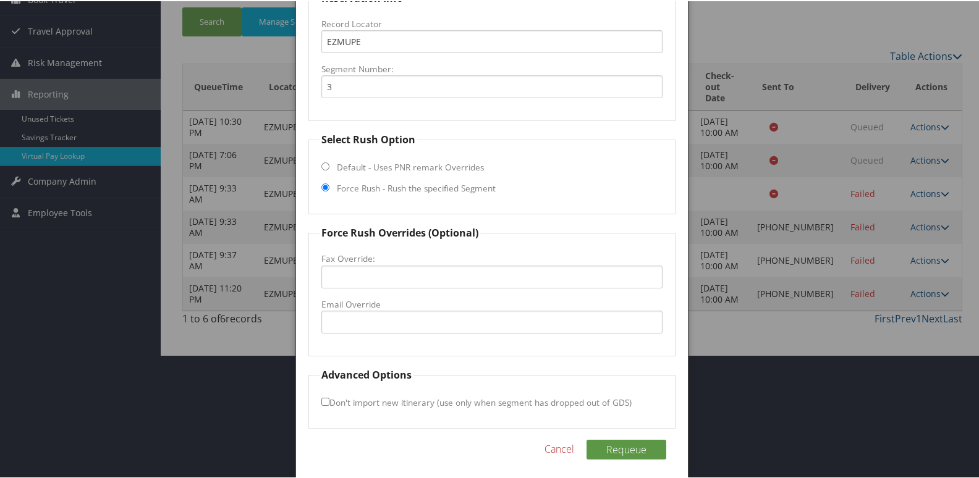
click at [355, 308] on label "Email Override" at bounding box center [492, 303] width 342 height 12
click at [355, 310] on input "Email Override" at bounding box center [492, 321] width 342 height 23
click at [357, 315] on input "hie" at bounding box center [492, 321] width 342 height 23
type input "hiexmt2022@gmail.com"
drag, startPoint x: 429, startPoint y: 314, endPoint x: 325, endPoint y: 312, distance: 104.5
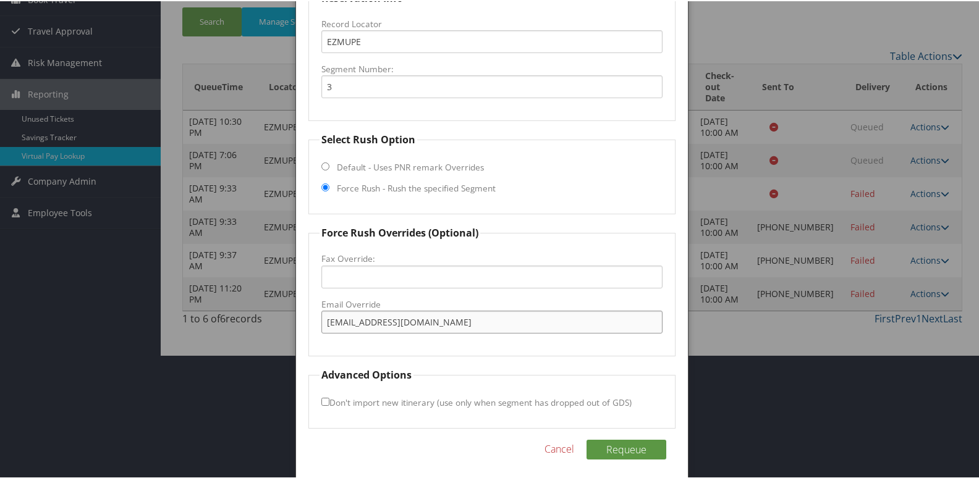
click at [325, 312] on input "hiexmt2022@gmail.com" at bounding box center [492, 321] width 342 height 23
click at [308, 354] on fieldset "Force Rush Overrides (Optional) Fax Override: Email Override hiexmt2022@gmail.c…" at bounding box center [492, 289] width 368 height 131
click at [618, 449] on button "Requeue" at bounding box center [627, 449] width 80 height 20
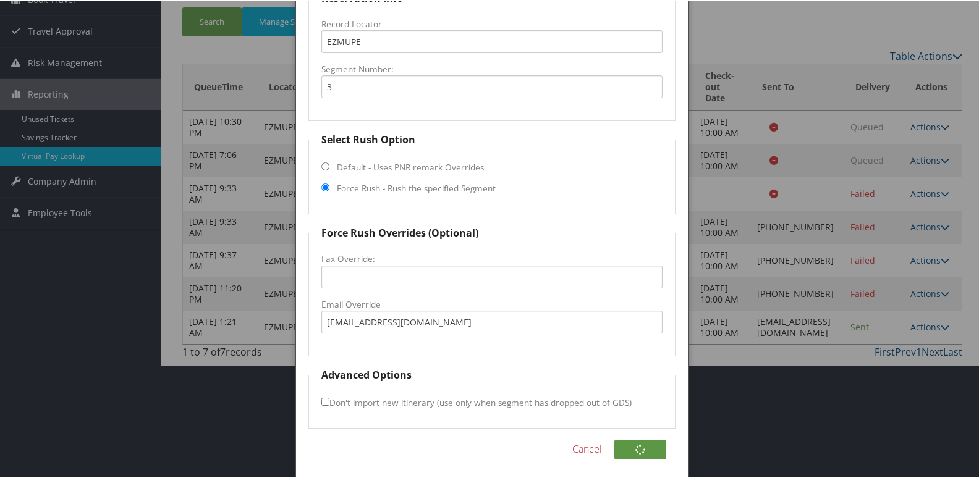
scroll to position [77, 0]
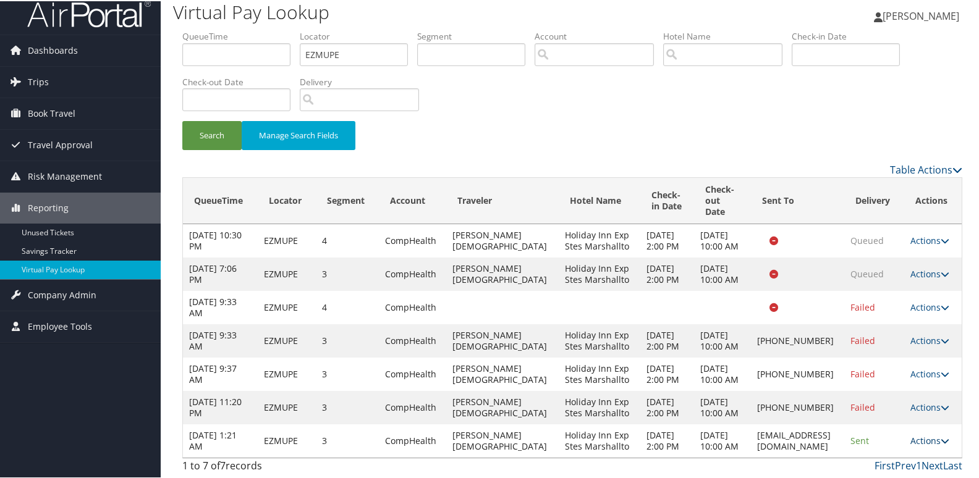
click at [942, 436] on icon at bounding box center [945, 440] width 9 height 9
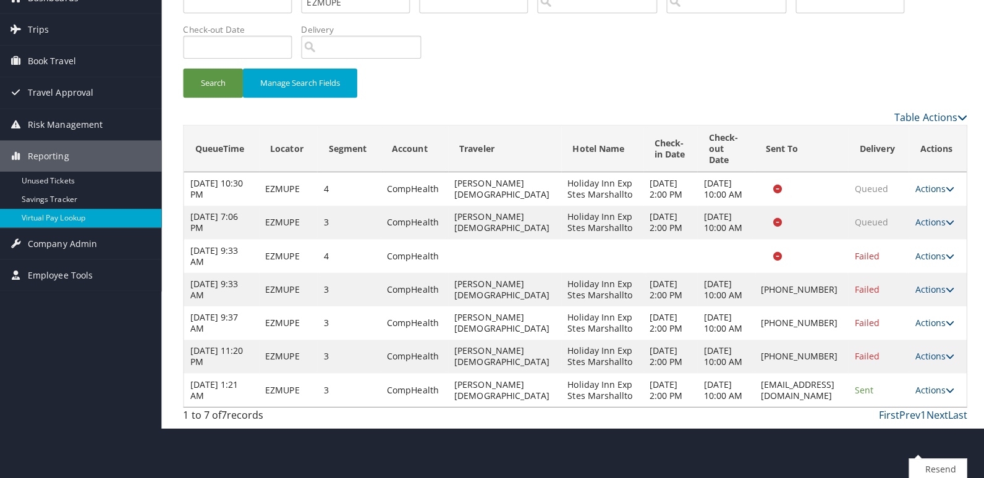
scroll to position [0, 0]
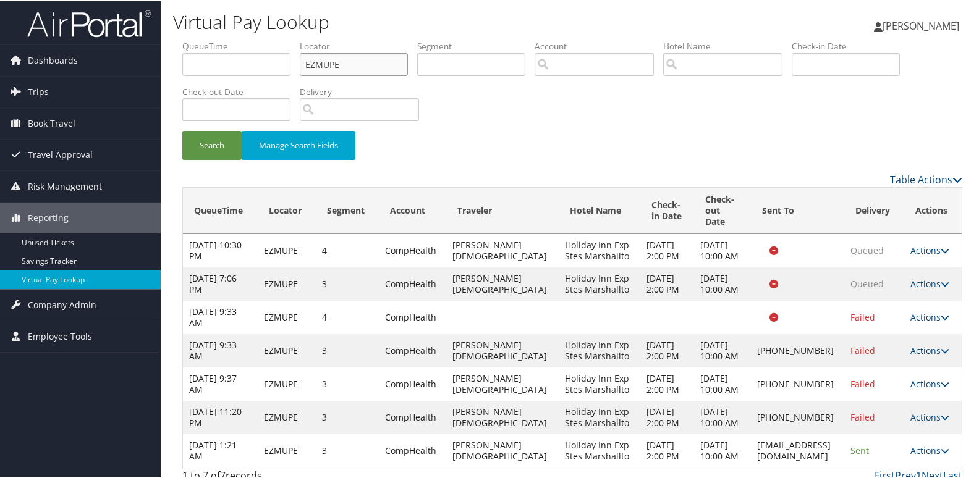
click at [314, 60] on input "EZMUPE" at bounding box center [354, 63] width 108 height 23
paste input "CFOODA"
type input "CFOODA"
click at [215, 145] on button "Search" at bounding box center [211, 144] width 59 height 29
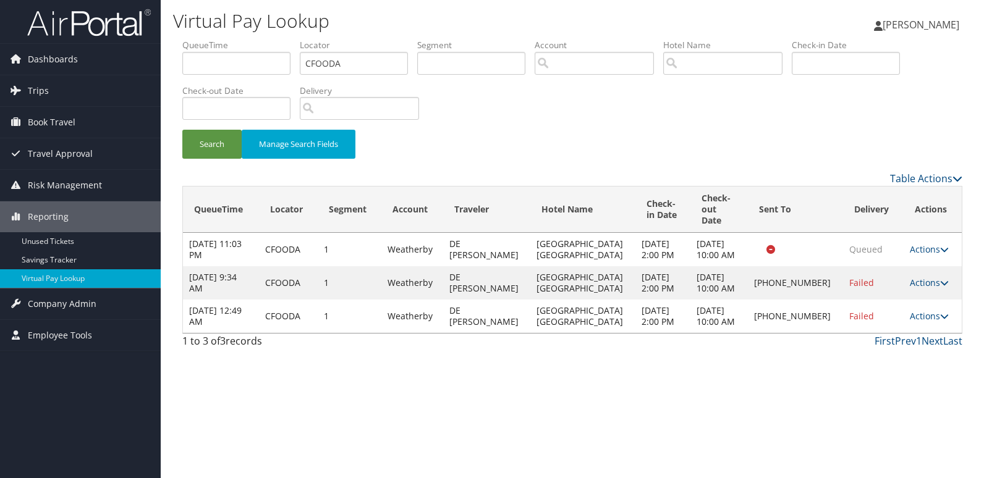
drag, startPoint x: 936, startPoint y: 305, endPoint x: 921, endPoint y: 312, distance: 16.9
click at [940, 312] on icon at bounding box center [944, 316] width 9 height 9
click at [872, 351] on link "Logs" at bounding box center [886, 344] width 106 height 21
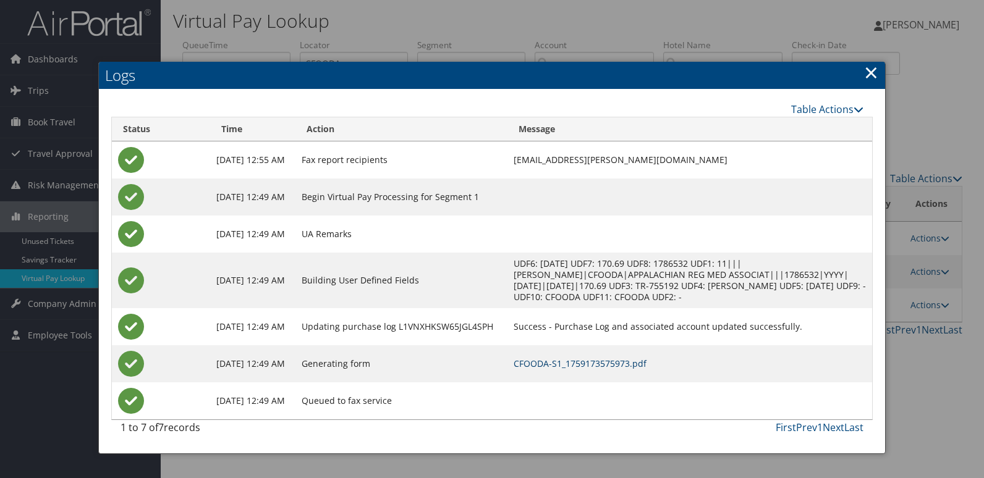
click at [613, 365] on link "CFOODA-S1_1759173575973.pdf" at bounding box center [580, 364] width 133 height 12
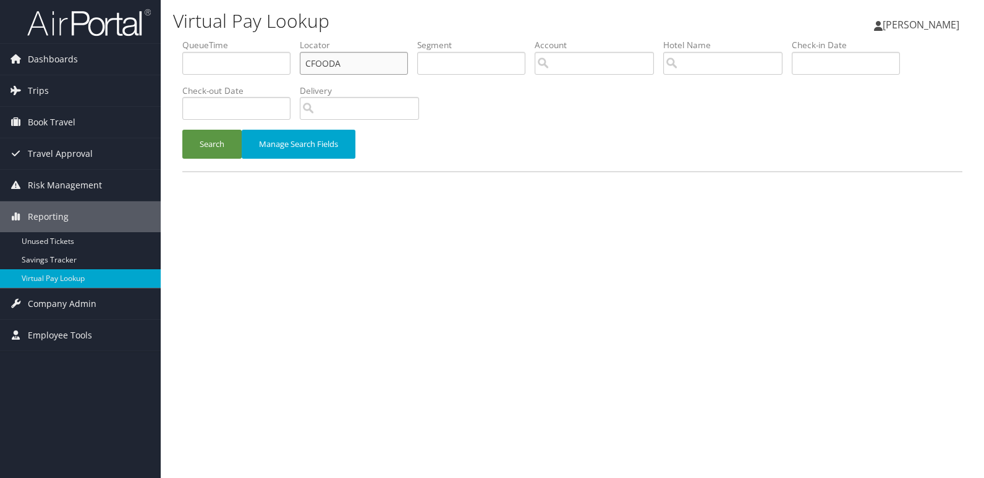
click at [331, 61] on input "CFOODA" at bounding box center [354, 63] width 108 height 23
paste input "KDXOWV"
type input "KDXOWV"
click at [215, 148] on button "Search" at bounding box center [211, 144] width 59 height 29
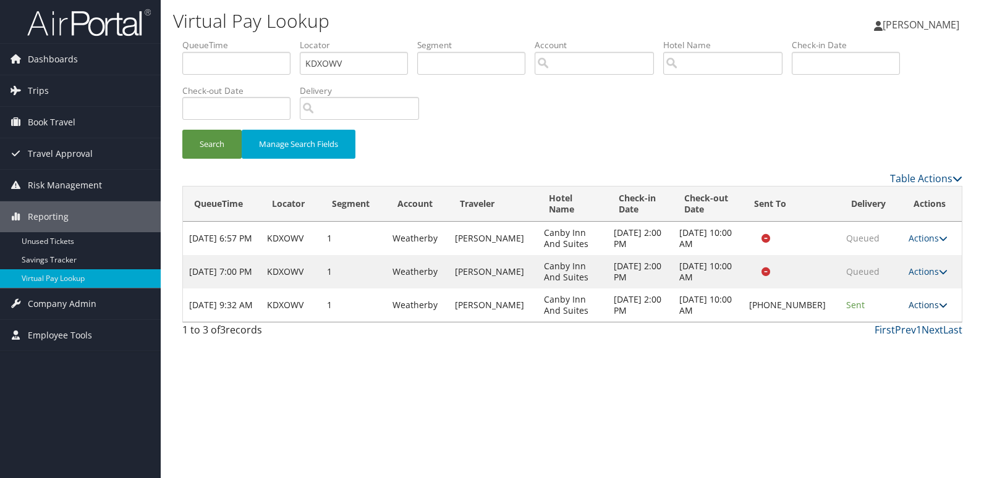
click at [939, 302] on icon at bounding box center [943, 305] width 9 height 9
click at [887, 342] on link "Logs" at bounding box center [887, 344] width 106 height 21
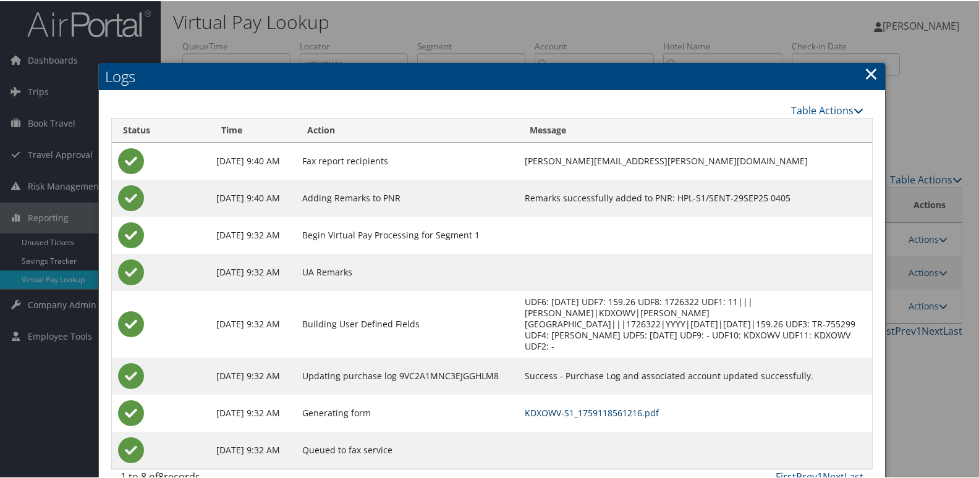
click at [553, 406] on link "KDXOWV-S1_1759118561216.pdf" at bounding box center [592, 412] width 134 height 12
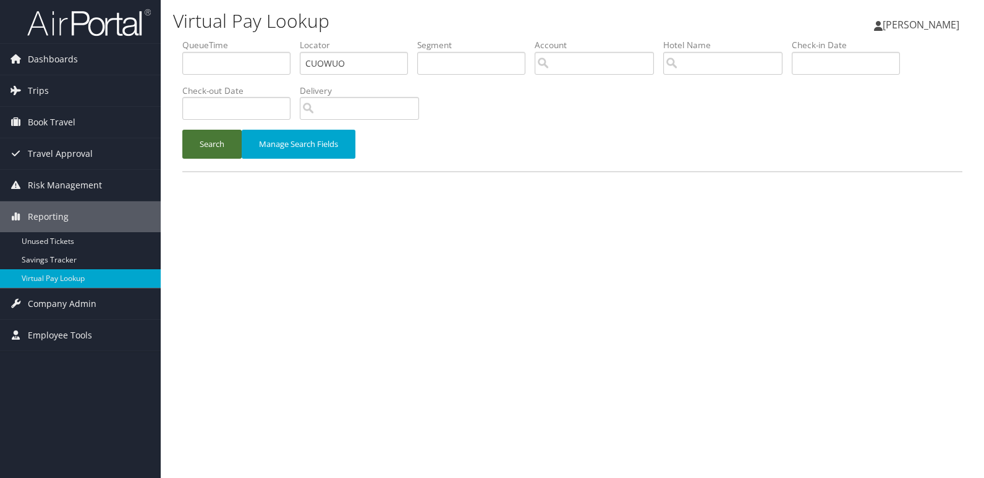
type input "CUOWUO"
click at [227, 151] on button "Search" at bounding box center [211, 144] width 59 height 29
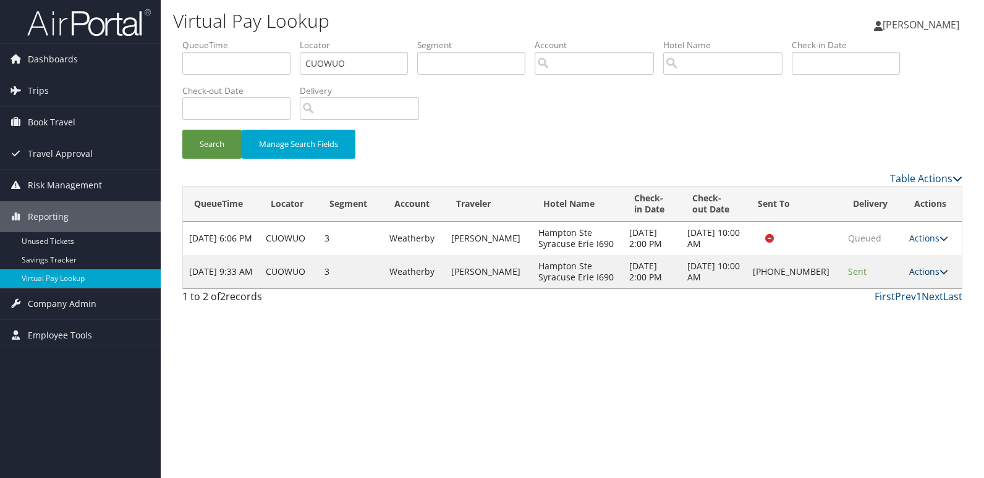
click at [940, 268] on icon at bounding box center [944, 272] width 9 height 9
click at [887, 310] on link "Logs" at bounding box center [888, 310] width 106 height 21
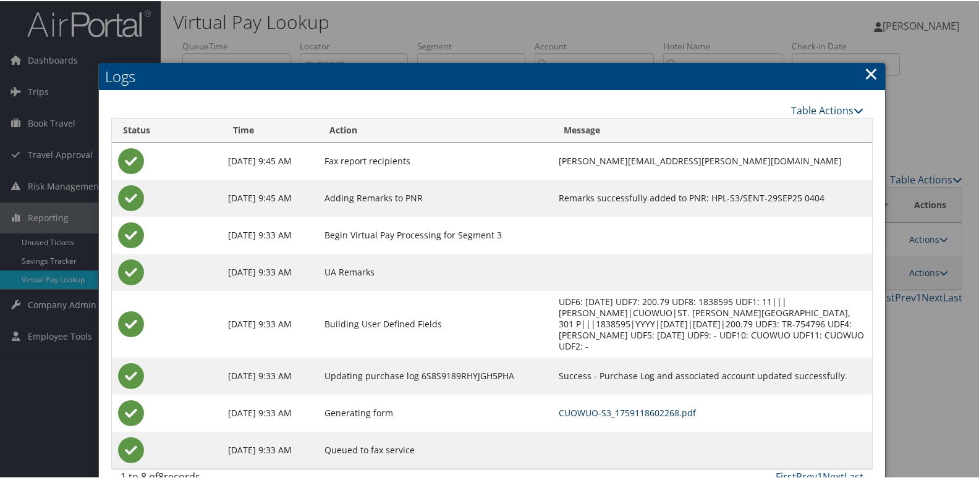
click at [582, 406] on link "CUOWUO-S3_1759118602268.pdf" at bounding box center [627, 412] width 137 height 12
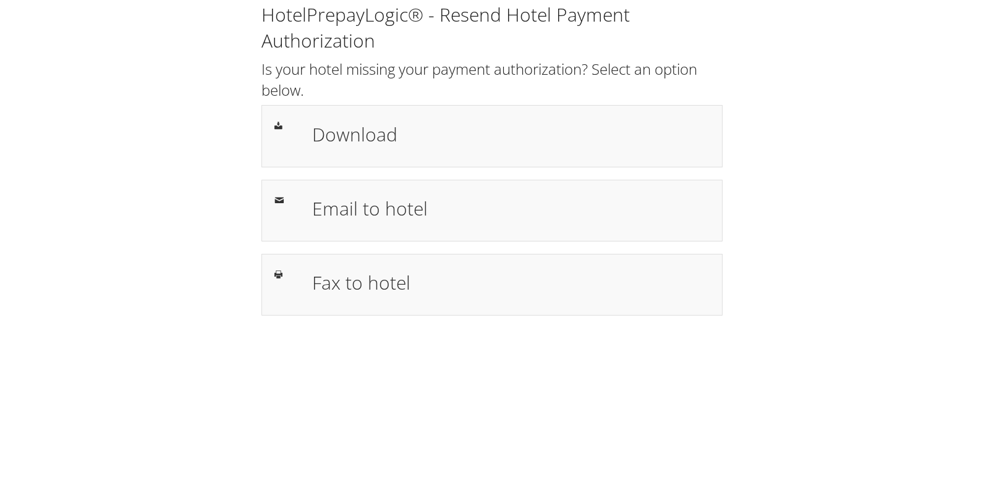
click at [746, 61] on div "HotelPrepayLogic® - Resend Hotel Payment Authorization Is your hotel missing yo…" at bounding box center [491, 164] width 959 height 328
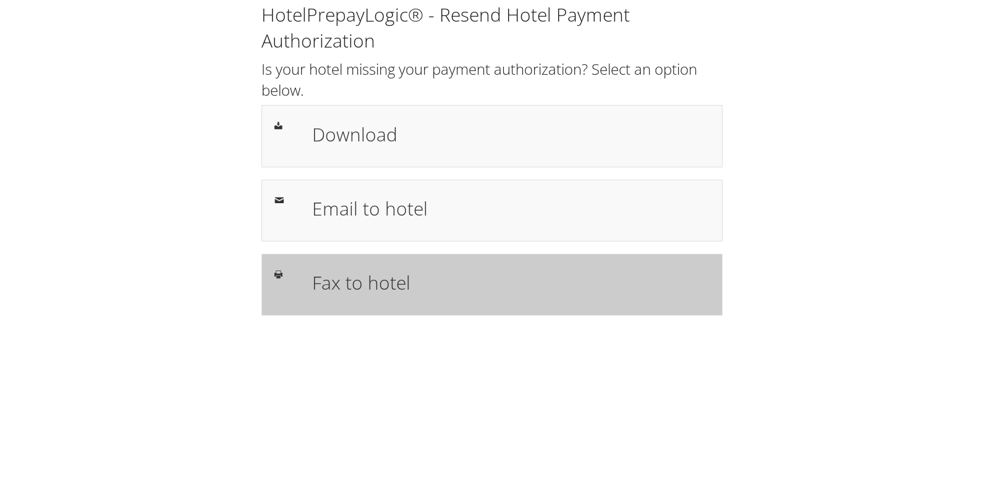
click at [349, 293] on h1 "Fax to hotel" at bounding box center [511, 283] width 398 height 28
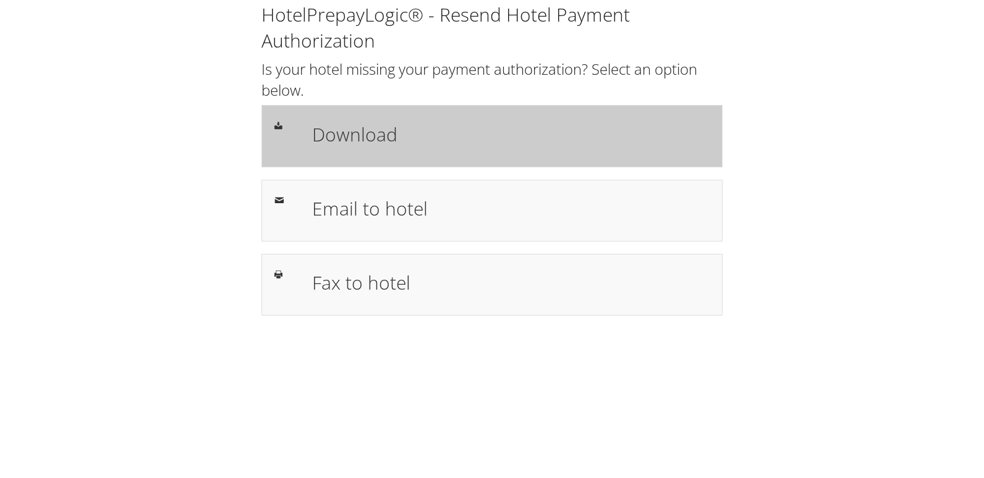
click at [452, 130] on h1 "Download" at bounding box center [511, 135] width 398 height 28
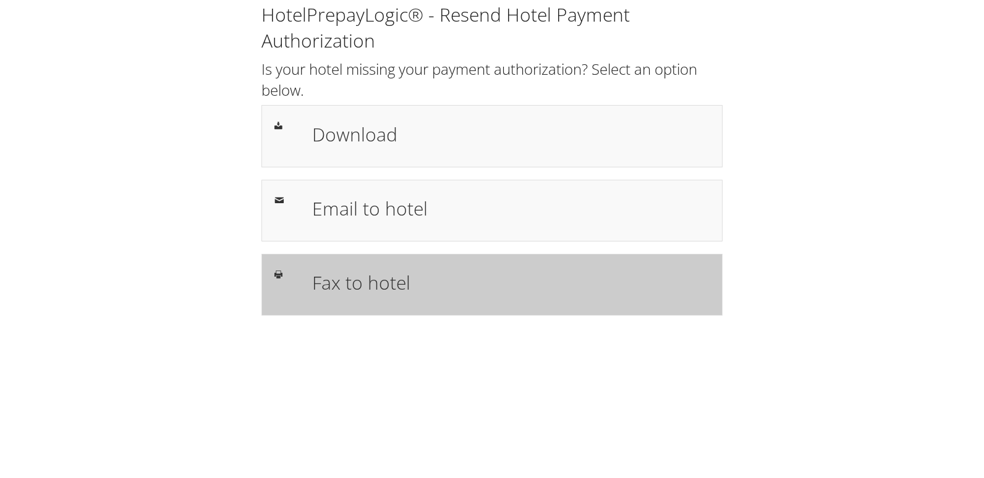
click at [396, 308] on div "Fax to hotel" at bounding box center [491, 285] width 461 height 62
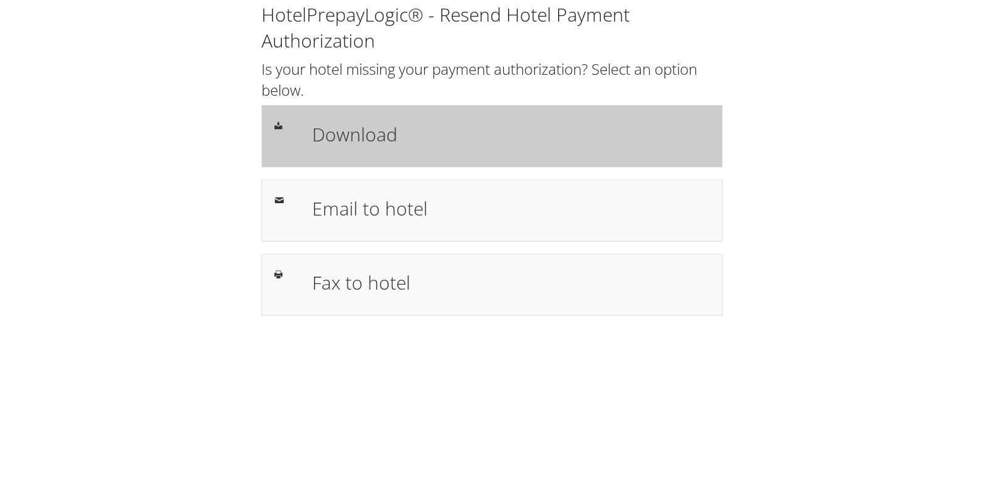
click at [466, 140] on h1 "Download" at bounding box center [511, 135] width 398 height 28
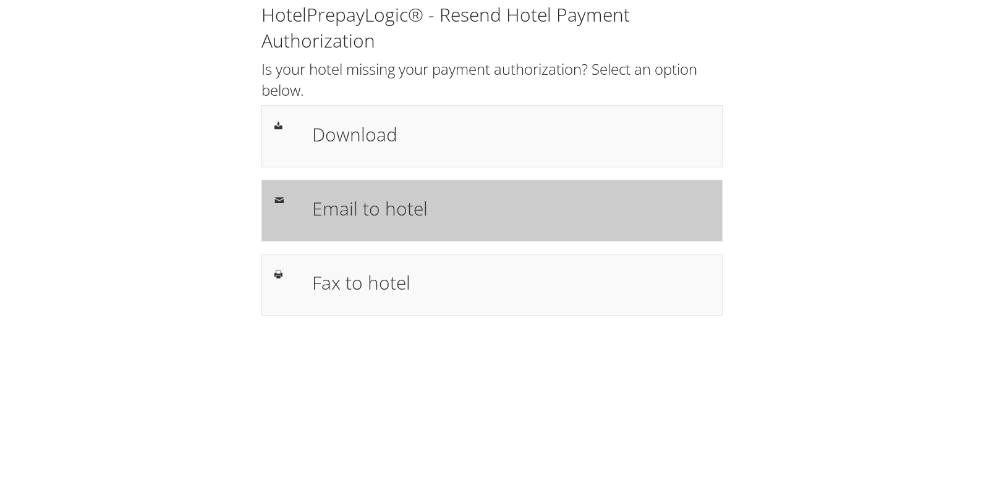
click at [432, 217] on h1 "Email to hotel" at bounding box center [511, 209] width 398 height 28
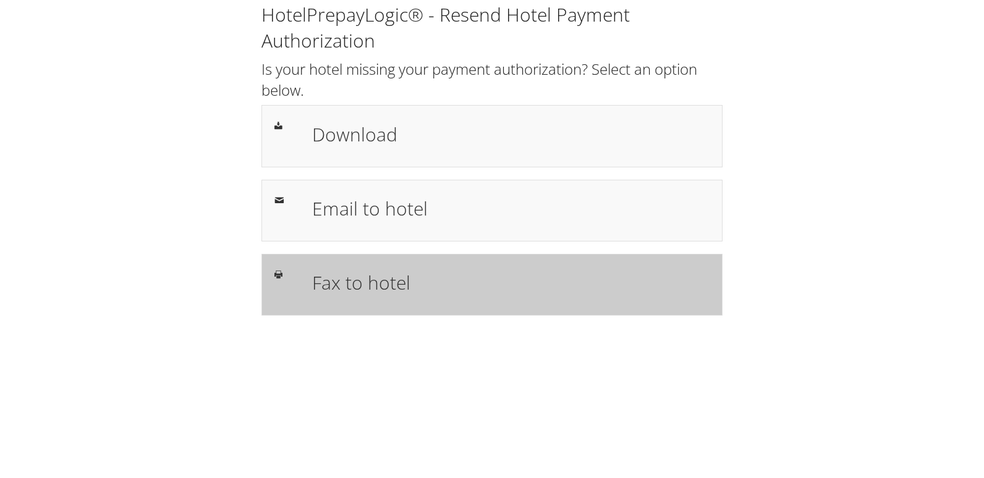
click at [317, 258] on div "Fax to hotel" at bounding box center [491, 285] width 461 height 62
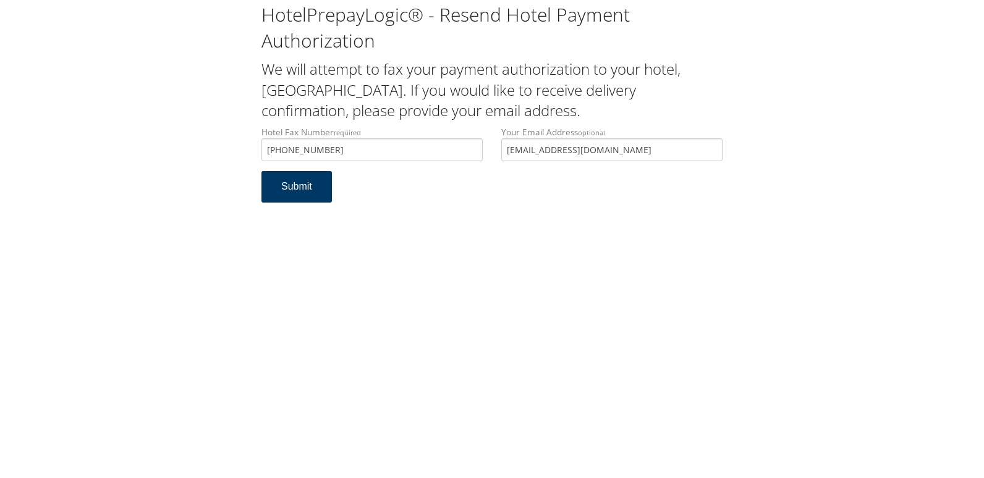
click at [279, 187] on button "Submit" at bounding box center [296, 187] width 70 height 32
click at [343, 148] on input "Hotel Email Address required" at bounding box center [371, 149] width 221 height 23
type input "hamptonperu@outlook.com"
drag, startPoint x: 398, startPoint y: 151, endPoint x: 200, endPoint y: 145, distance: 197.9
click at [200, 145] on div "HotelPrepayLogic® - Resend Hotel Payment Authorization We will attempt to email…" at bounding box center [491, 107] width 959 height 215
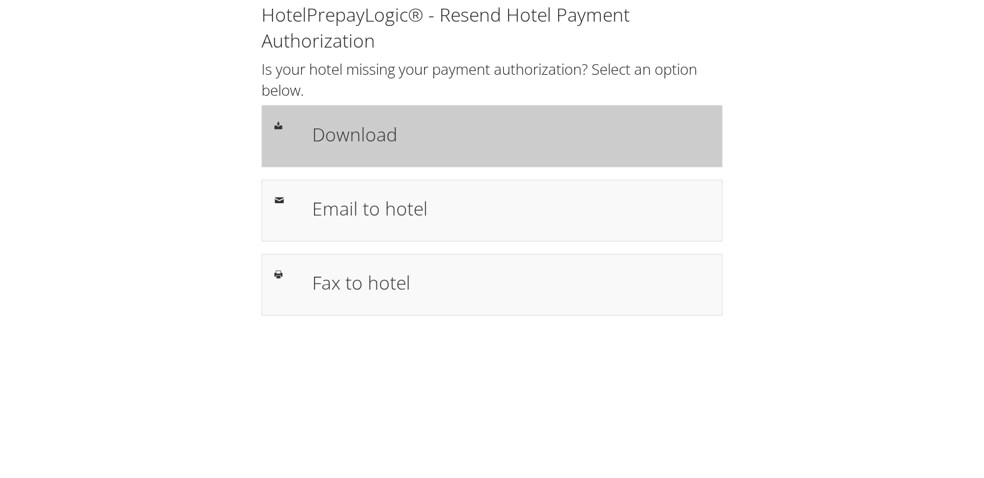
click at [398, 138] on h1 "Download" at bounding box center [511, 135] width 398 height 28
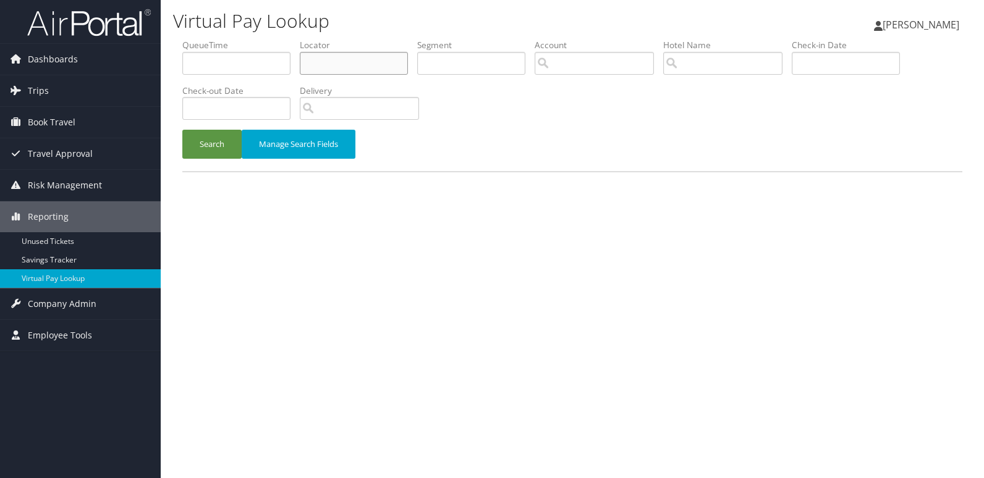
click at [355, 72] on input "text" at bounding box center [354, 63] width 108 height 23
paste input "WIZDAV"
type input "WIZDAV"
click at [210, 143] on button "Search" at bounding box center [211, 144] width 59 height 29
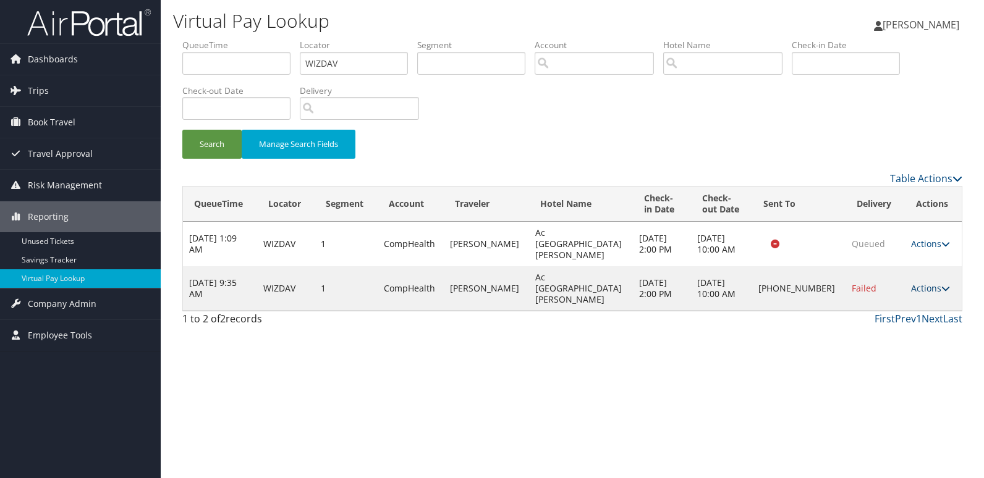
click at [925, 283] on link "Actions" at bounding box center [930, 289] width 39 height 12
click at [890, 307] on link "Logs" at bounding box center [888, 310] width 106 height 21
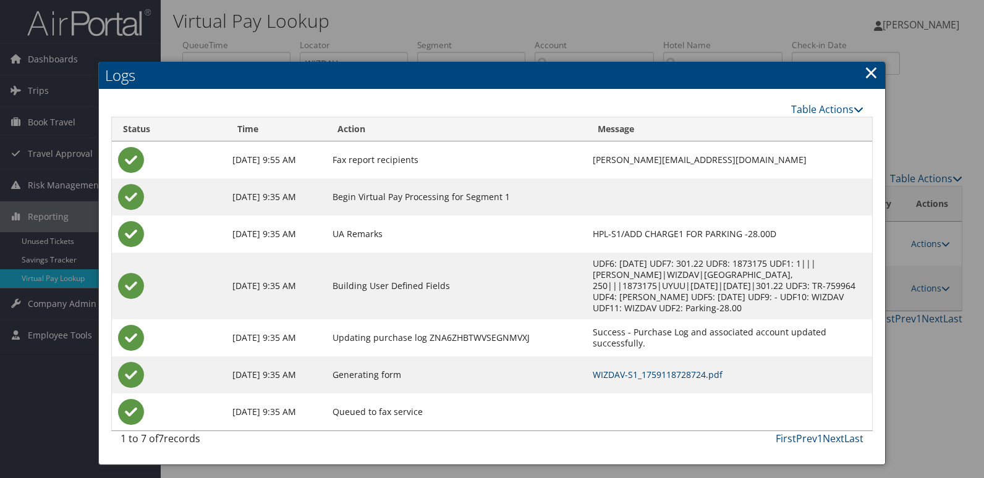
click at [593, 369] on link "WIZDAV-S1_1759118728724.pdf" at bounding box center [658, 375] width 130 height 12
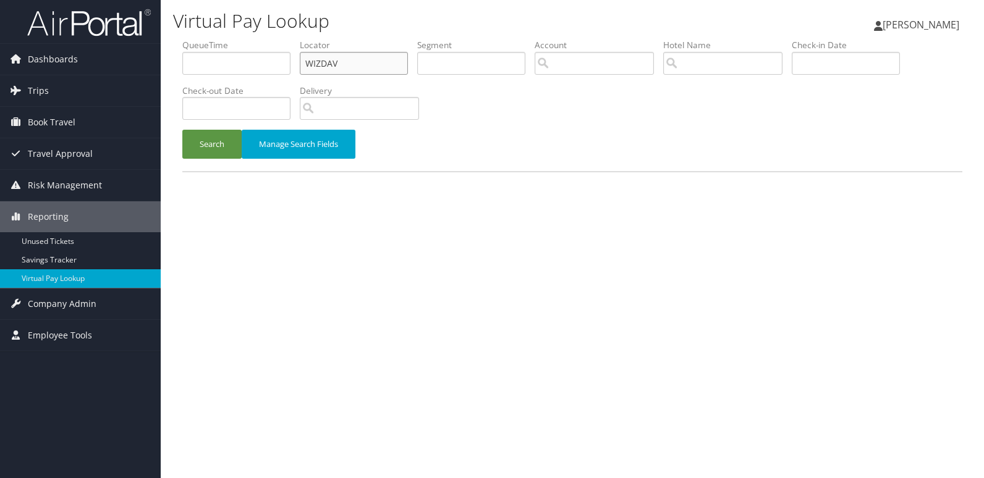
click at [327, 62] on input "WIZDAV" at bounding box center [354, 63] width 108 height 23
paste input "QFYHNC"
type input "QFYHNC"
click at [202, 142] on button "Search" at bounding box center [211, 144] width 59 height 29
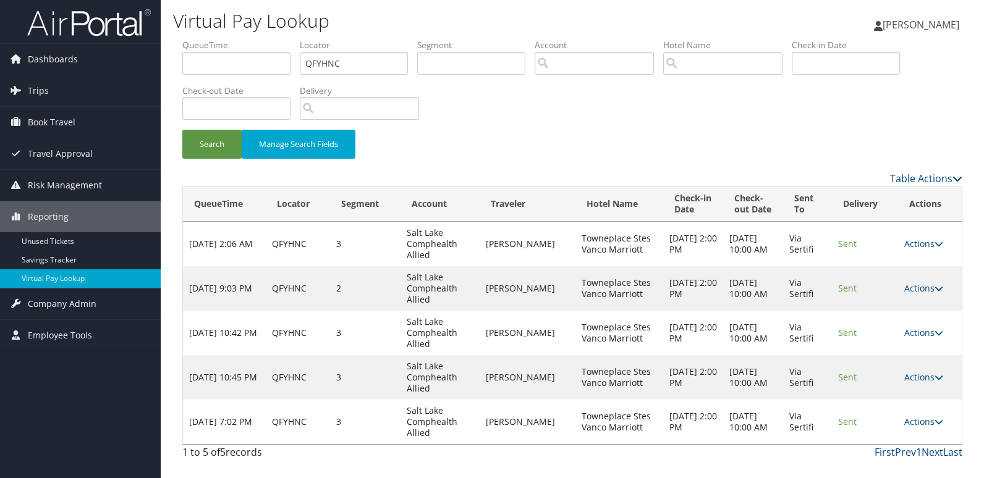
click at [936, 416] on link "Actions" at bounding box center [923, 422] width 39 height 12
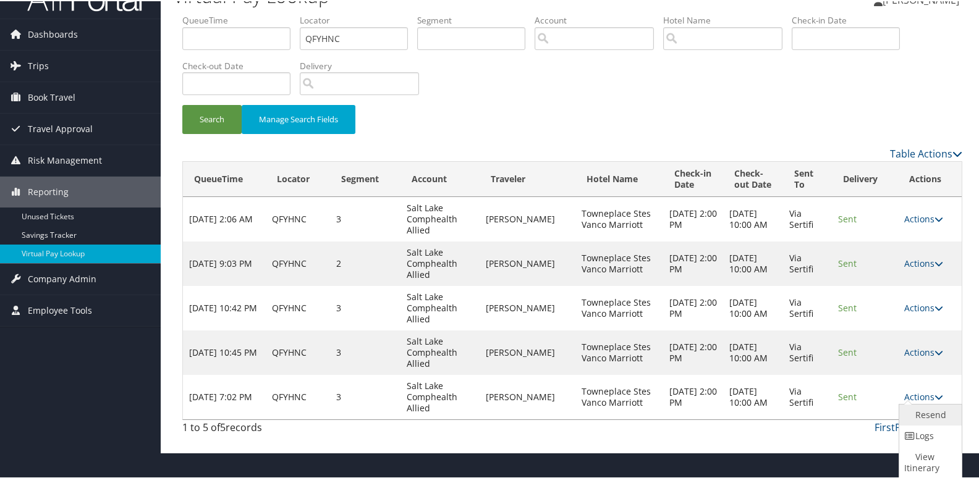
click at [933, 416] on link "Resend" at bounding box center [928, 414] width 59 height 21
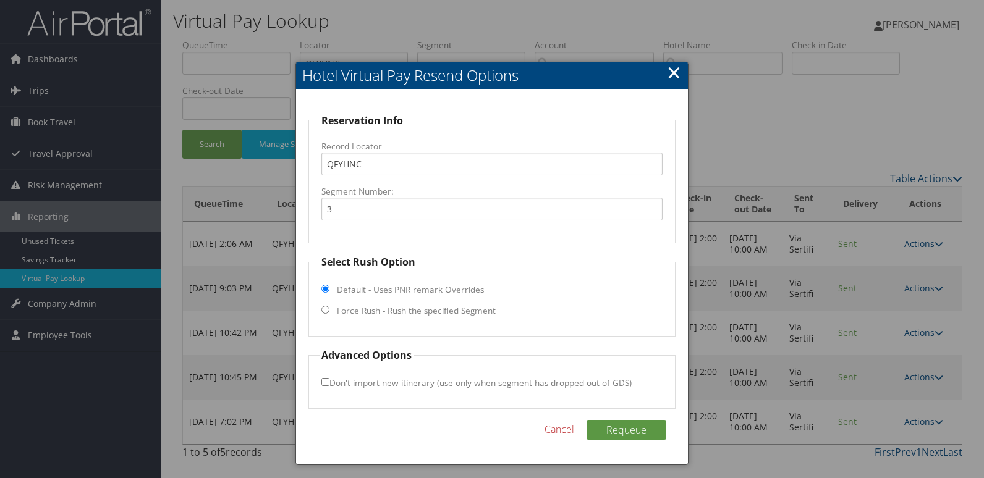
click at [396, 307] on label "Force Rush - Rush the specified Segment" at bounding box center [416, 311] width 159 height 12
click at [330, 307] on input "Force Rush - Rush the specified Segment" at bounding box center [325, 310] width 8 height 8
radio input "true"
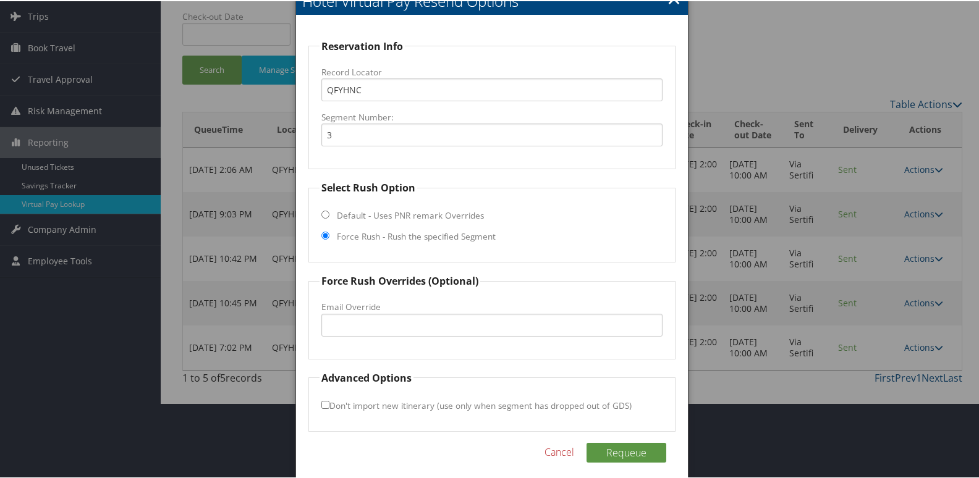
scroll to position [84, 0]
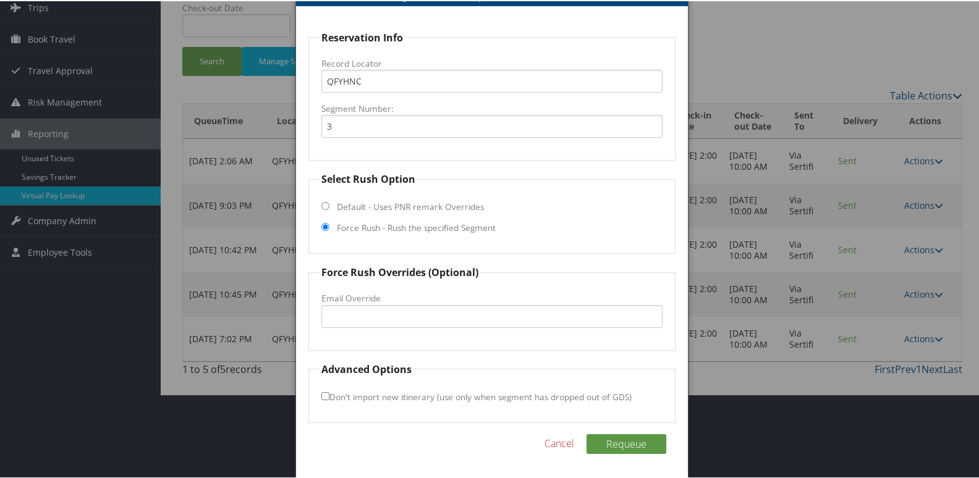
drag, startPoint x: 721, startPoint y: 330, endPoint x: 666, endPoint y: 358, distance: 62.2
click at [721, 330] on div at bounding box center [492, 239] width 984 height 478
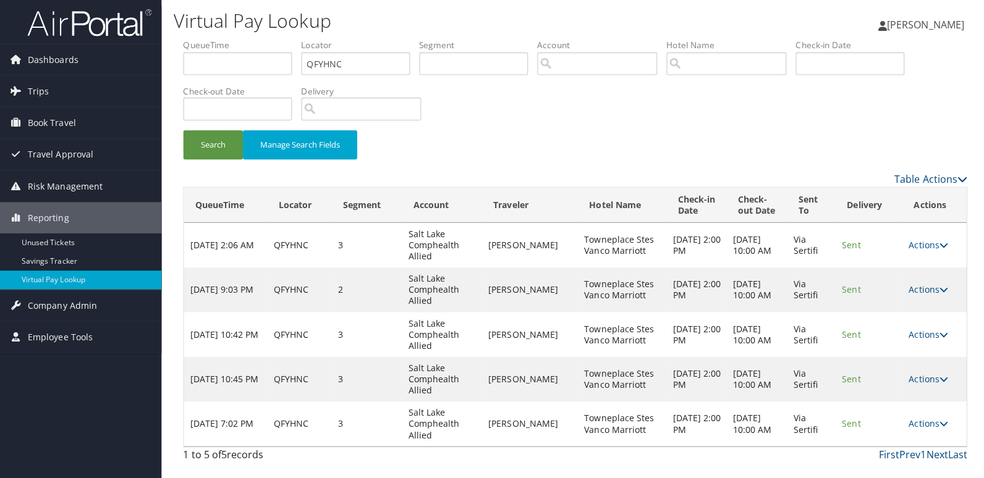
scroll to position [0, 0]
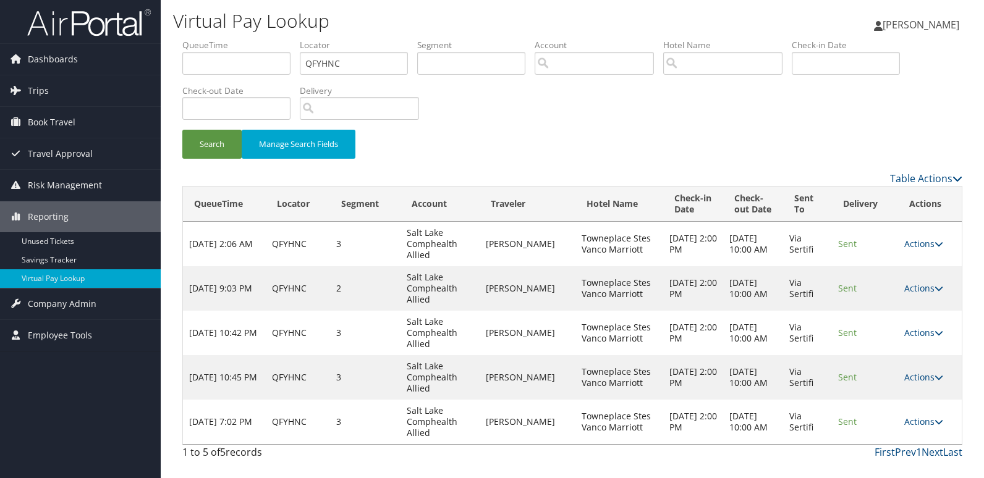
drag, startPoint x: 942, startPoint y: 420, endPoint x: 925, endPoint y: 420, distance: 16.7
click at [940, 420] on icon at bounding box center [939, 422] width 9 height 9
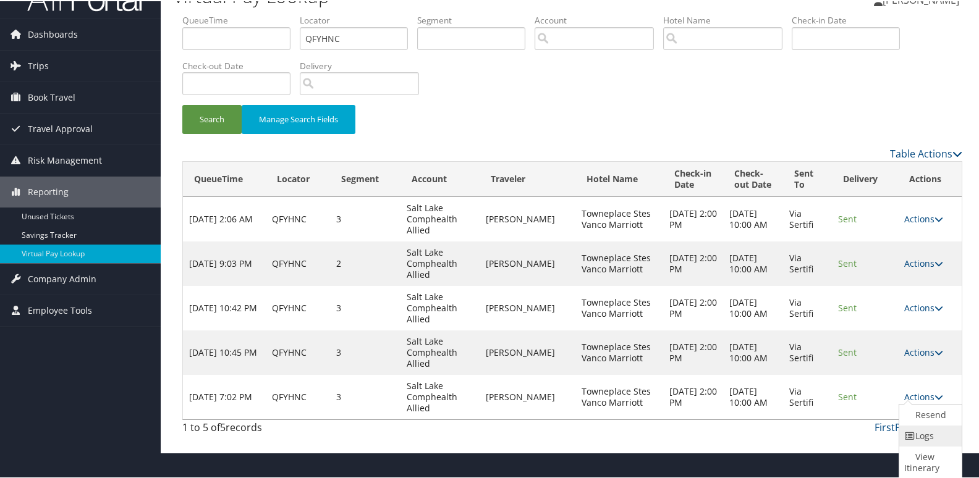
click at [918, 431] on link "Logs" at bounding box center [928, 435] width 59 height 21
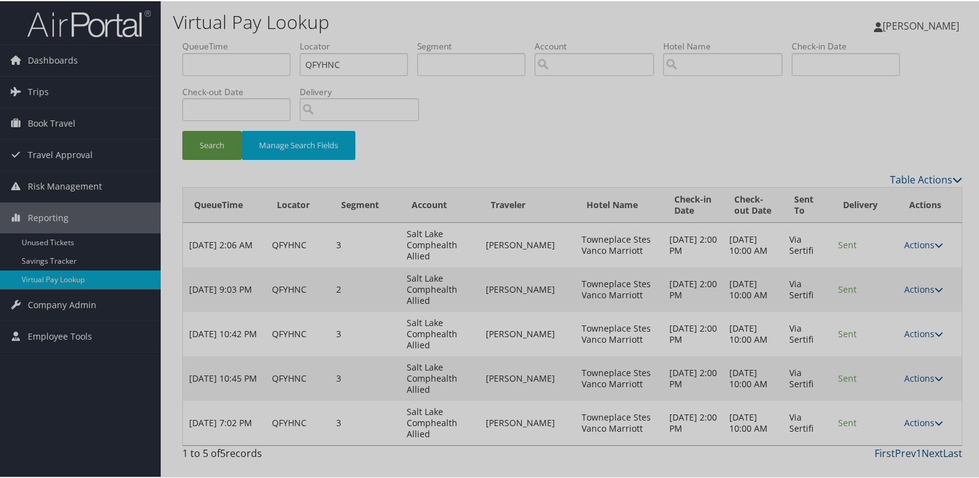
scroll to position [0, 0]
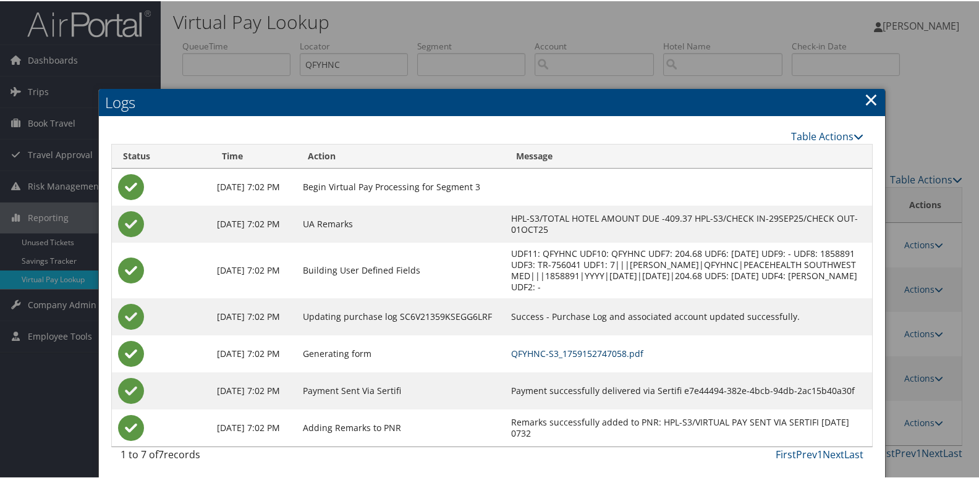
click at [598, 359] on link "QFYHNC-S3_1759152747058.pdf" at bounding box center [577, 353] width 132 height 12
